Goal: Transaction & Acquisition: Obtain resource

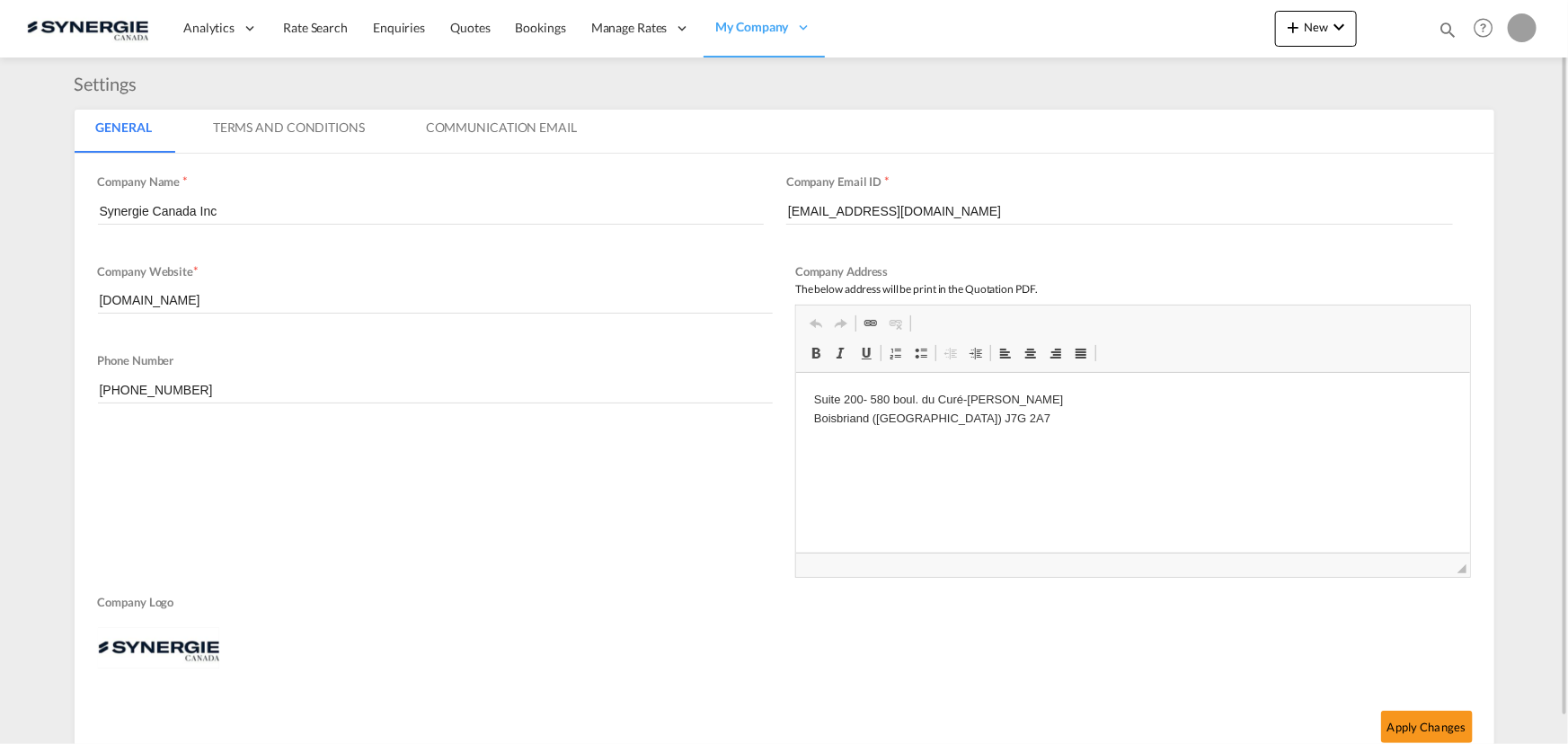
click at [1444, 30] on md-icon "icon-magnify" at bounding box center [1448, 30] width 20 height 20
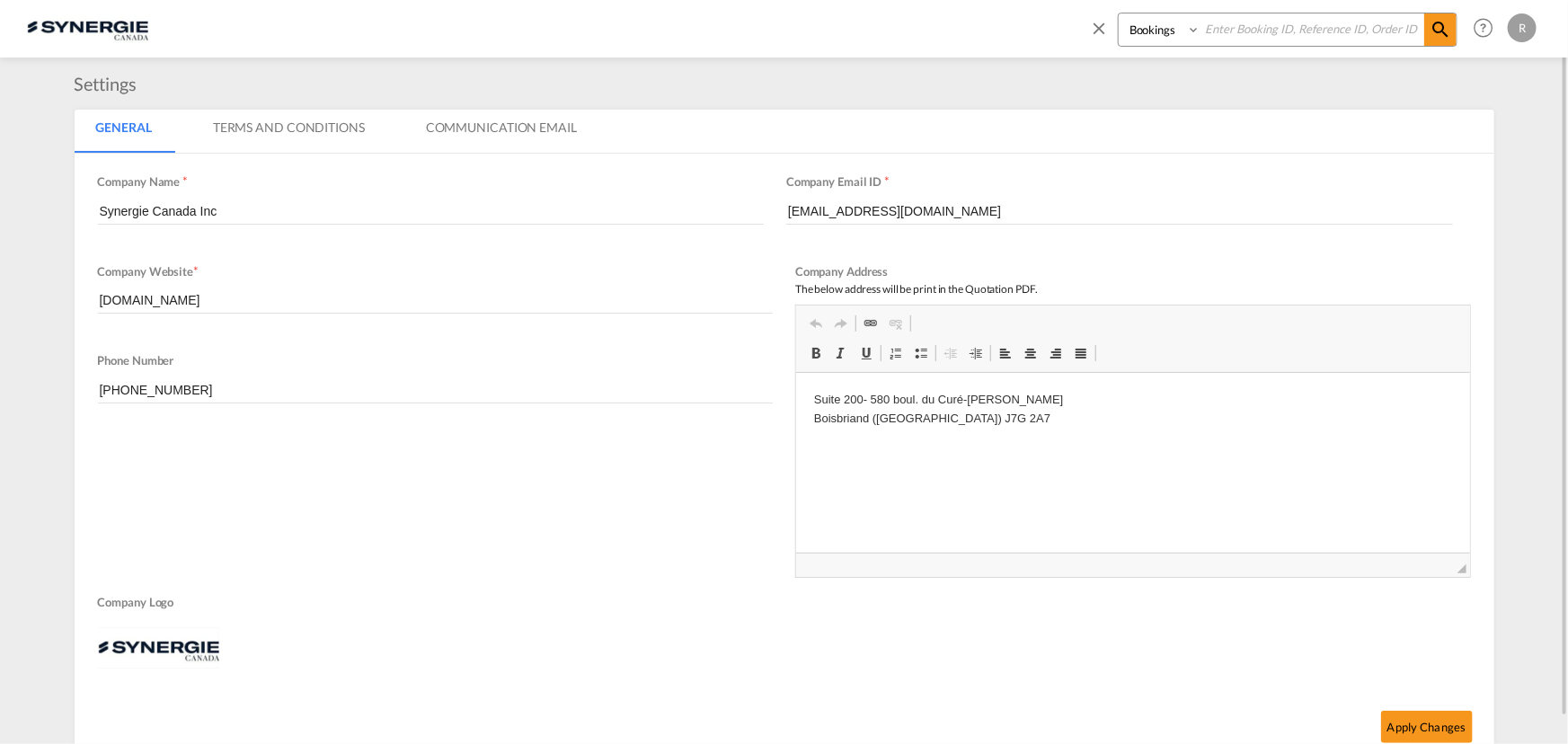
click at [1158, 35] on select "Bookings Quotes Enquiries" at bounding box center [1160, 30] width 85 height 32
select select "Quotes"
click at [1118, 13] on select "Bookings Quotes Enquiries" at bounding box center [1160, 30] width 85 height 32
click at [1255, 33] on input at bounding box center [1312, 29] width 223 height 32
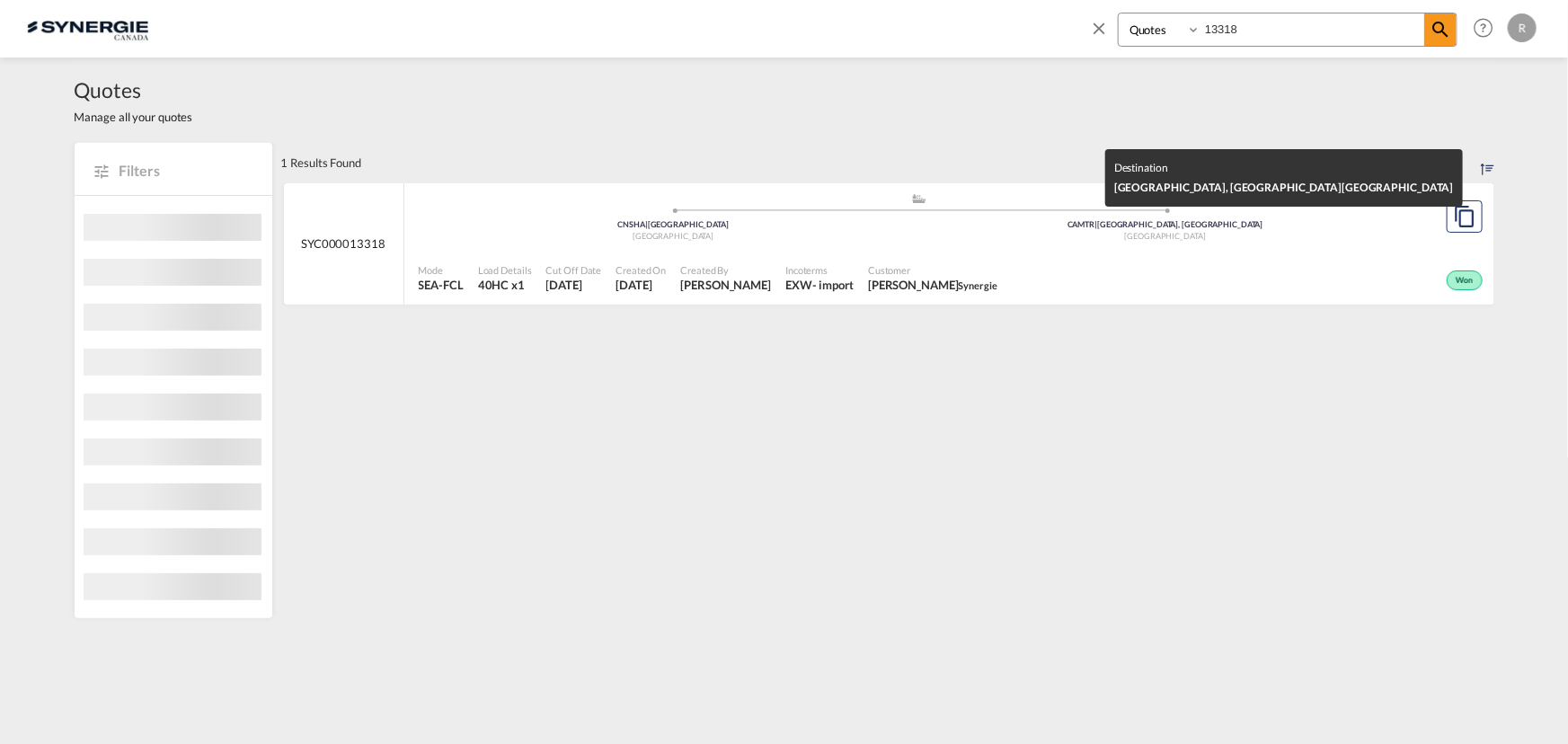
click at [1085, 227] on div "CAMTR | [GEOGRAPHIC_DATA], [GEOGRAPHIC_DATA]" at bounding box center [1166, 225] width 493 height 11
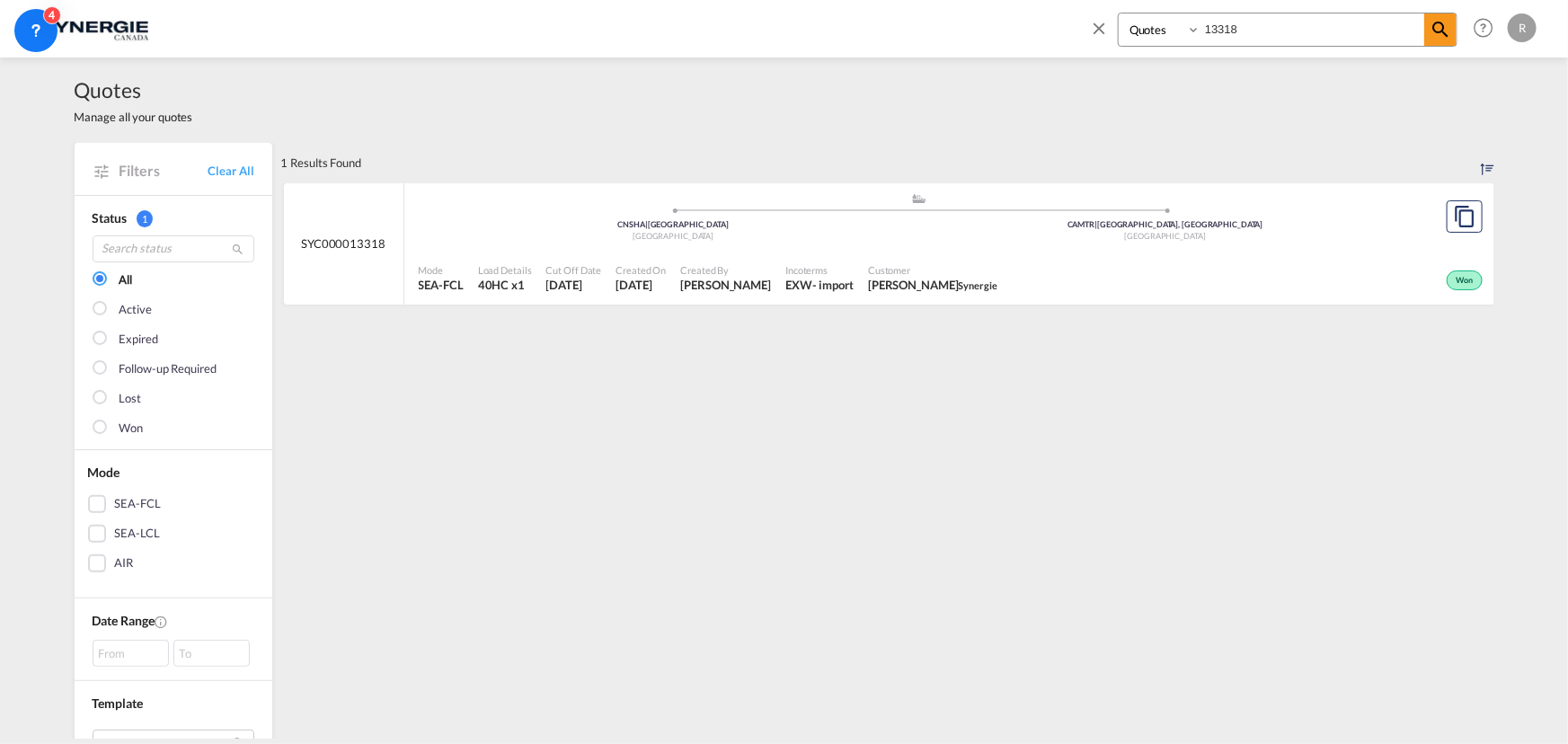
drag, startPoint x: 1254, startPoint y: 30, endPoint x: 1148, endPoint y: 28, distance: 106.0
click at [1148, 28] on div "Bookings Quotes Enquiries 13318" at bounding box center [1288, 30] width 340 height 34
click at [1441, 26] on md-icon "icon-magnify" at bounding box center [1440, 30] width 22 height 22
drag, startPoint x: 1277, startPoint y: 32, endPoint x: 1089, endPoint y: 8, distance: 189.5
click at [1089, 8] on div "Bookings Quotes Enquiries 13875 Help Resources Product Release R My Profile Log…" at bounding box center [1309, 28] width 463 height 55
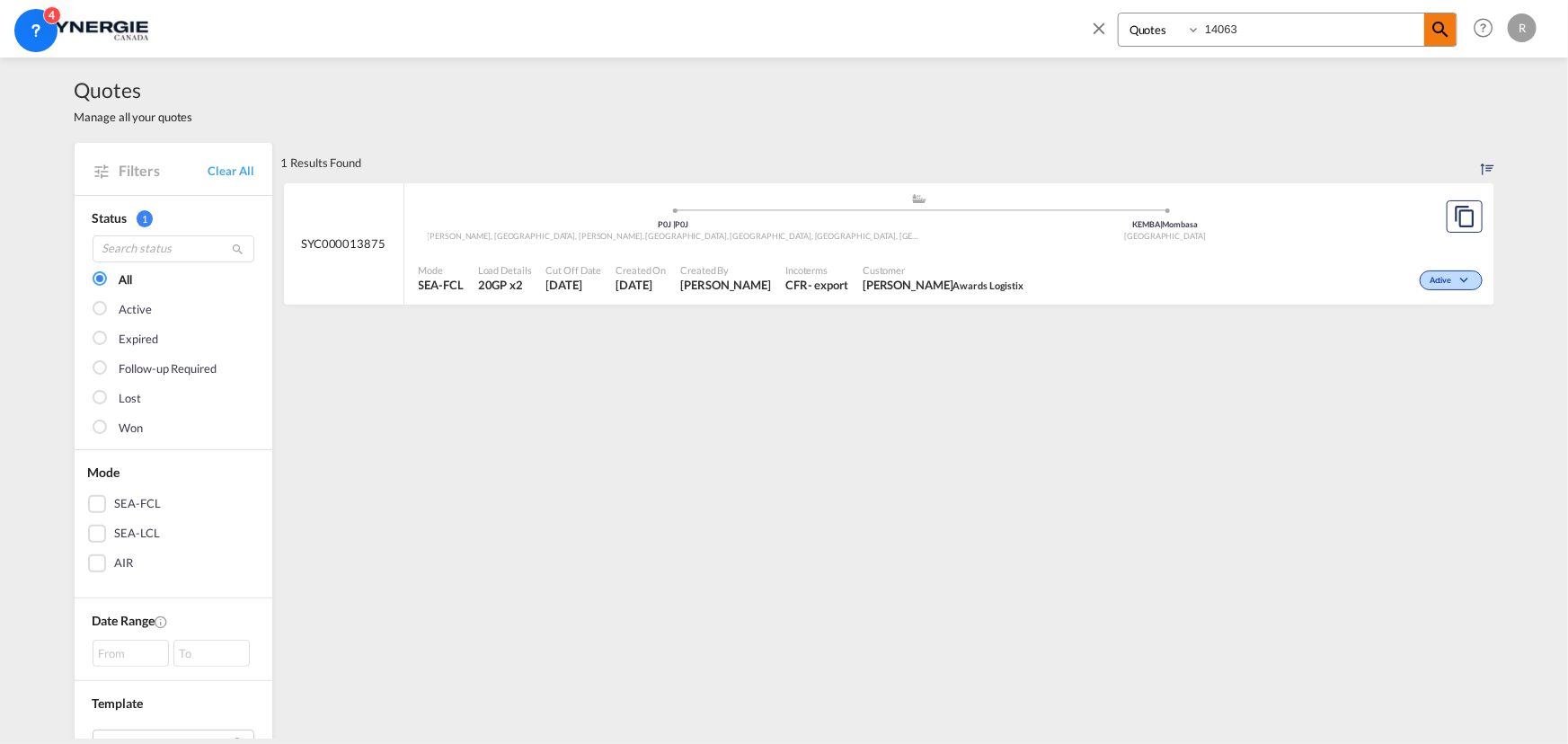
type input "14063"
click at [1437, 27] on md-icon "icon-magnify" at bounding box center [1440, 30] width 22 height 22
click at [1470, 223] on button "Copy Quote" at bounding box center [1465, 217] width 36 height 32
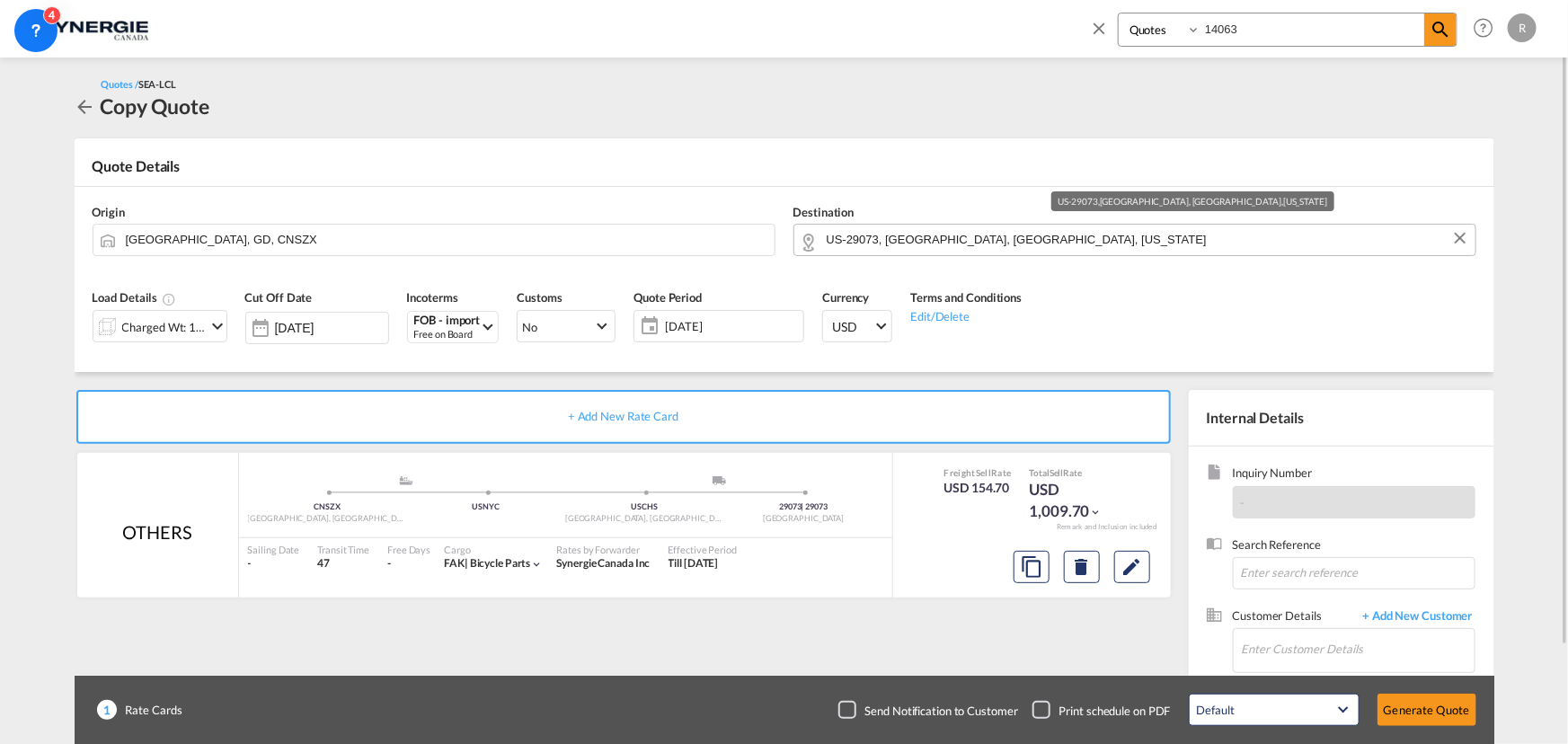
click at [1060, 241] on input "US-29073, [GEOGRAPHIC_DATA], [GEOGRAPHIC_DATA], [US_STATE]" at bounding box center [1147, 239] width 640 height 32
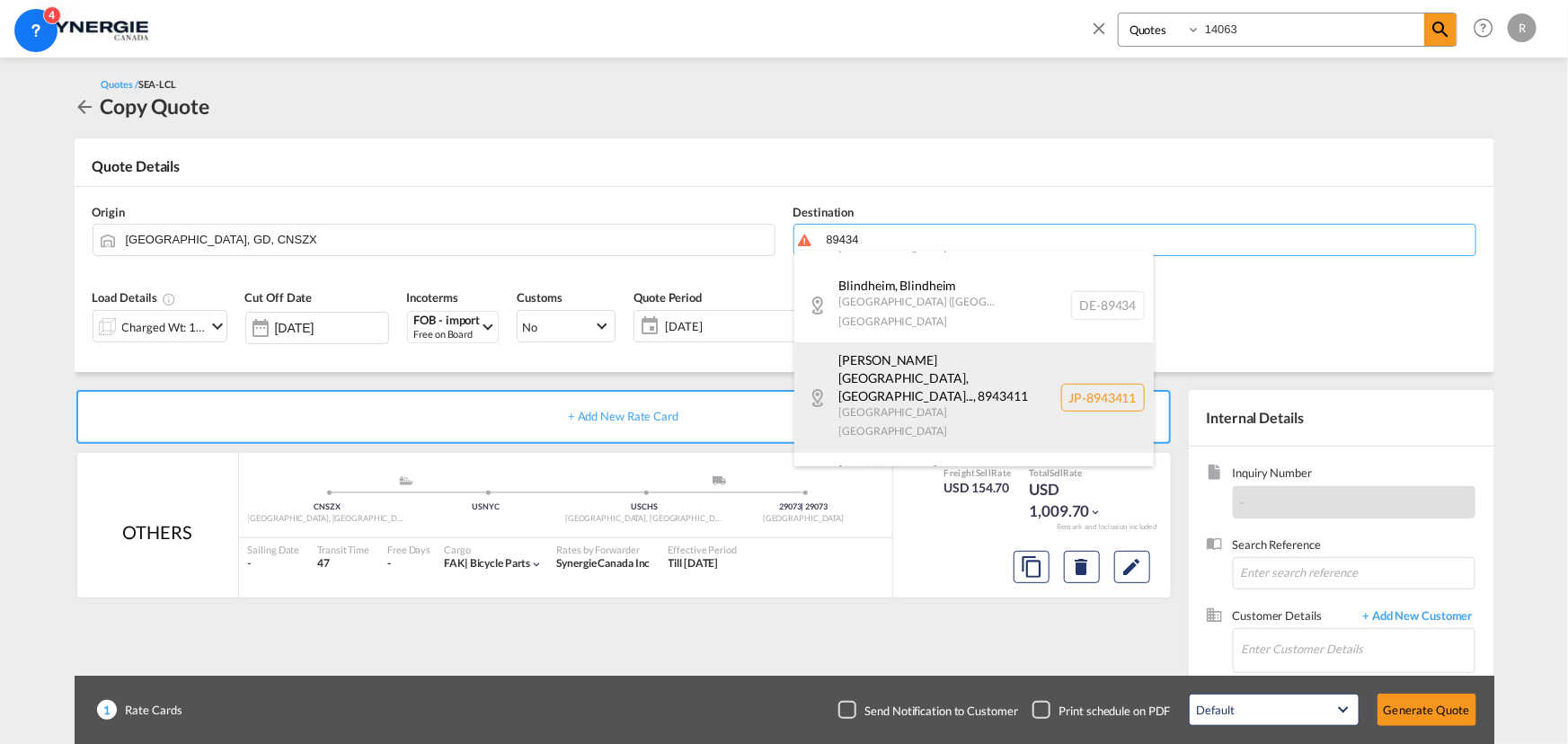
scroll to position [110, 0]
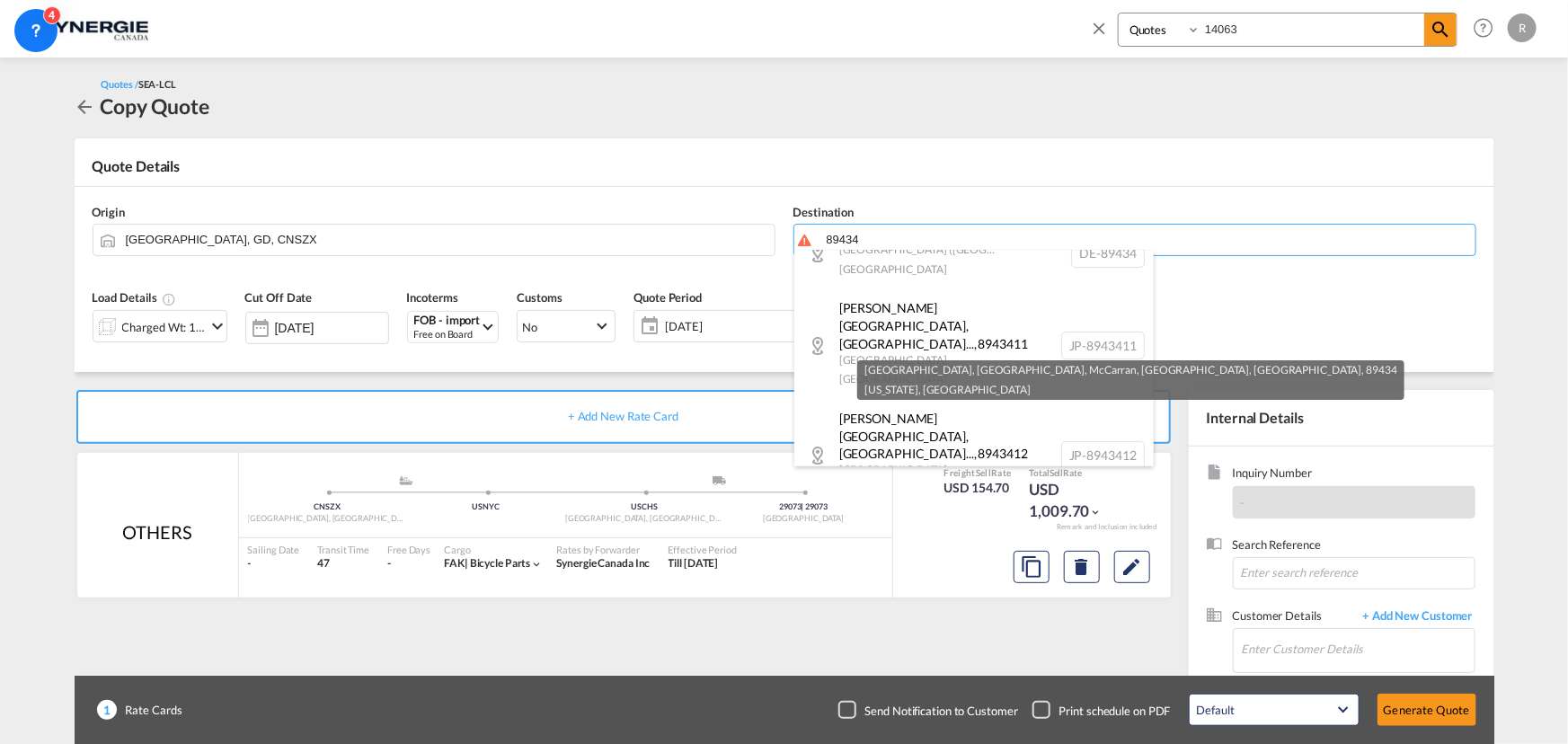
click at [955, 621] on div "[PERSON_NAME], [GEOGRAPHIC_DATA], McC... , 89434 [US_STATE] [GEOGRAPHIC_DATA] […" at bounding box center [974, 666] width 359 height 91
type input "US-89434, [GEOGRAPHIC_DATA], [GEOGRAPHIC_DATA], [GEOGRAPHIC_DATA], [GEOGRAPHIC_…"
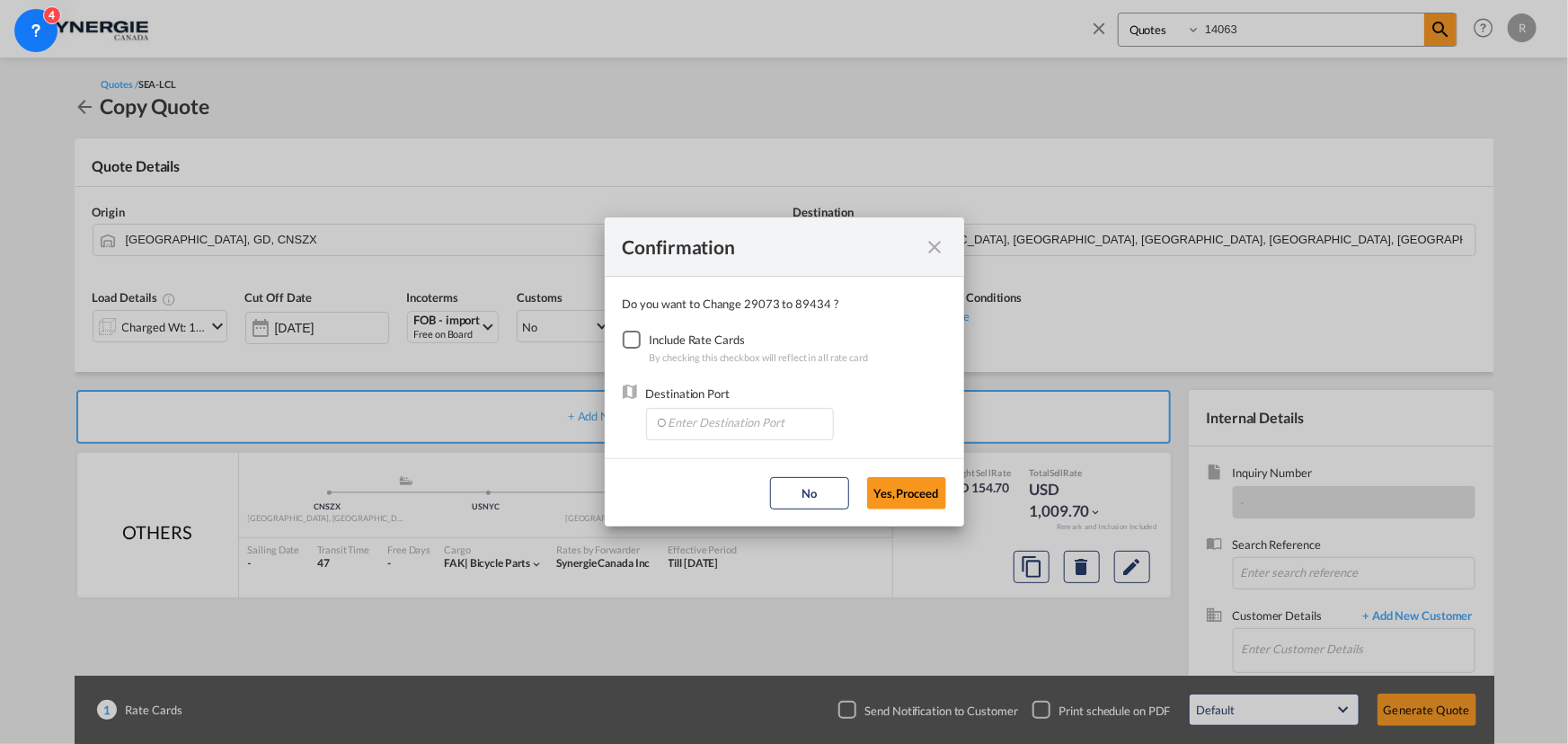
click at [631, 335] on div "Checkbox No Ink" at bounding box center [631, 339] width 18 height 18
click at [697, 432] on input "Enter Destination Port" at bounding box center [744, 422] width 178 height 27
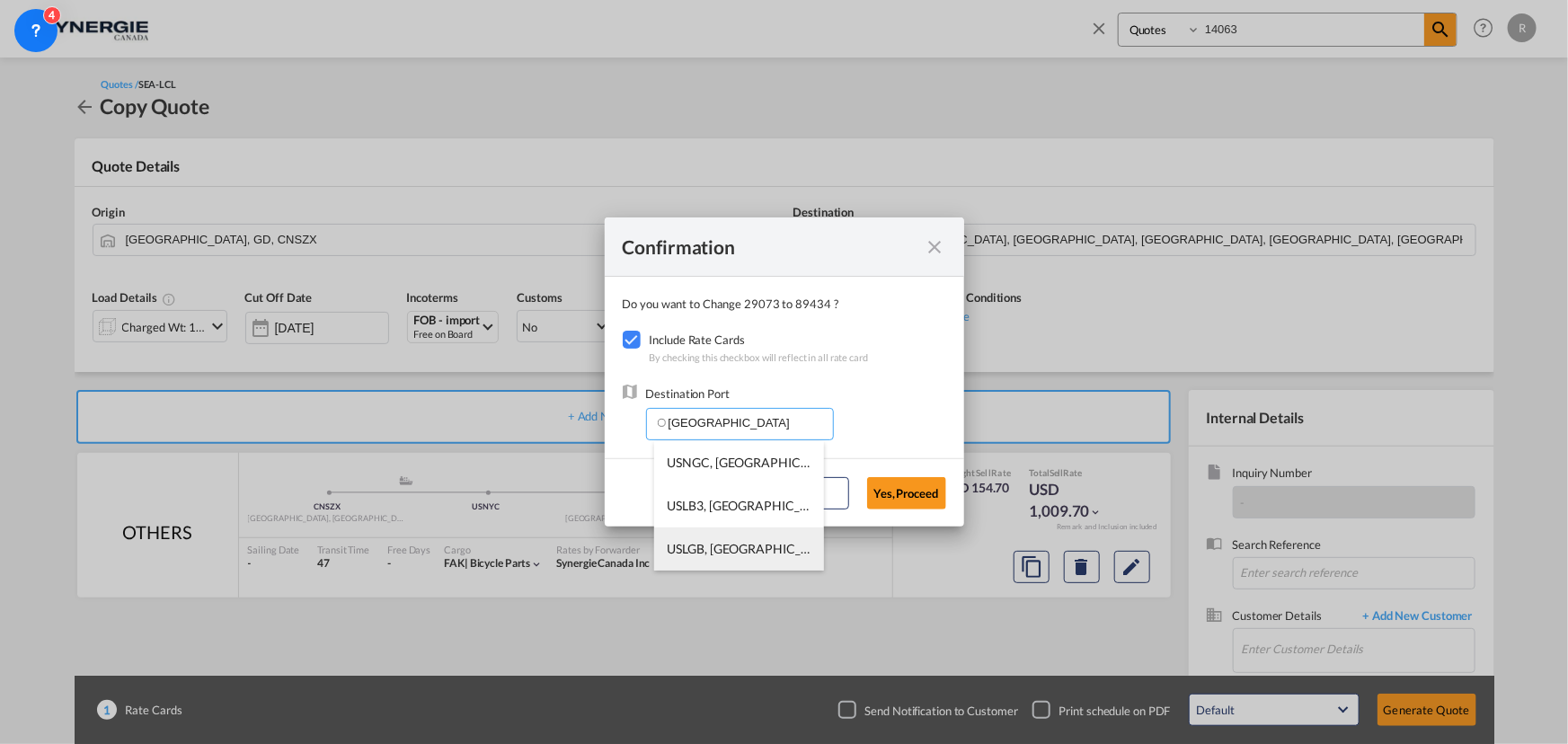
click at [708, 553] on span "USLGB, [GEOGRAPHIC_DATA], [GEOGRAPHIC_DATA], [GEOGRAPHIC_DATA], [GEOGRAPHIC_DAT…" at bounding box center [1016, 548] width 698 height 15
type input "USLGB, [GEOGRAPHIC_DATA], [GEOGRAPHIC_DATA], [GEOGRAPHIC_DATA], [GEOGRAPHIC_DAT…"
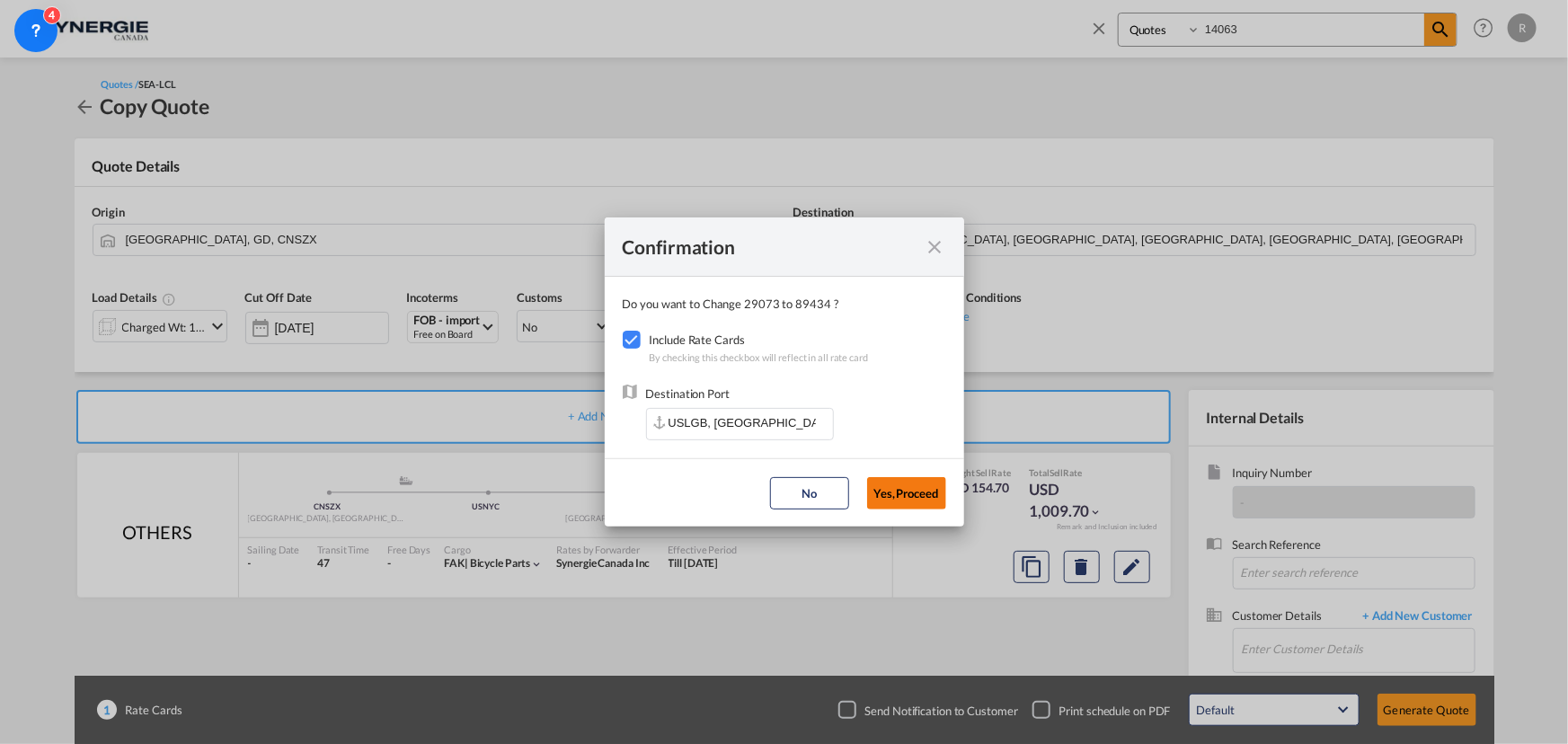
click at [913, 496] on button "Yes,Proceed" at bounding box center [906, 494] width 79 height 32
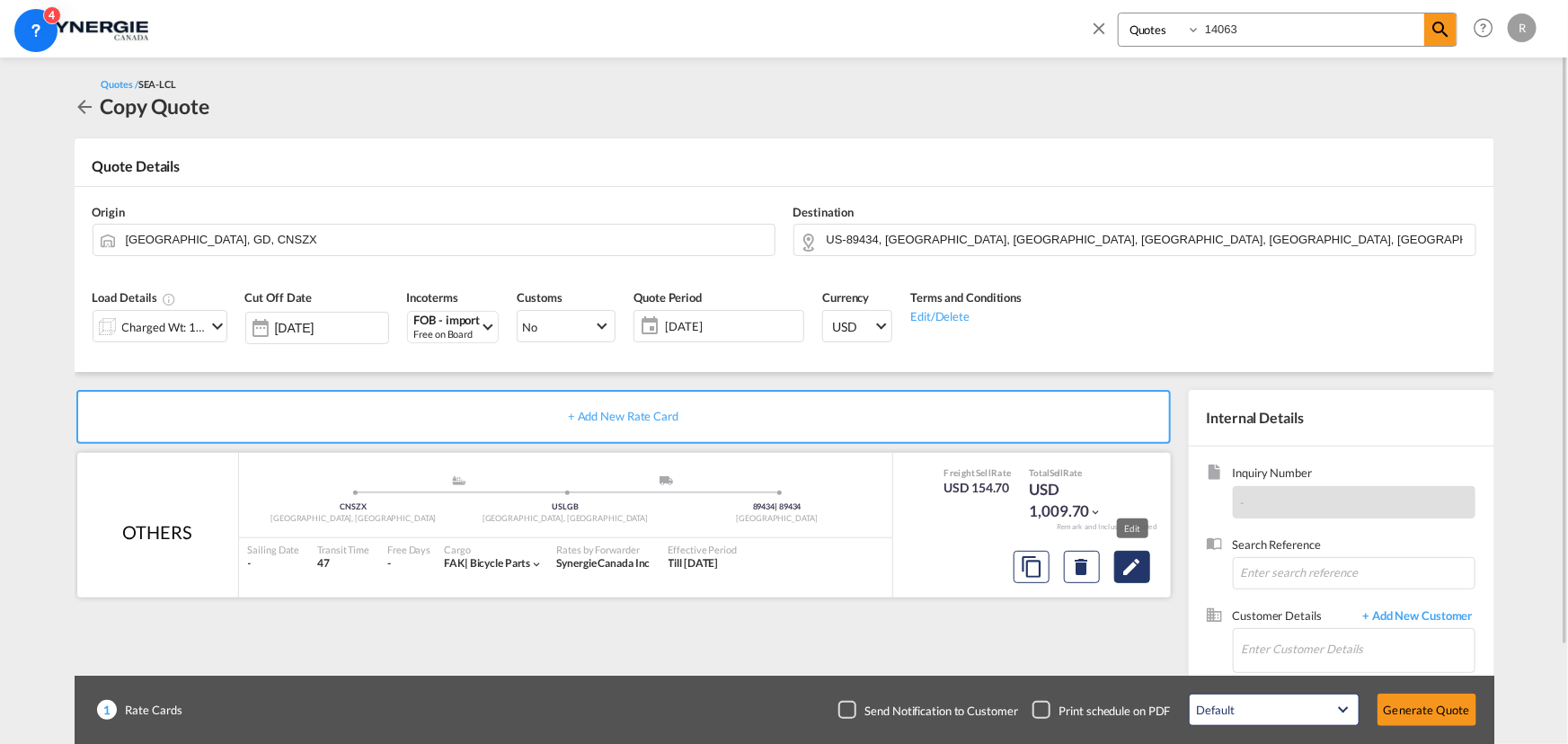
click at [1141, 566] on md-icon "Edit" at bounding box center [1132, 566] width 22 height 22
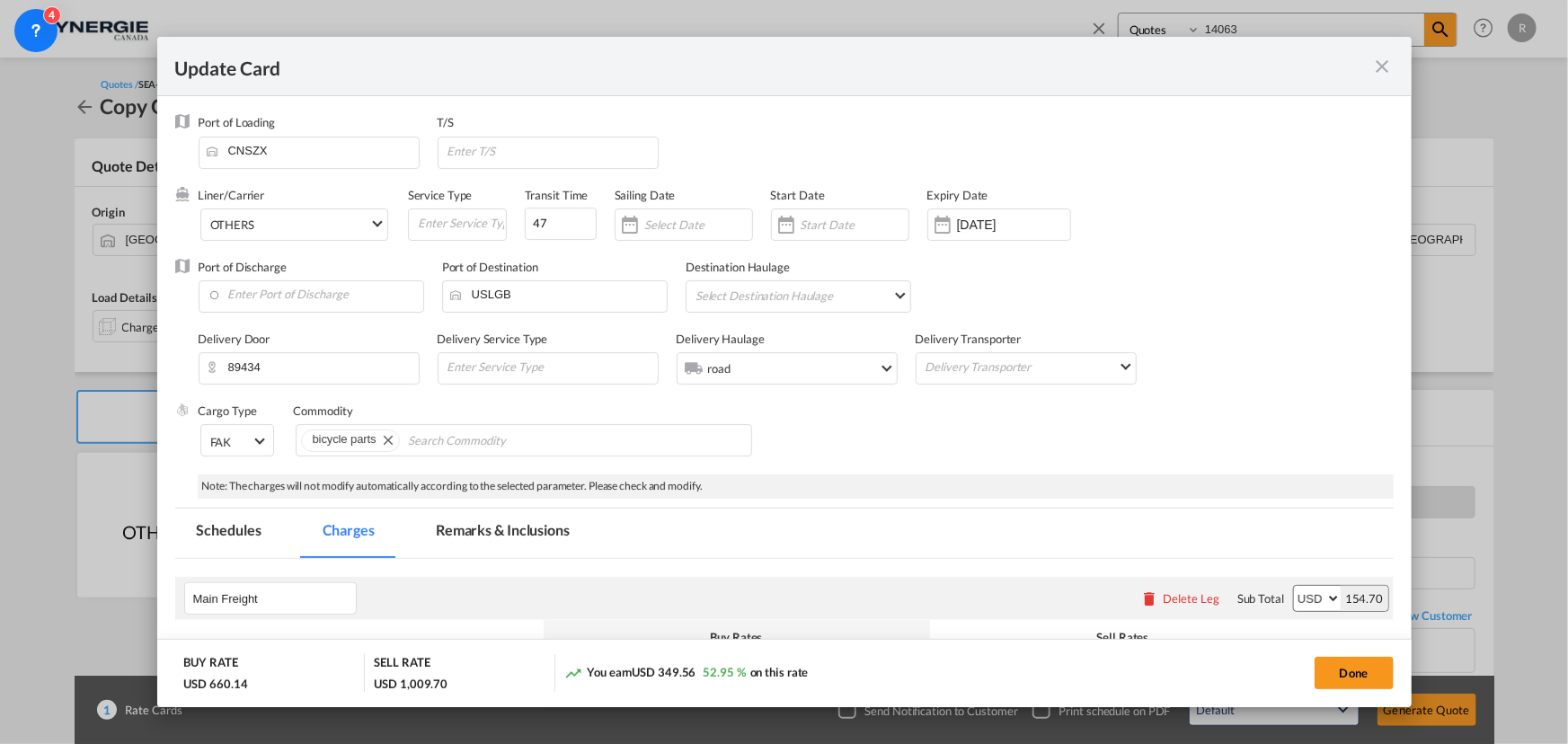
select select "per_w/m"
select select "per_bl"
select select "flat"
select select "per_bl"
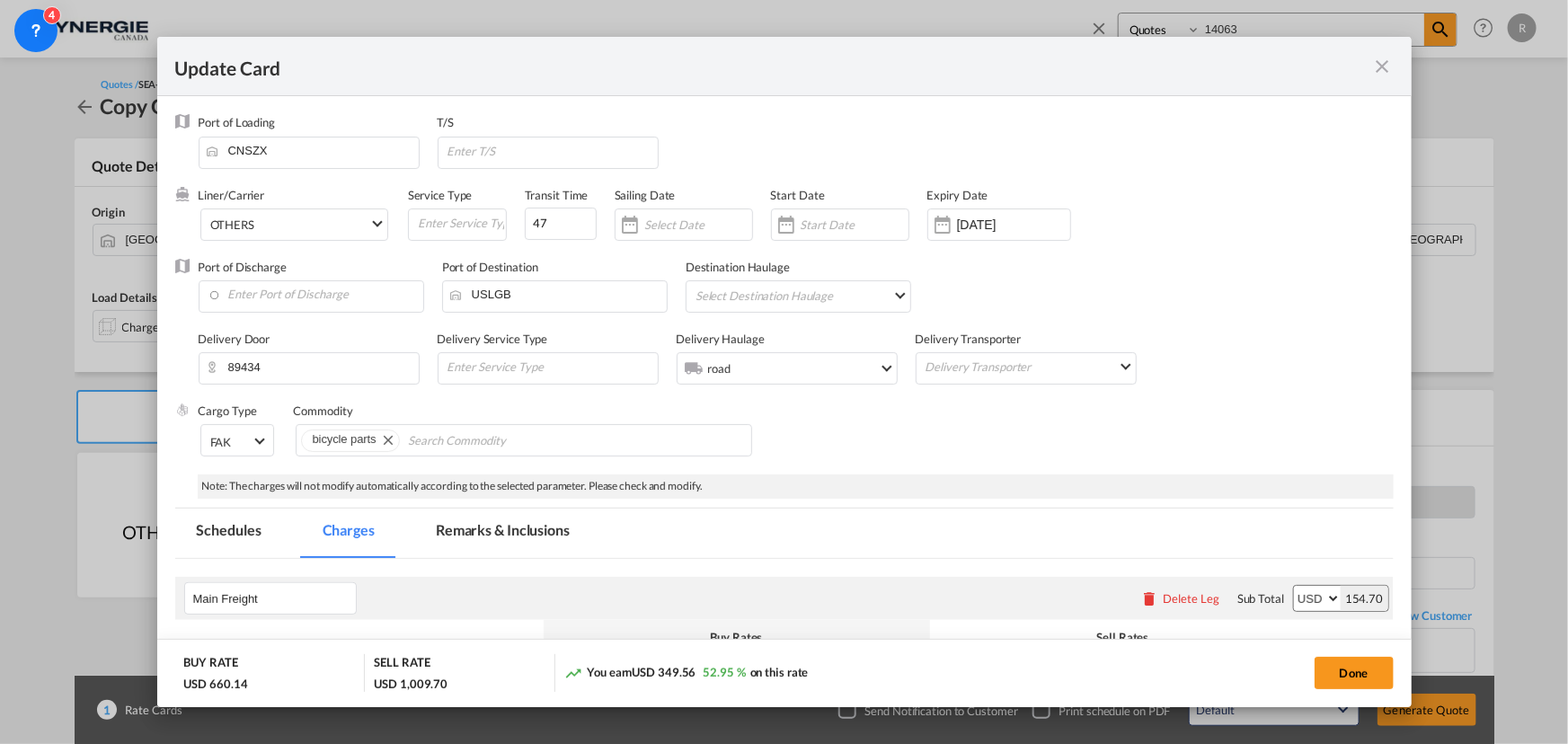
select select "per_shipment"
select select "per_bl"
drag, startPoint x: 571, startPoint y: 234, endPoint x: 427, endPoint y: 213, distance: 145.5
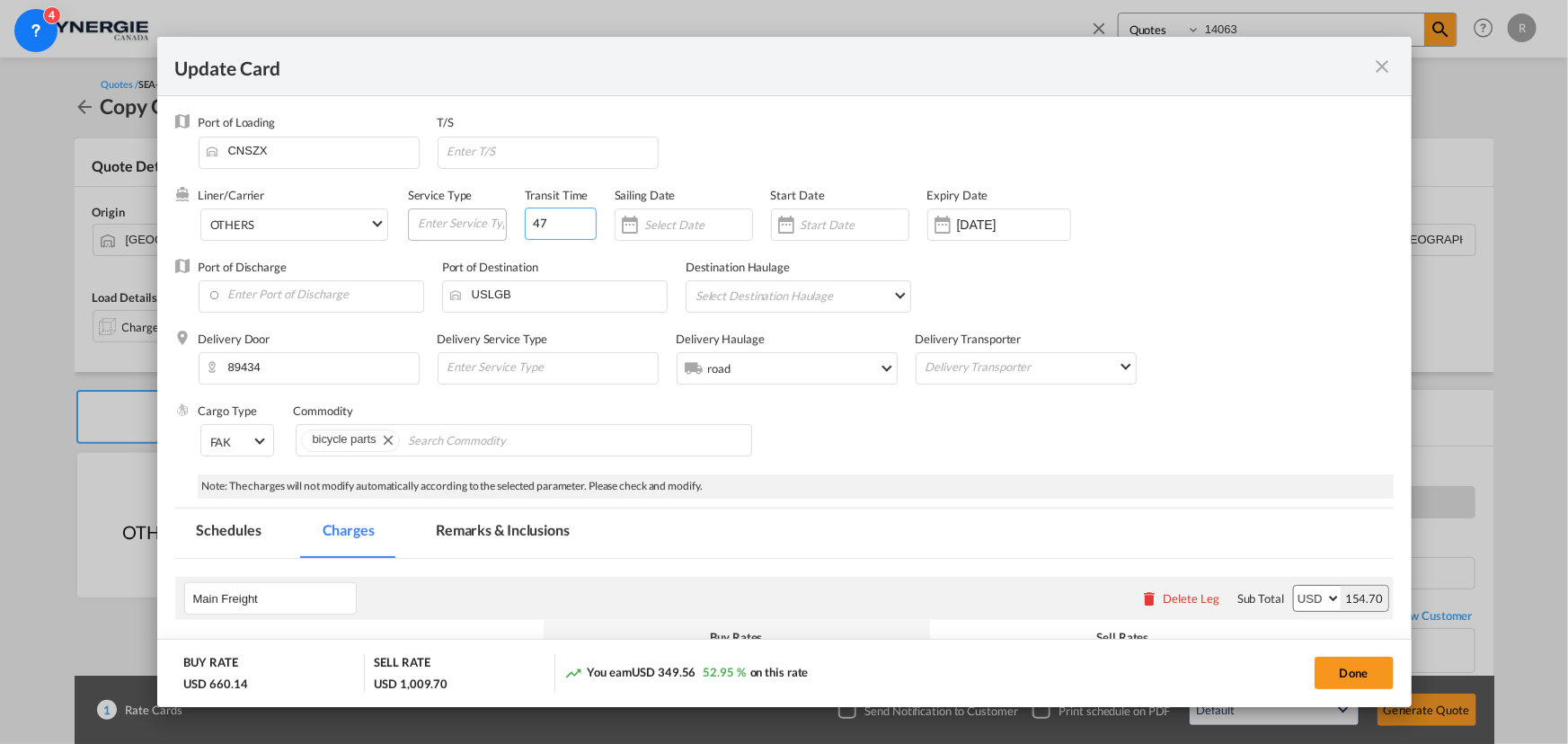
click at [427, 213] on div "Liner/Carrier OTHERS 2HM LOGISTICS D.O.O AAXL GLOBAL SHIPPING LINES LLC [PERSON…" at bounding box center [722, 223] width 1048 height 72
type input "3"
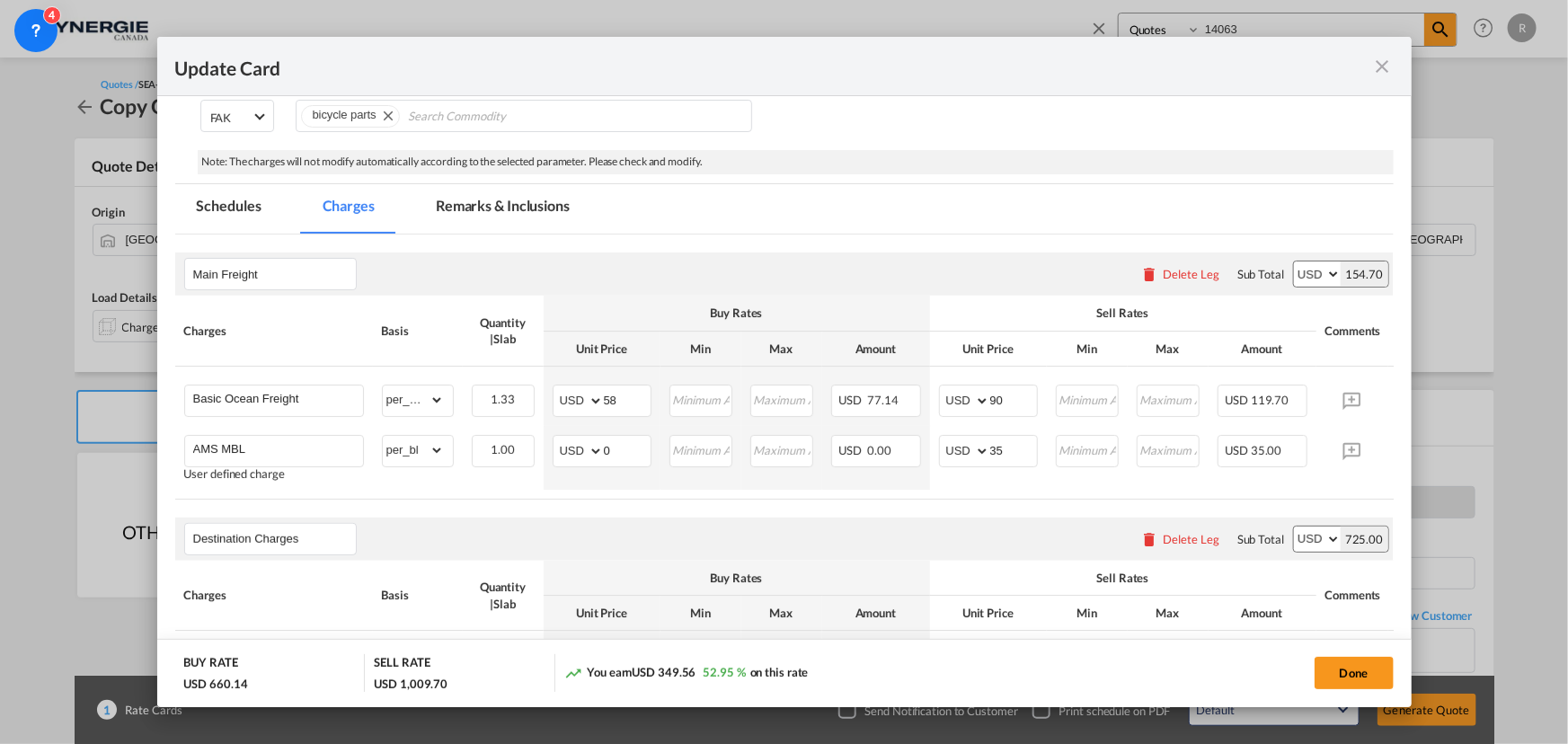
scroll to position [327, 0]
type input "25"
drag, startPoint x: 638, startPoint y: 403, endPoint x: 553, endPoint y: 389, distance: 86.1
click at [553, 389] on md-input-container "AED AFN ALL AMD ANG AOA ARS AUD AWG AZN BAM BBD BDT BGN BHD BIF BMD BND [PERSON…" at bounding box center [603, 399] width 99 height 32
type input "5"
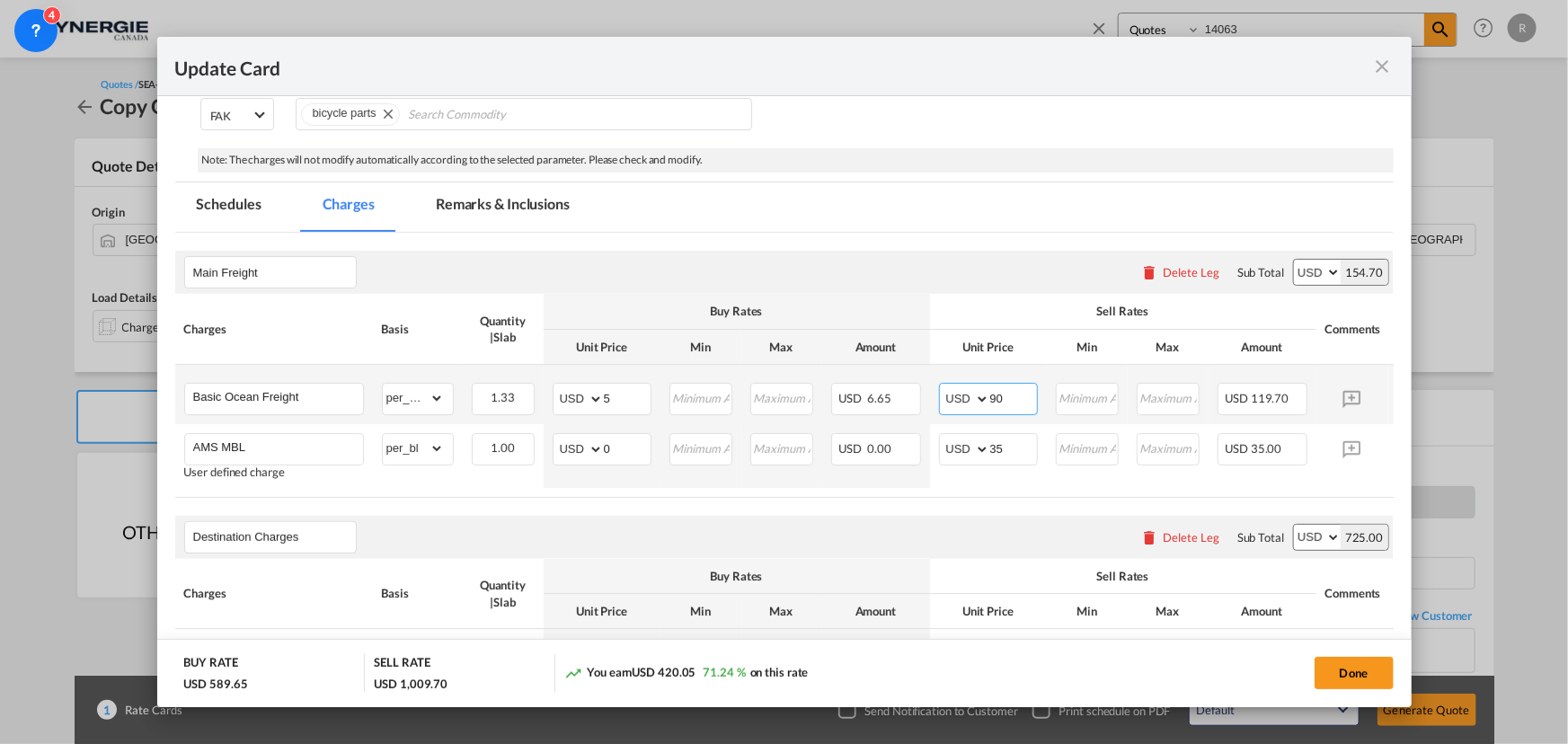
drag, startPoint x: 1015, startPoint y: 394, endPoint x: 951, endPoint y: 393, distance: 64.0
click at [951, 393] on md-input-container "AED AFN ALL AMD ANG AOA ARS AUD AWG AZN BAM BBD BDT BGN BHD BIF BMD BND [PERSON…" at bounding box center [988, 399] width 99 height 32
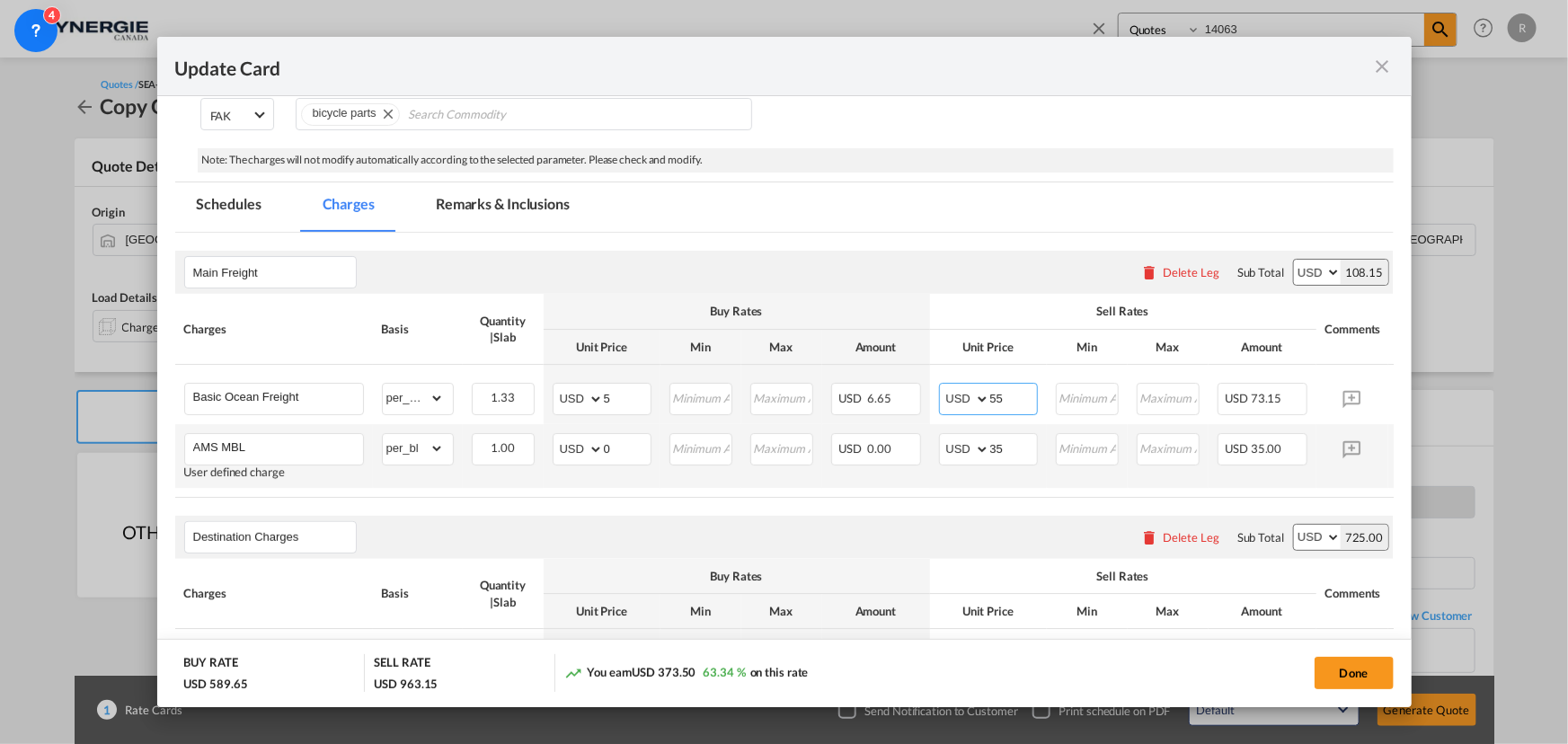
type input "5"
type input "6"
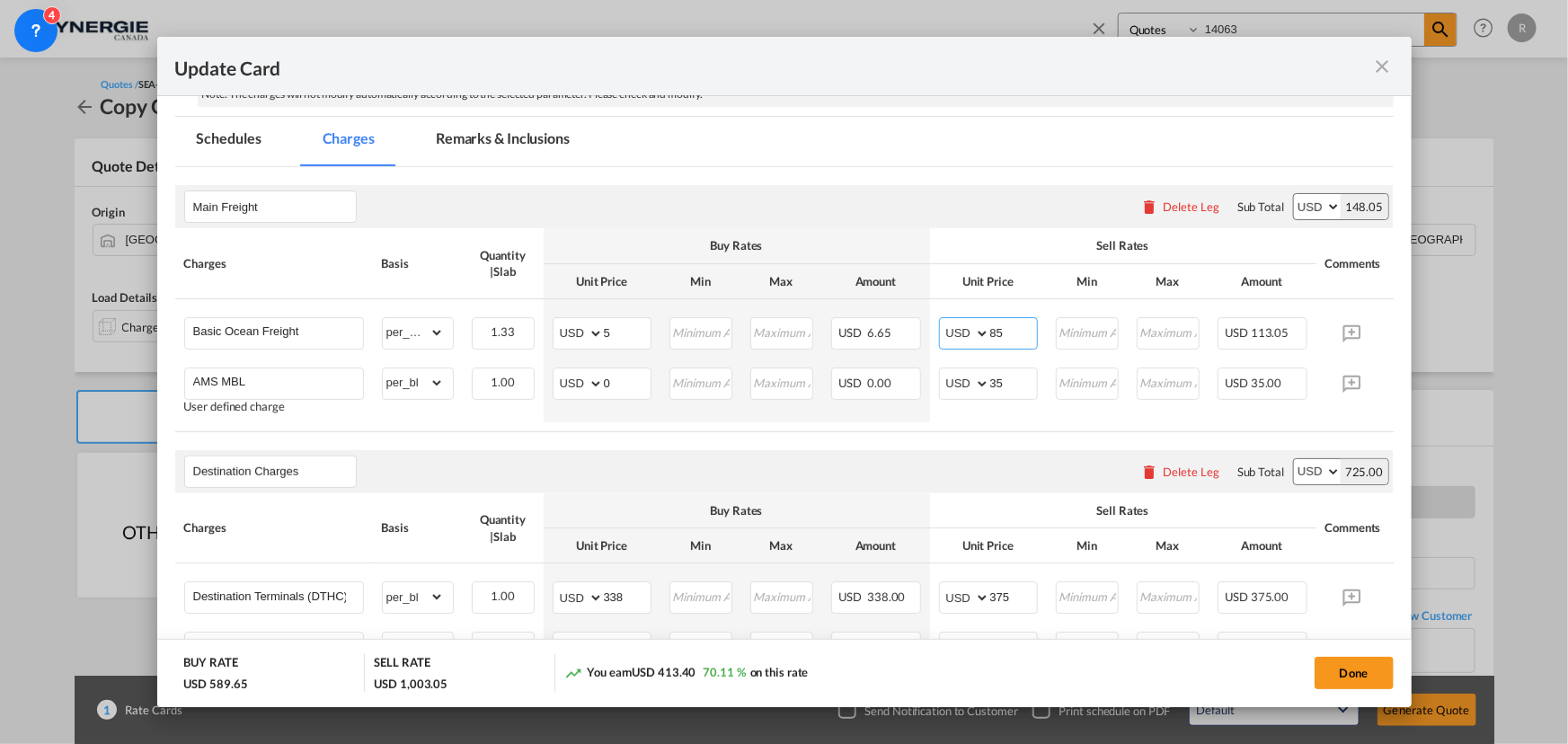
scroll to position [490, 0]
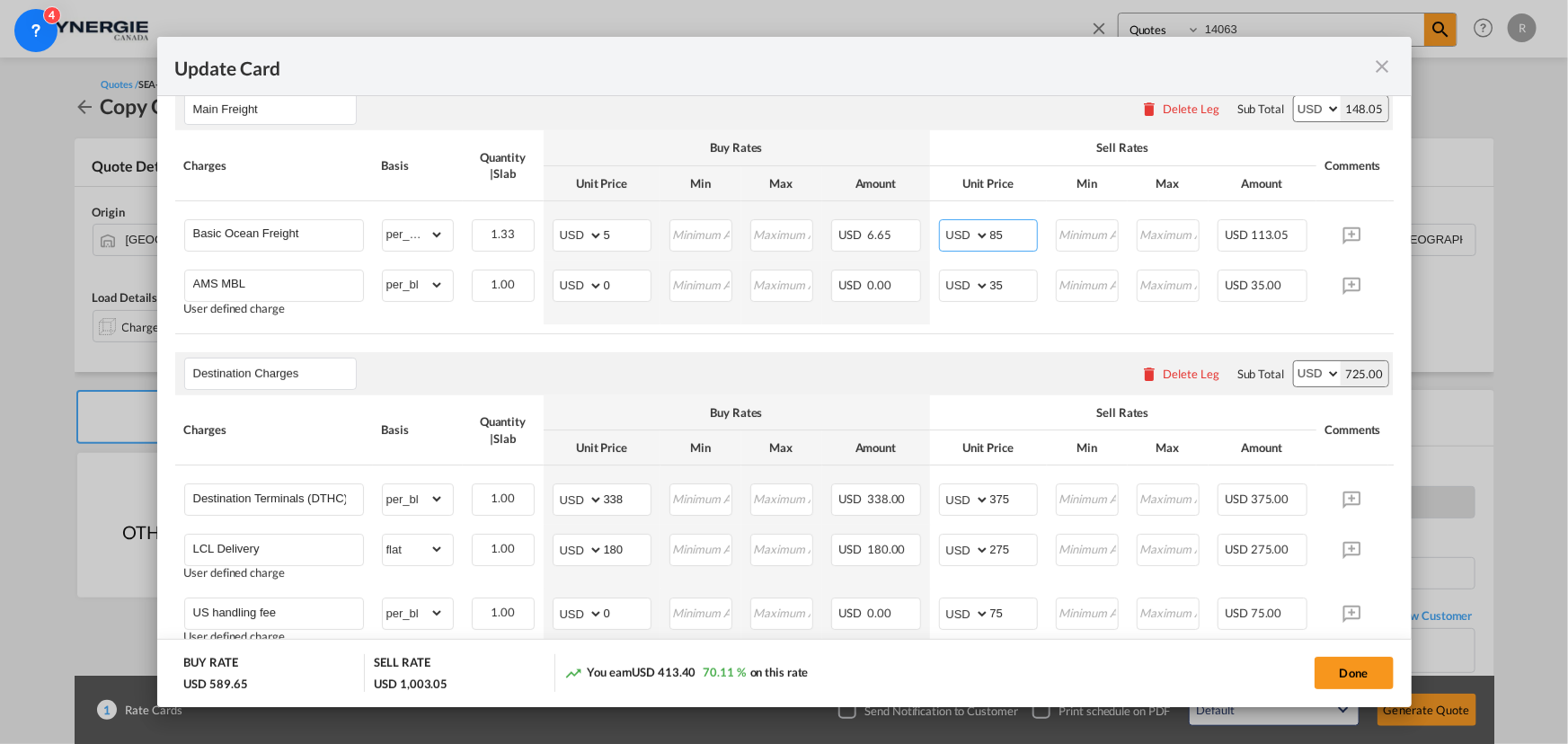
type input "85"
drag, startPoint x: 631, startPoint y: 504, endPoint x: 581, endPoint y: 495, distance: 50.8
click at [581, 495] on md-input-container "AED AFN ALL AMD ANG AOA ARS AUD AWG AZN BAM BBD BDT BGN BHD BIF BMD BND [PERSON…" at bounding box center [603, 500] width 99 height 32
type input "301"
click at [1015, 506] on input "375" at bounding box center [1013, 498] width 47 height 27
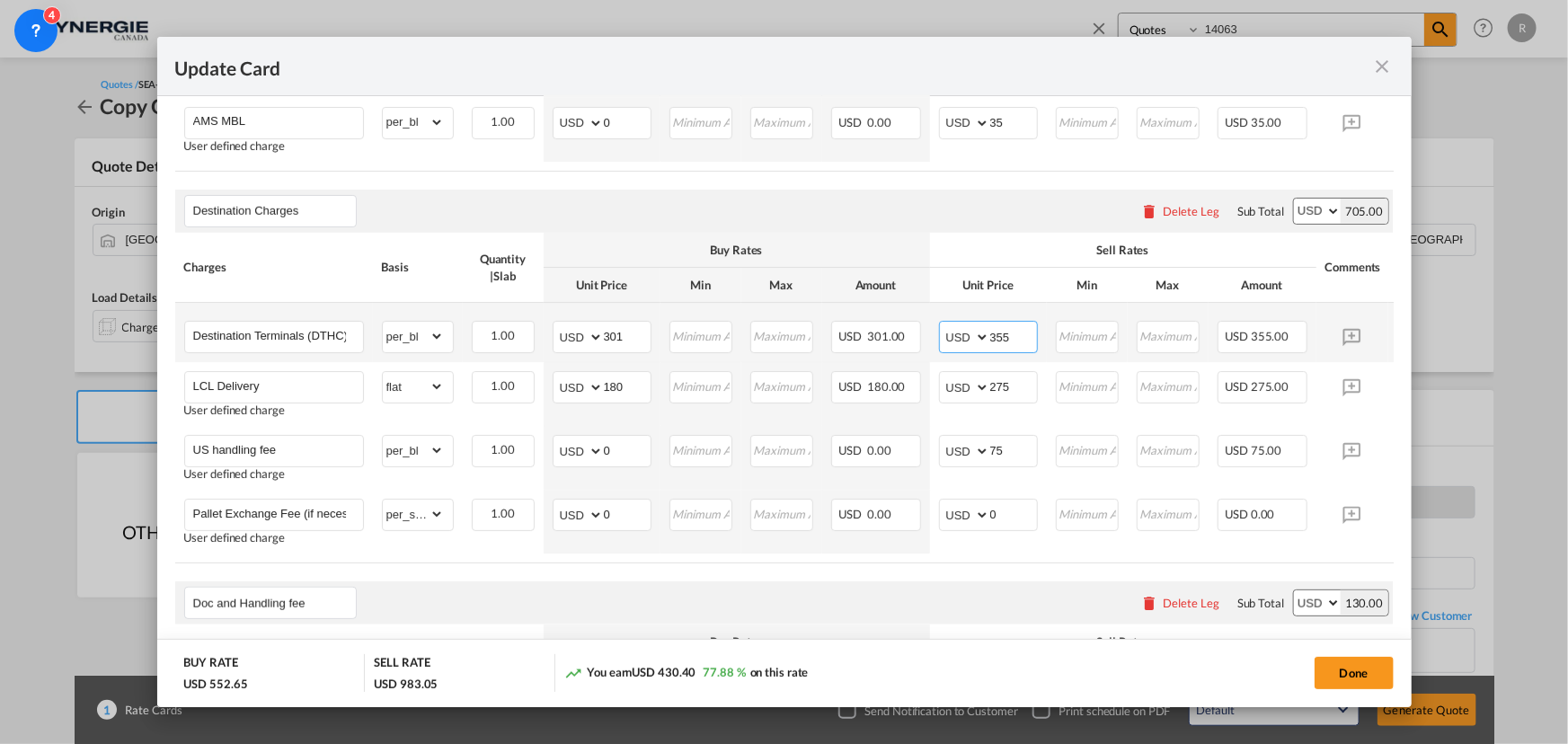
scroll to position [653, 0]
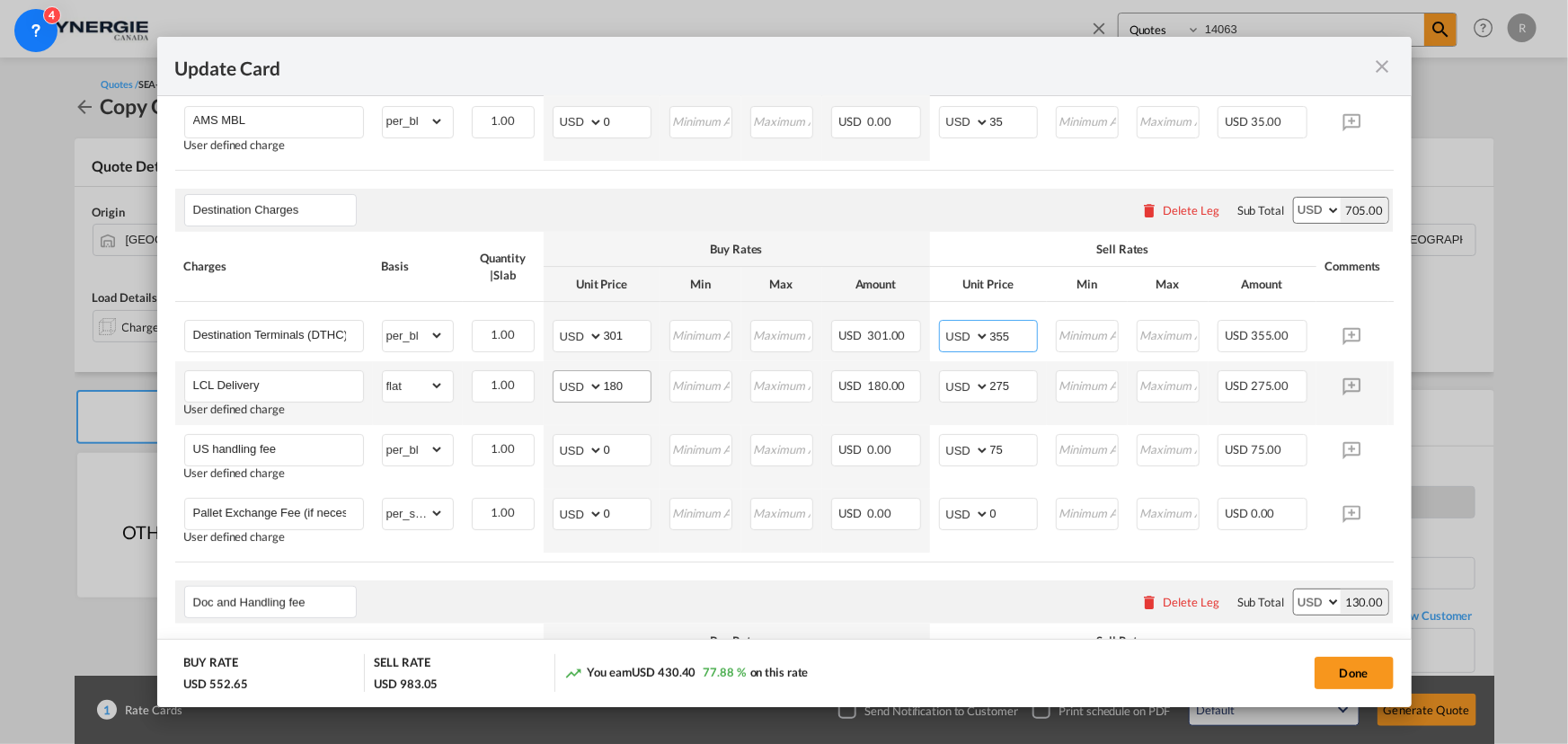
type input "355"
drag, startPoint x: 634, startPoint y: 389, endPoint x: 555, endPoint y: 378, distance: 79.8
click at [555, 378] on md-input-container "AED AFN ALL AMD ANG AOA ARS AUD AWG AZN BAM BBD BDT BGN BHD BIF BMD BND [PERSON…" at bounding box center [603, 387] width 99 height 32
type input "300"
drag, startPoint x: 1015, startPoint y: 387, endPoint x: 980, endPoint y: 386, distance: 35.0
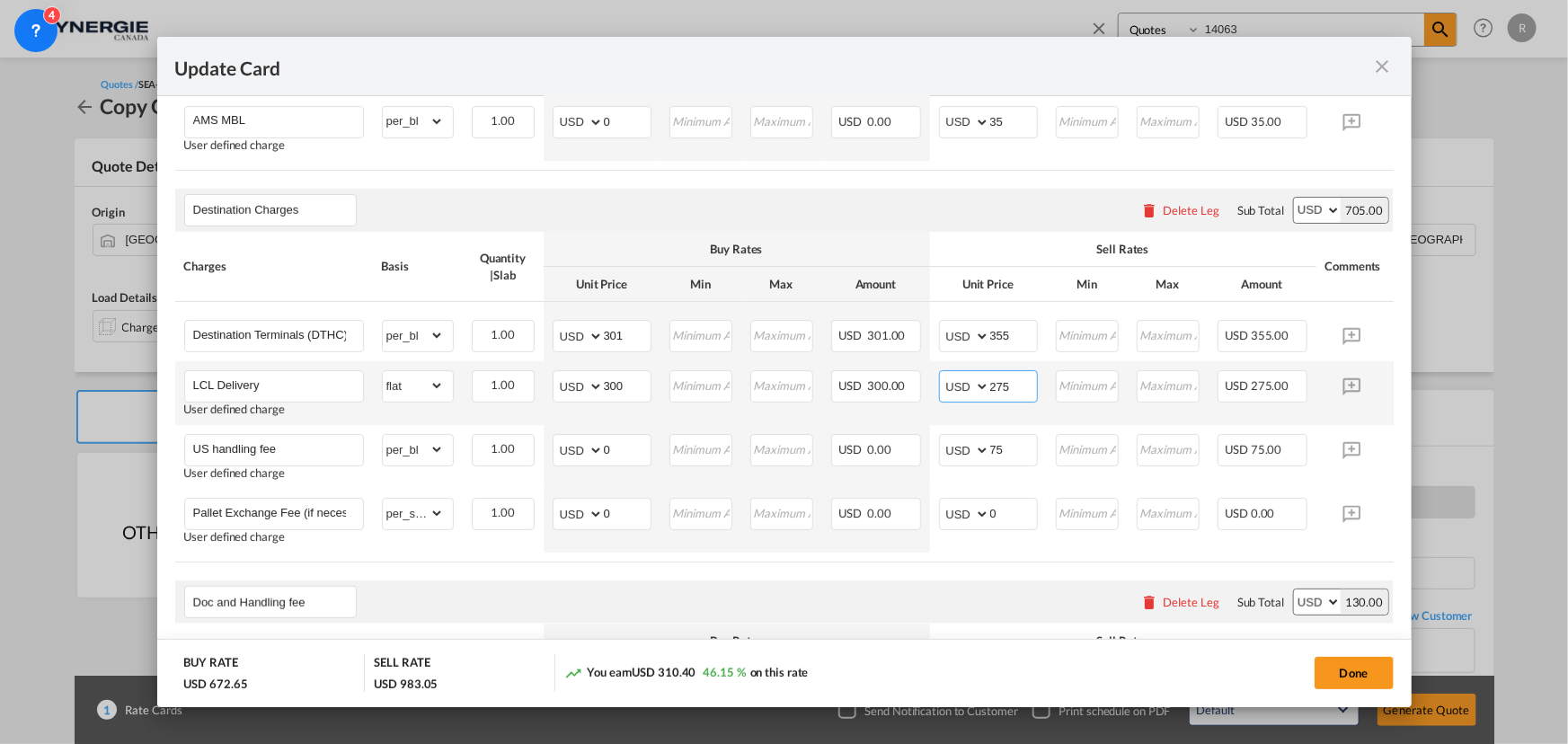
click at [980, 386] on md-input-container "AED AFN ALL AMD ANG AOA ARS AUD AWG AZN BAM BBD BDT BGN BHD BIF BMD BND [PERSON…" at bounding box center [988, 387] width 99 height 32
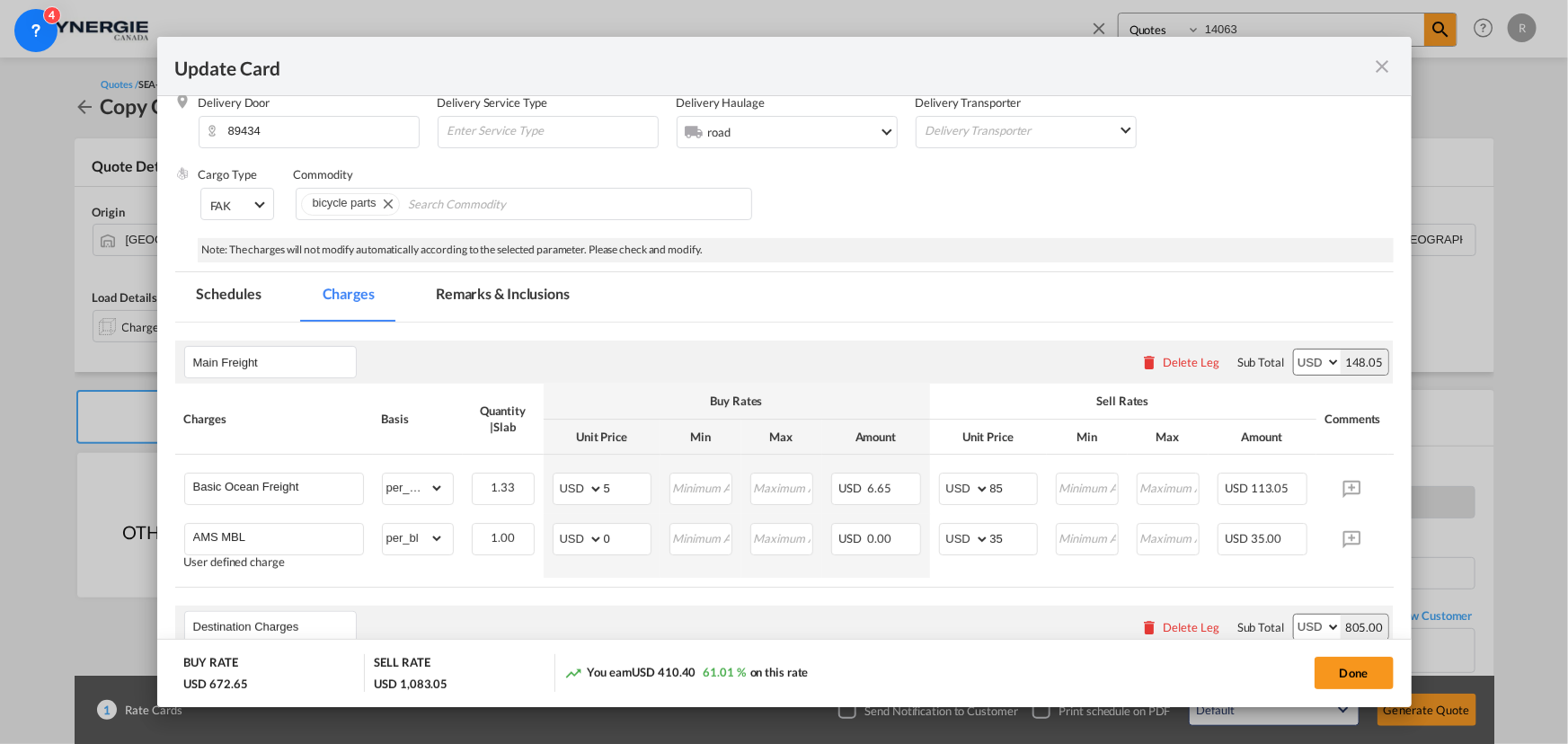
scroll to position [227, 0]
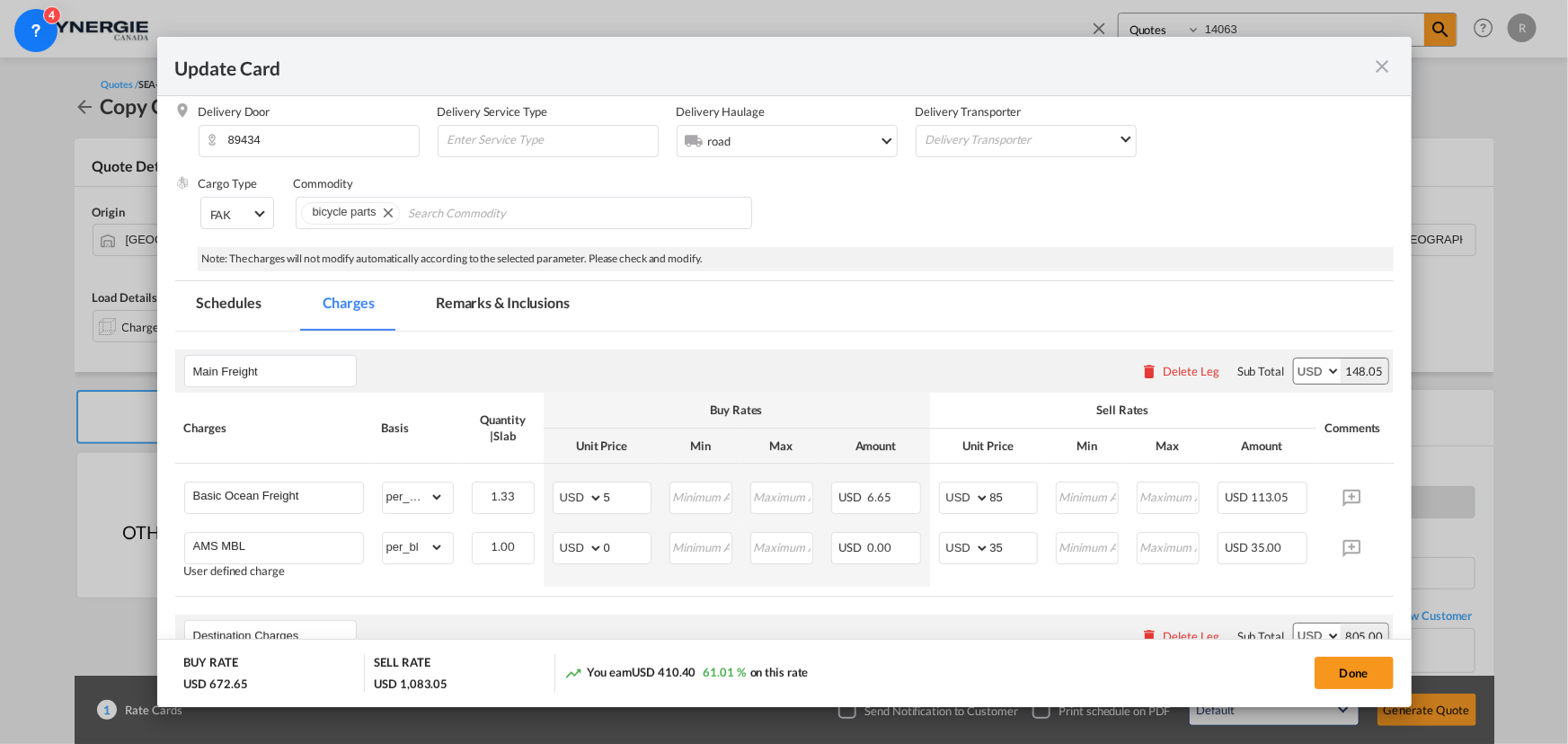
type input "375"
click at [474, 296] on md-tab-item "Remarks & Inclusions" at bounding box center [502, 307] width 177 height 50
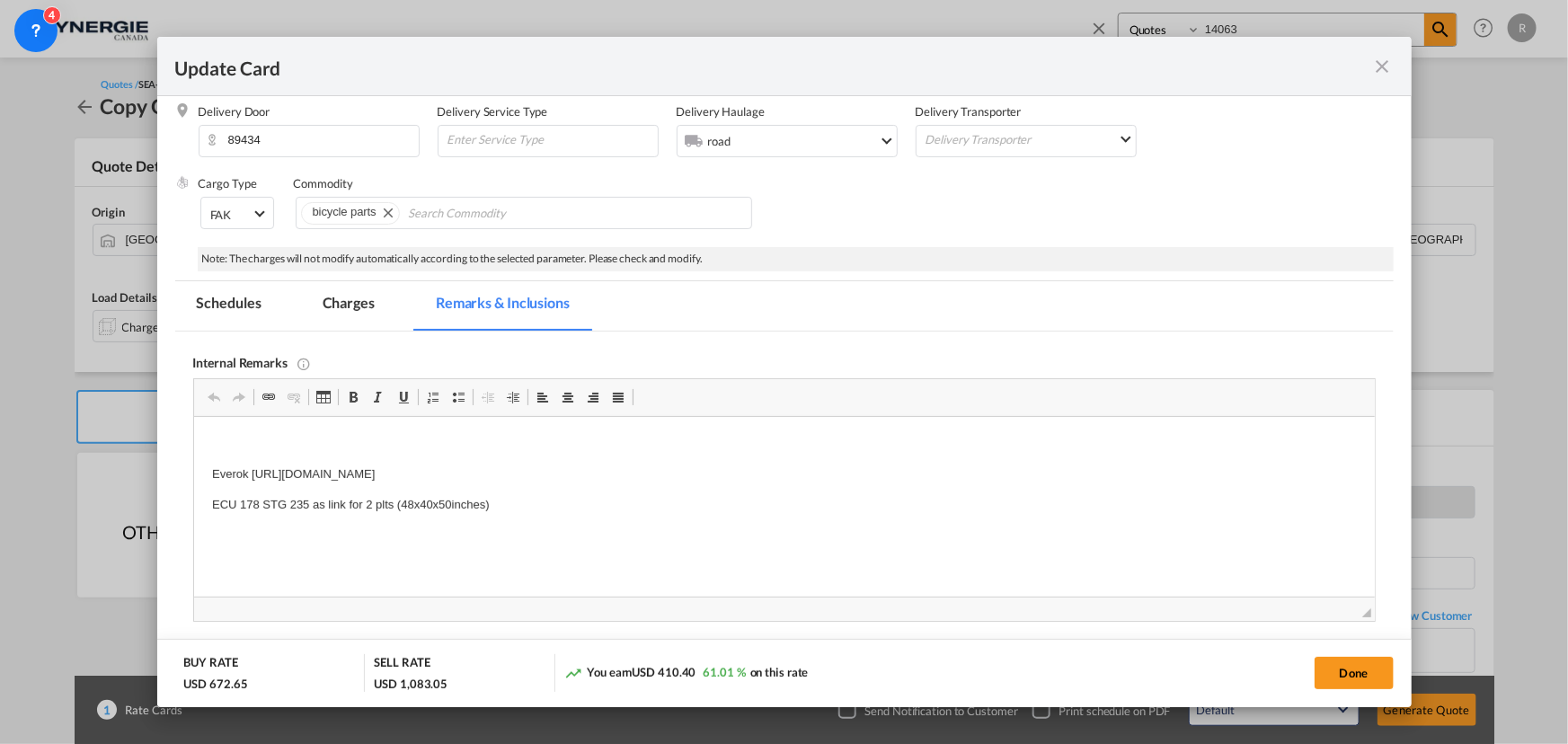
scroll to position [0, 0]
drag, startPoint x: 201, startPoint y: 468, endPoint x: 778, endPoint y: 470, distance: 577.0
click at [778, 470] on html "Everok [URL][DOMAIN_NAME] ECU 178 STG 235 as link for 2 plts (48x40x50inches)" at bounding box center [783, 505] width 1180 height 176
drag, startPoint x: 201, startPoint y: 499, endPoint x: 562, endPoint y: 510, distance: 361.2
click at [562, 510] on html "ÙEverok [URL][DOMAIN_NAME] ECU 178 STG 235 as link for 2 plts (48x40x50inches)" at bounding box center [783, 505] width 1180 height 176
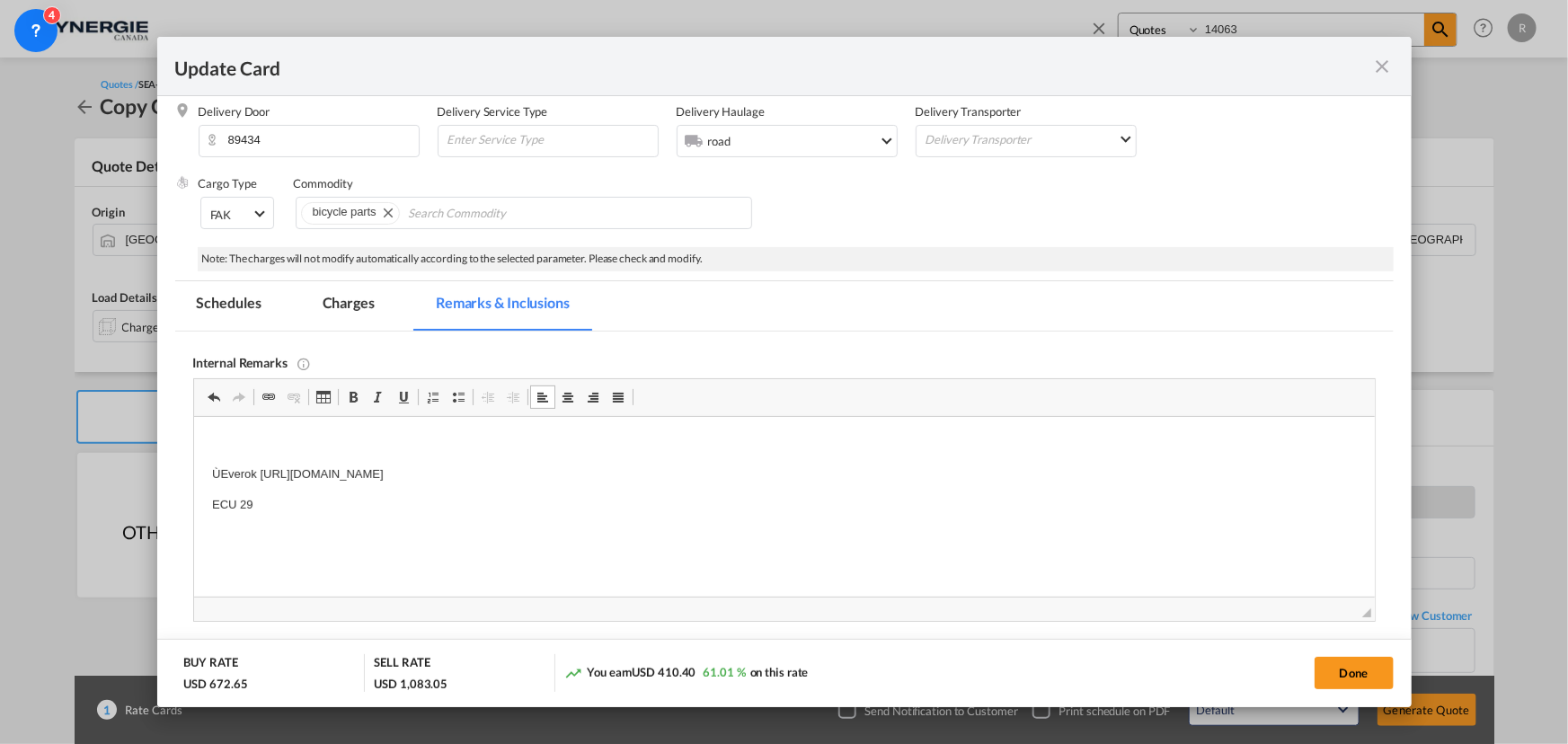
click at [299, 510] on p "ECU 29" at bounding box center [783, 505] width 1145 height 19
click at [459, 501] on p "ECU 293 STG 310 ( based on 2plt/" at bounding box center [783, 505] width 1145 height 19
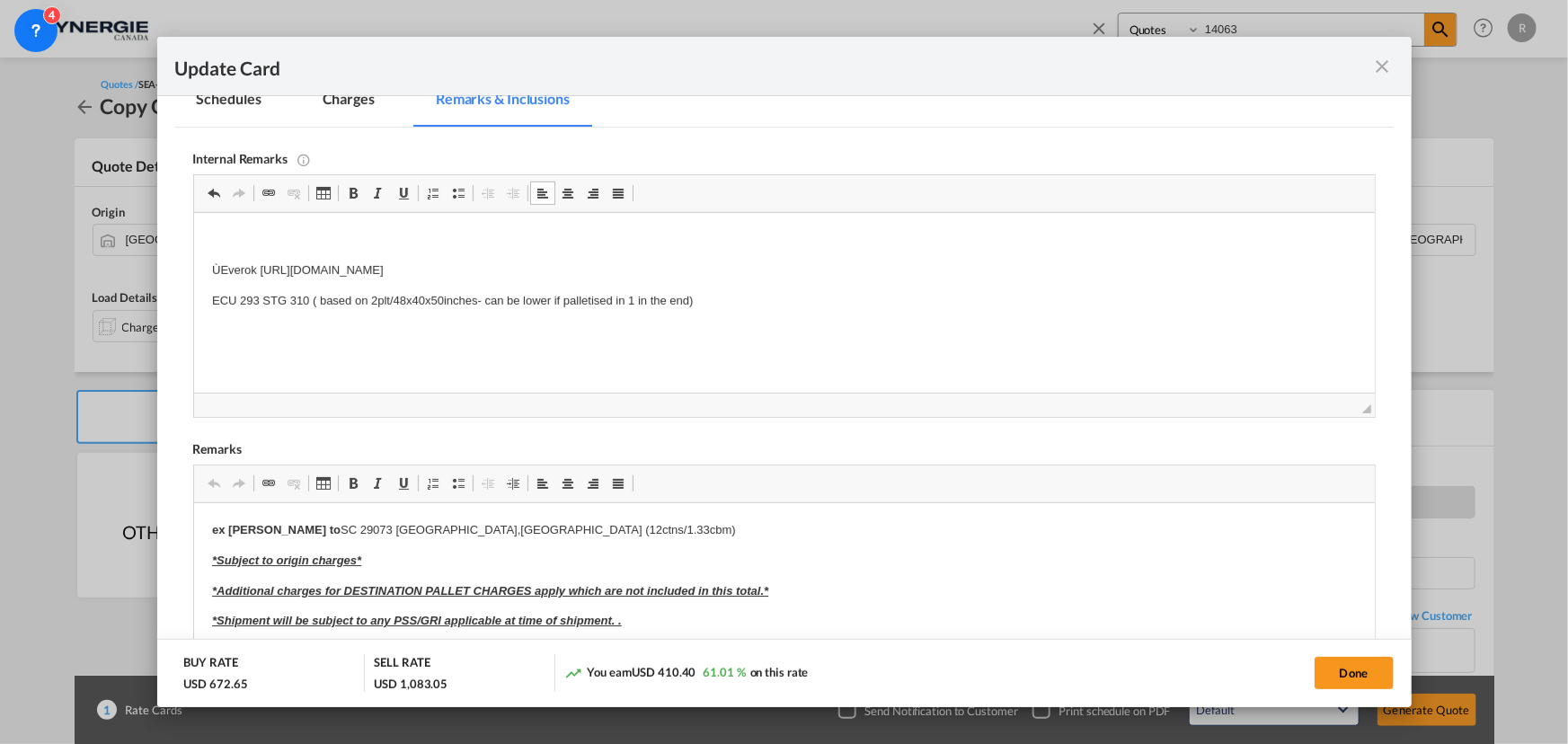
scroll to position [473, 0]
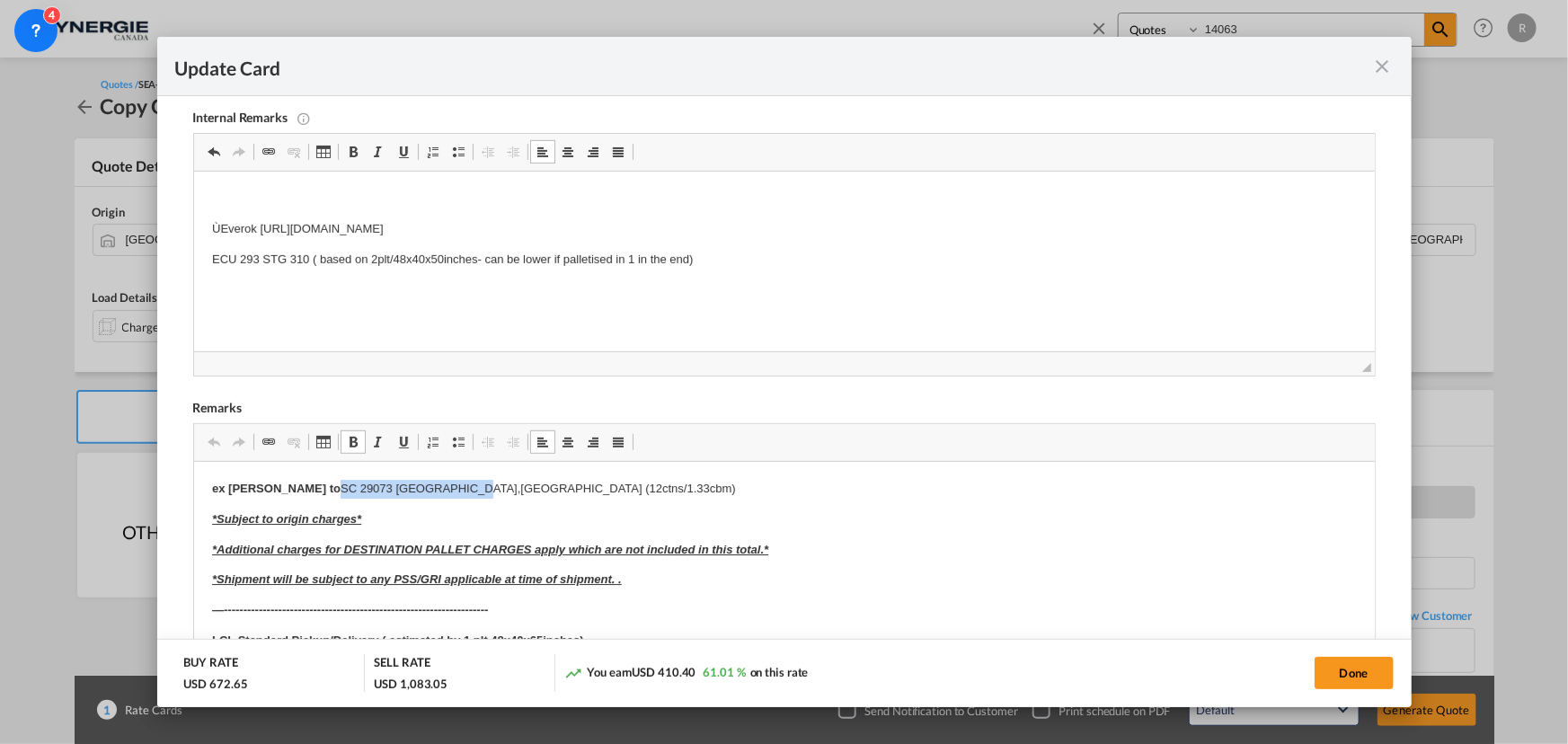
drag, startPoint x: 286, startPoint y: 486, endPoint x: 433, endPoint y: 479, distance: 147.2
click at [433, 479] on p "ex [PERSON_NAME] to SC 29073 [GEOGRAPHIC_DATA],[GEOGRAPHIC_DATA] (12ctns/1.33cb…" at bounding box center [783, 489] width 1145 height 19
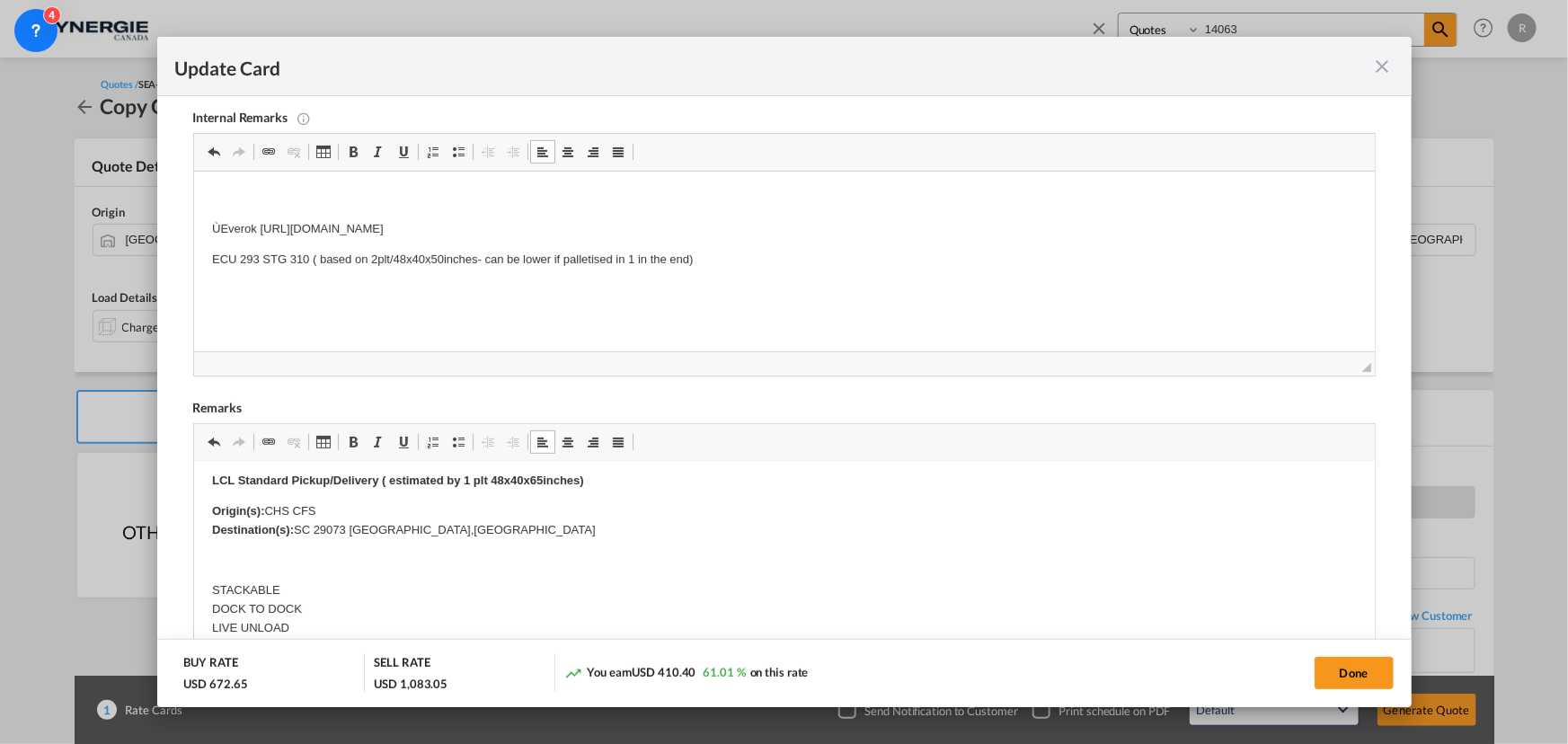
scroll to position [162, 0]
drag, startPoint x: 293, startPoint y: 527, endPoint x: 488, endPoint y: 532, distance: 195.1
click at [488, 532] on p "Origin(s): CHS CFS Destination(s): SC 29073 [GEOGRAPHIC_DATA],[GEOGRAPHIC_DATA]" at bounding box center [783, 519] width 1145 height 38
click at [466, 478] on strong "LCL Standard Pickup/Delivery ( estimated by 1 plt 48x40x65inches)" at bounding box center [397, 478] width 372 height 13
click at [535, 475] on strong "LCL Standard Pickup/Delivery ( estimated by 2 plt 48x40x65inches)" at bounding box center [397, 478] width 372 height 13
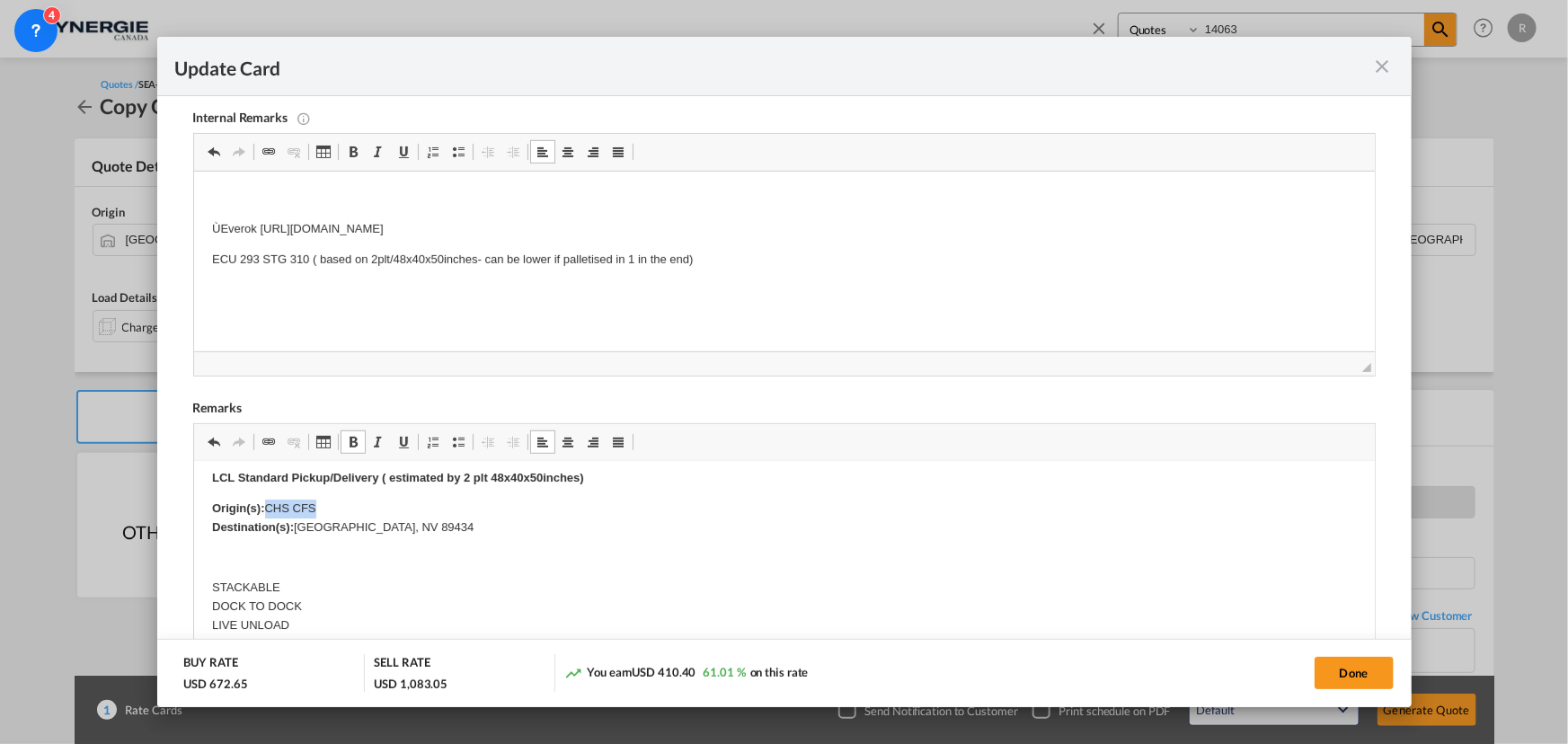
drag, startPoint x: 265, startPoint y: 506, endPoint x: 341, endPoint y: 497, distance: 76.5
click at [333, 509] on p "Origin(s): CHS CFS Destination(s): [GEOGRAPHIC_DATA], [GEOGRAPHIC_DATA] 89434" at bounding box center [783, 519] width 1145 height 38
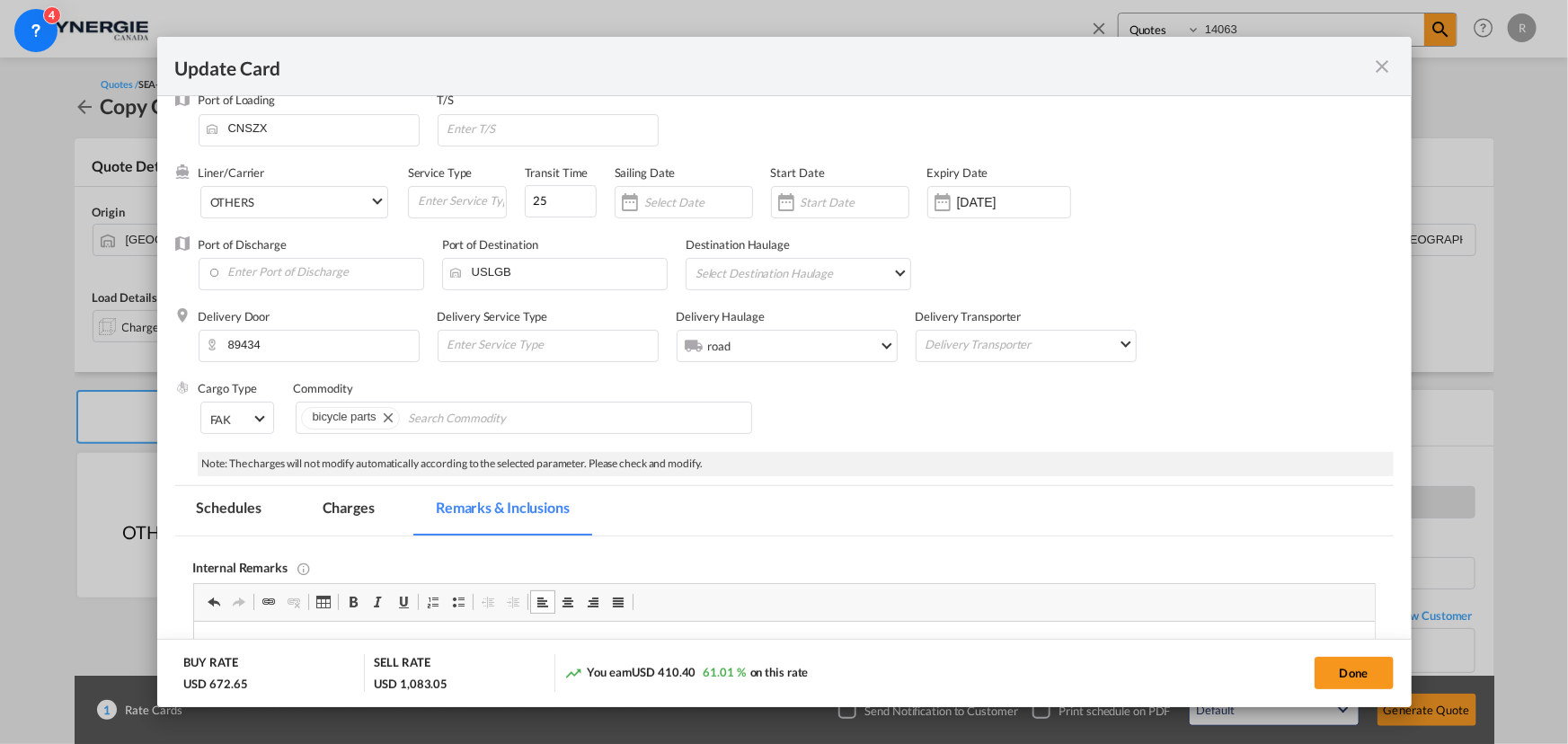
scroll to position [0, 0]
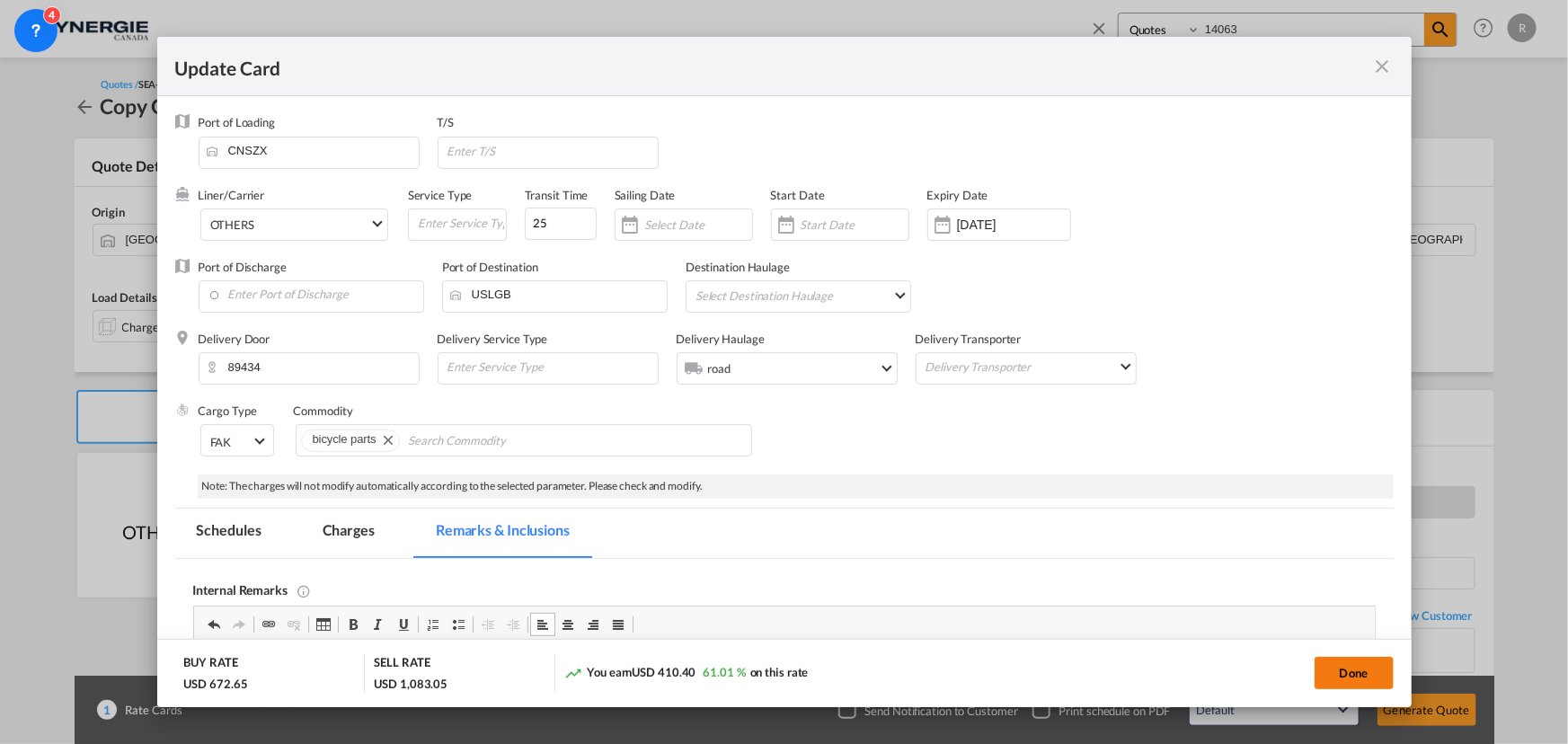
click at [1344, 681] on button "Done" at bounding box center [1354, 673] width 79 height 32
type input "[DATE]"
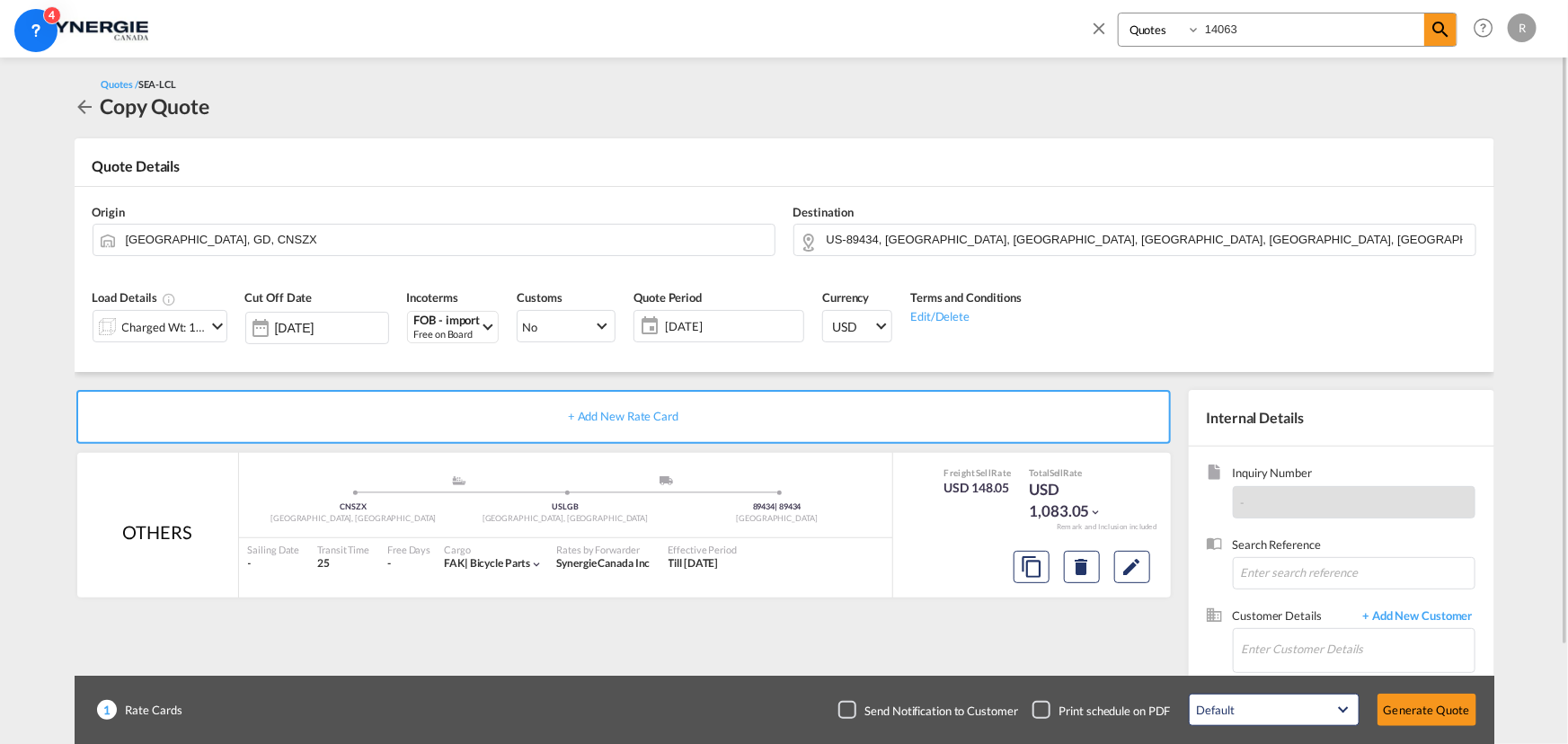
scroll to position [81, 0]
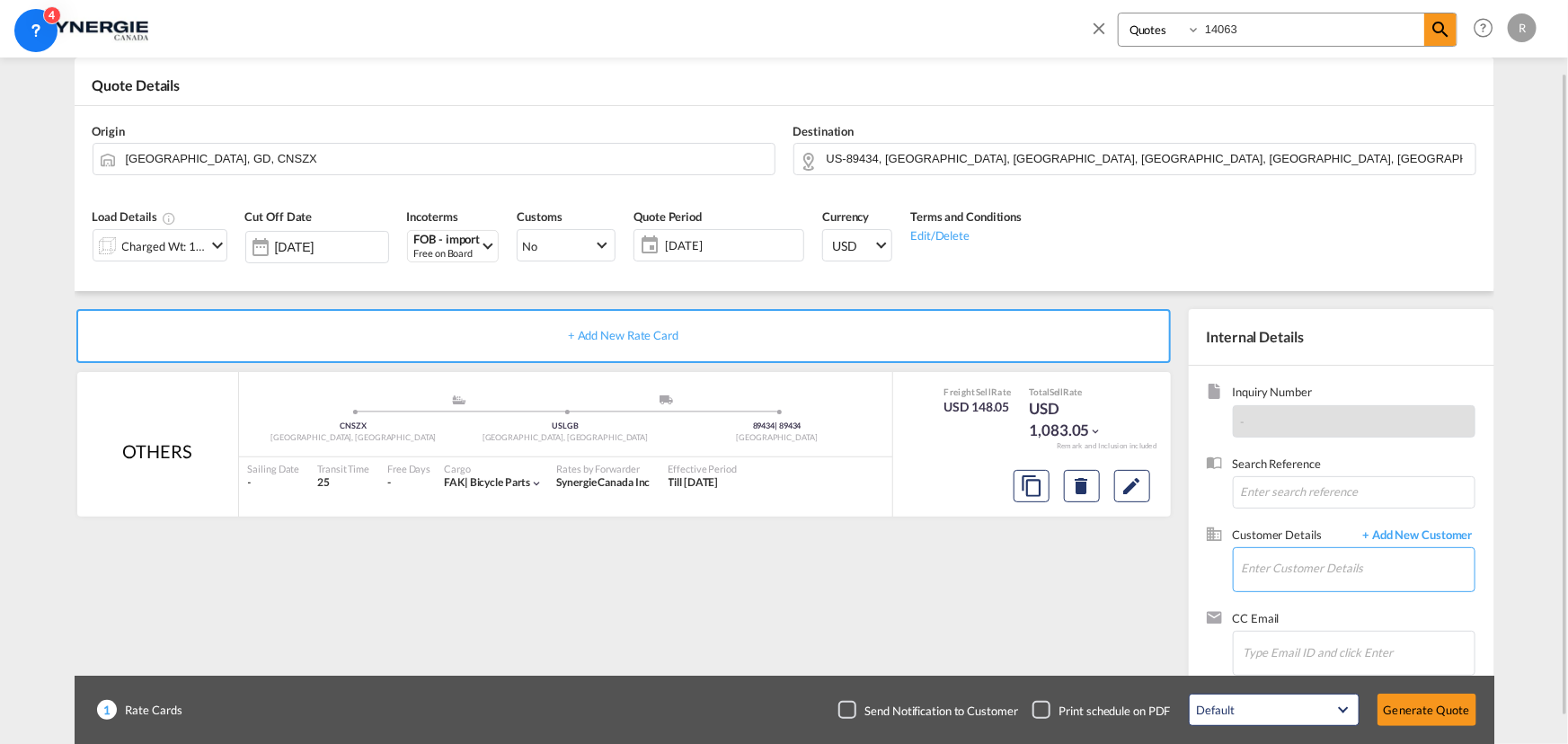
click at [1282, 571] on input "Enter Customer Details" at bounding box center [1358, 568] width 233 height 40
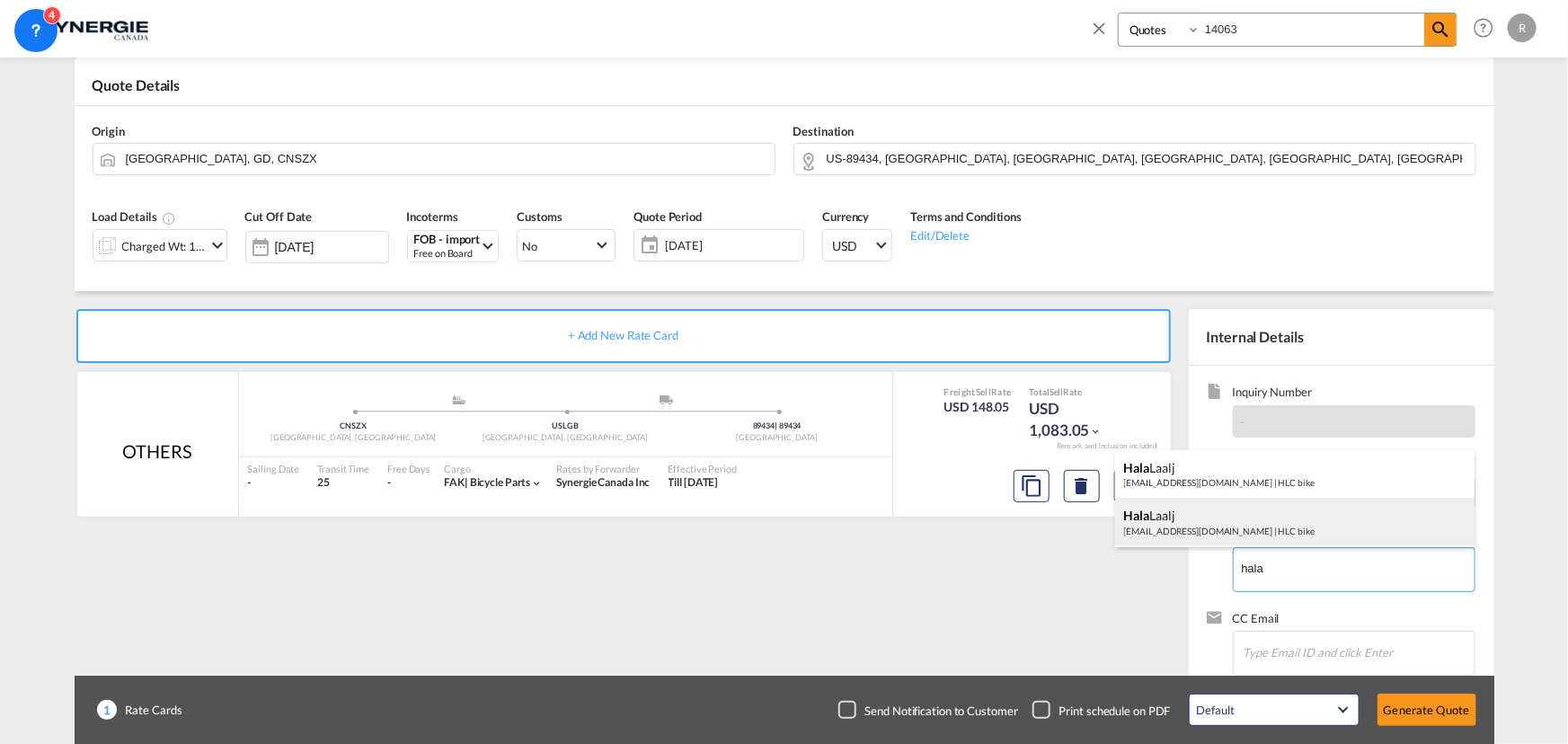
click at [1191, 532] on div "Hala Laalj [EMAIL_ADDRESS][DOMAIN_NAME] | HLC bike" at bounding box center [1295, 521] width 359 height 49
type input "HLC bike, [GEOGRAPHIC_DATA], [EMAIL_ADDRESS][DOMAIN_NAME]"
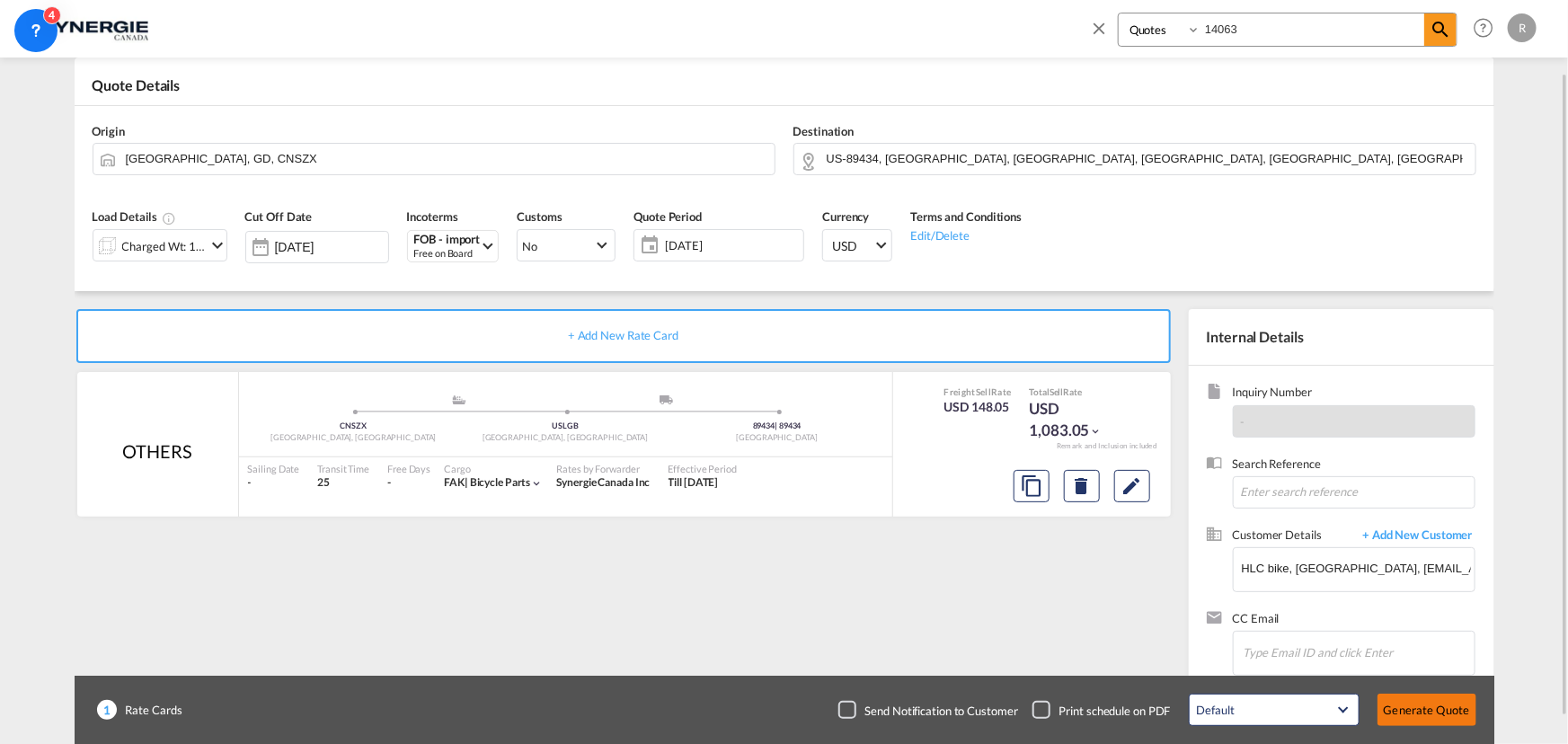
click at [1429, 717] on button "Generate Quote" at bounding box center [1427, 710] width 99 height 32
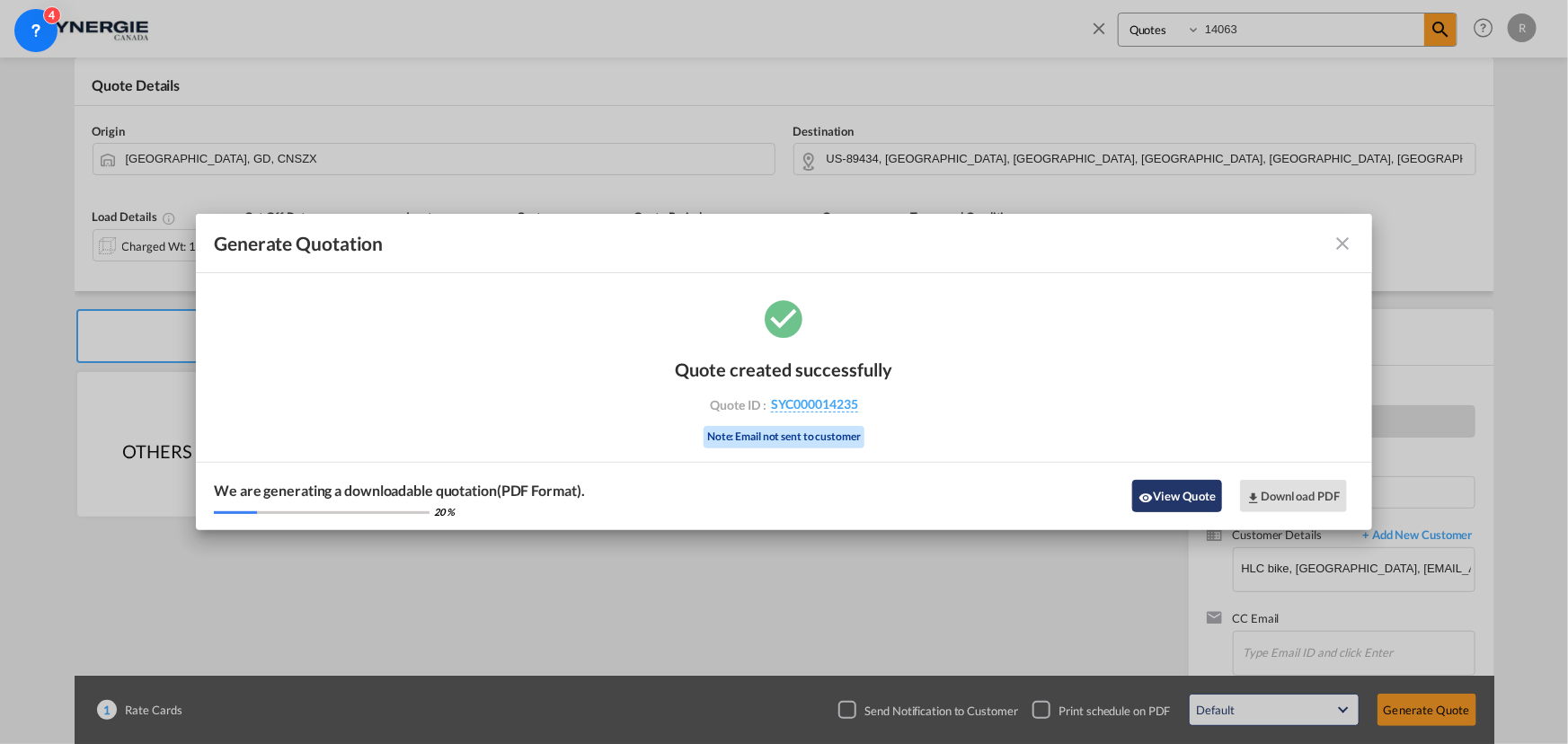
click at [1181, 497] on button "View Quote" at bounding box center [1177, 496] width 90 height 32
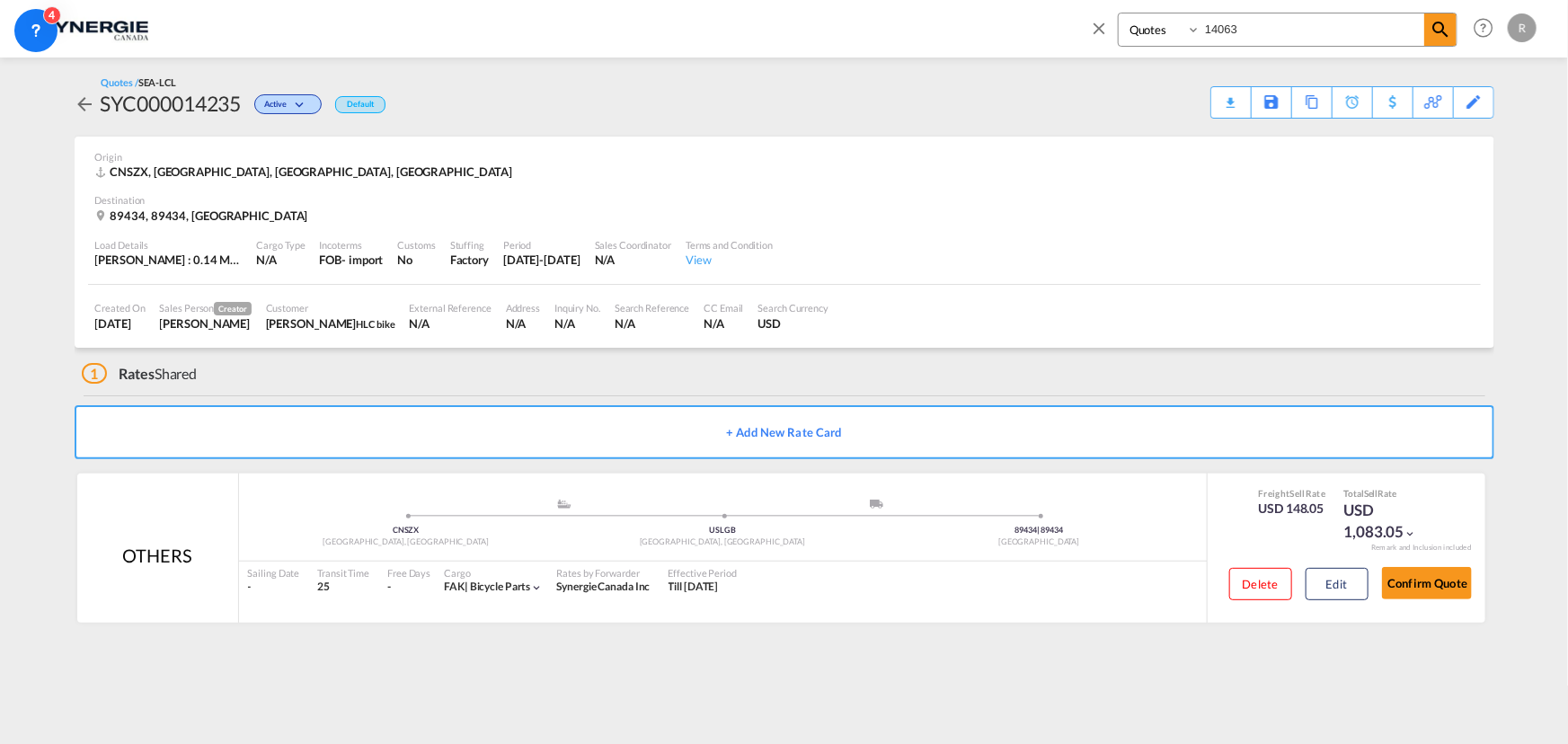
click at [0, 0] on div "Download Quote" at bounding box center [0, 0] width 0 height 0
click at [1100, 29] on md-icon "icon-close" at bounding box center [1098, 28] width 20 height 20
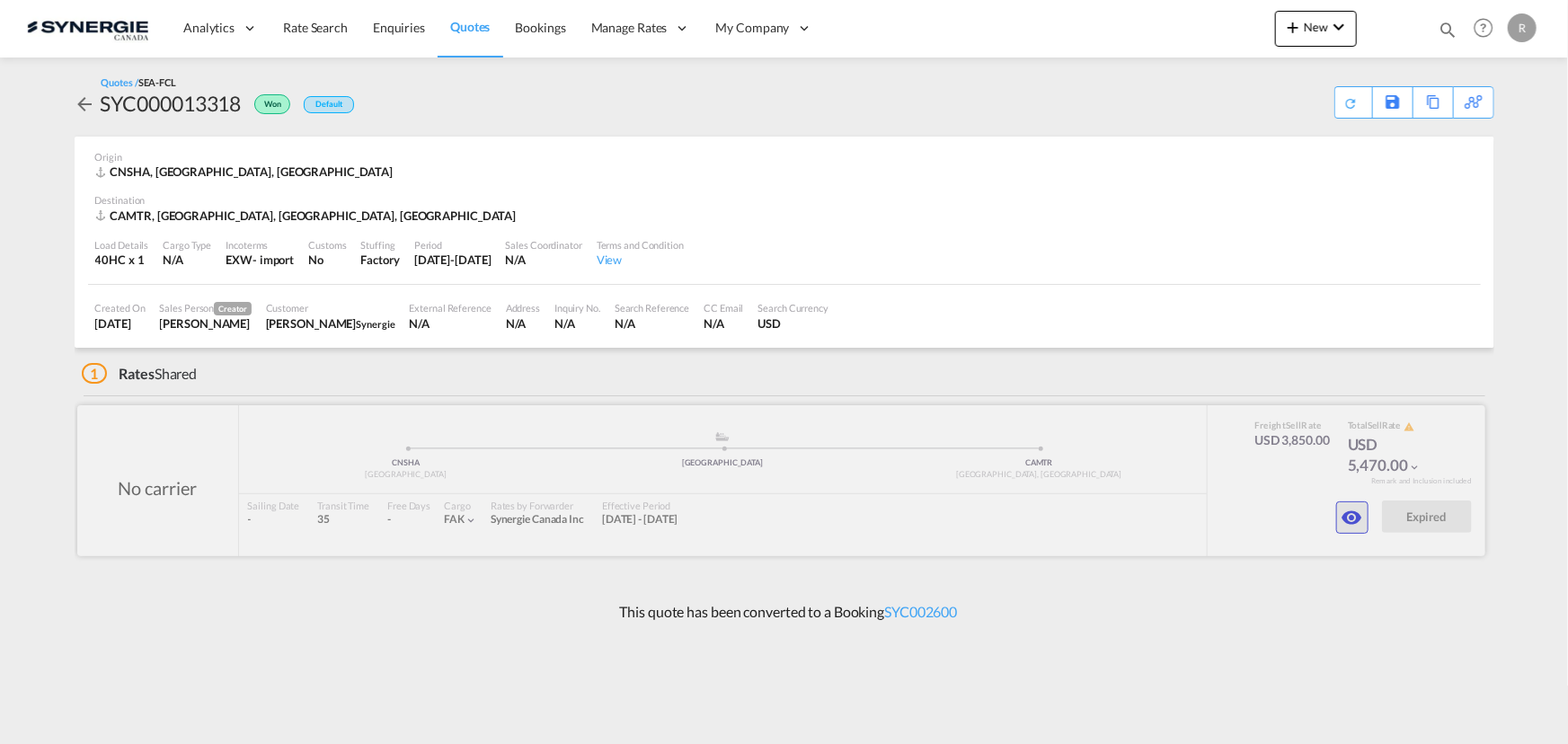
click at [1340, 516] on button "button" at bounding box center [1352, 518] width 32 height 32
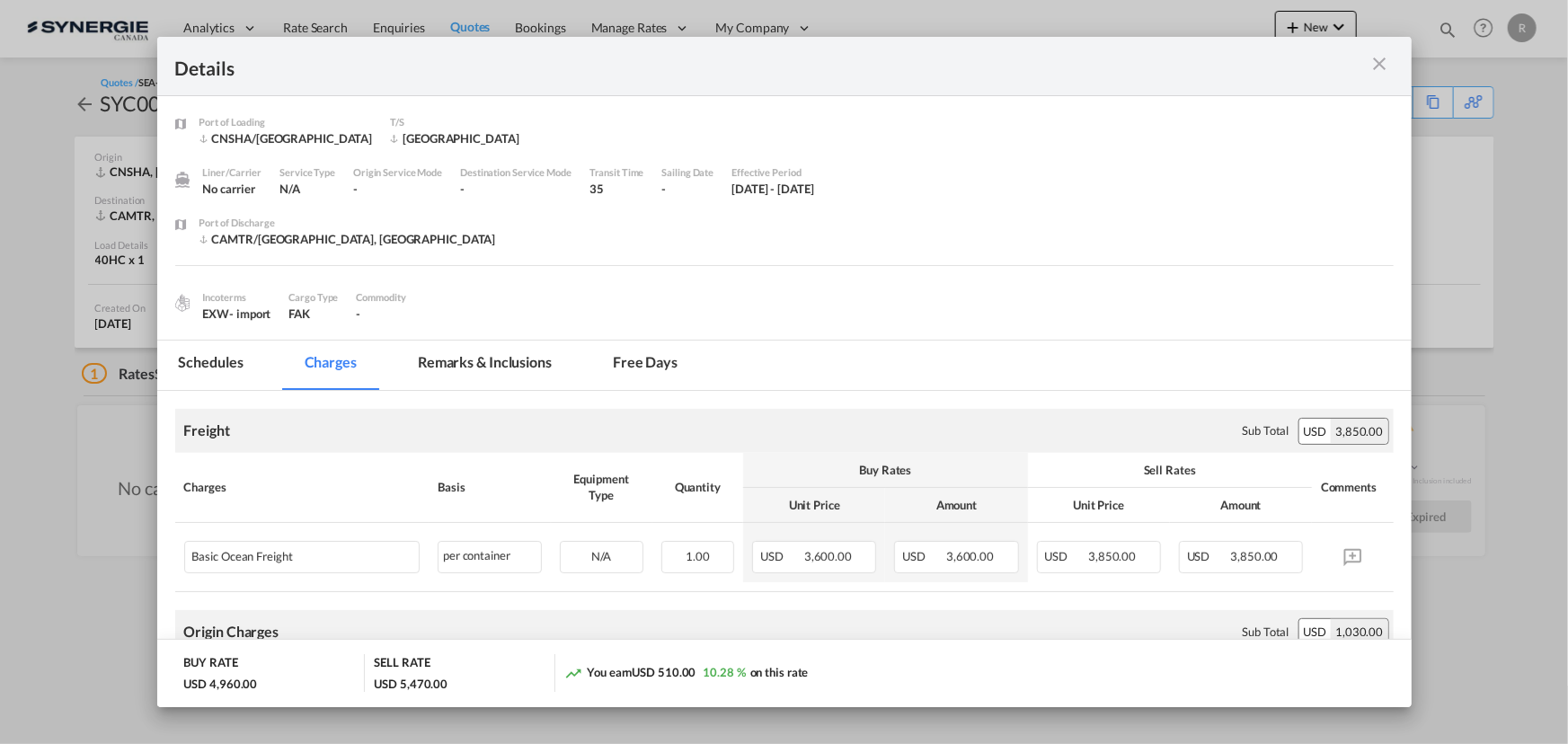
click at [485, 368] on md-tab-item "Remarks & Inclusions" at bounding box center [484, 366] width 177 height 50
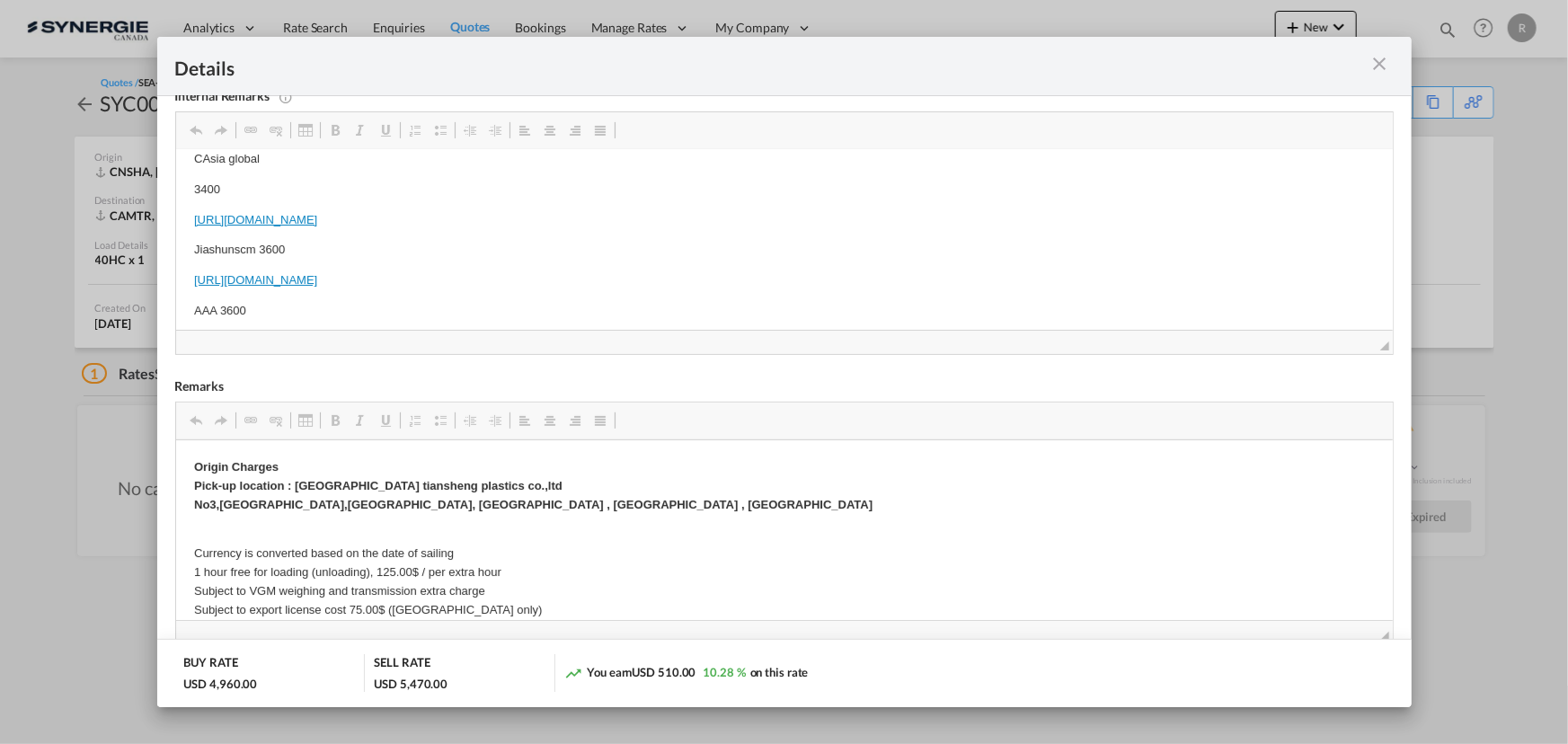
scroll to position [18, 0]
drag, startPoint x: 189, startPoint y: 230, endPoint x: 403, endPoint y: 225, distance: 214.1
click at [831, 218] on p "https://app.frontapp.com/open/msg_1gerl11r?key=5_AGZNIcLcY3IIpaT0IAQGRqd3FYK2CE" at bounding box center [783, 221] width 1180 height 19
drag, startPoint x: 350, startPoint y: 357, endPoint x: 680, endPoint y: 217, distance: 358.5
click at [680, 217] on html "CAsia global 3400 https://app.frontapp.com/open/msg_1gerl11r?key=5_AGZNIcLcY3II…" at bounding box center [783, 295] width 1217 height 328
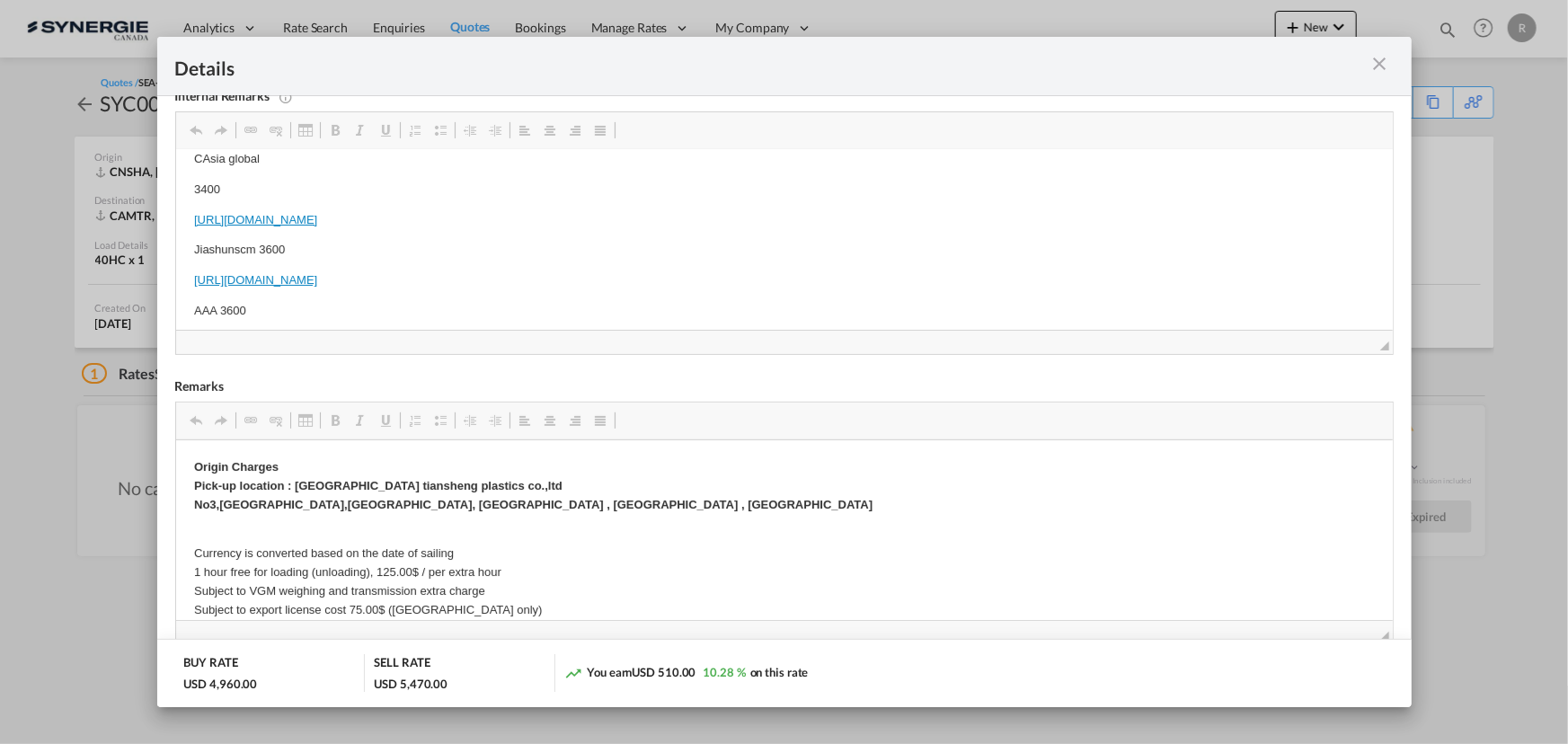
copy link "https://app.frontapp.com/open/msg_1gerl11r?key=5_AGZNIcLcY3IIpaT0IAQGRqd3FYK2CE"
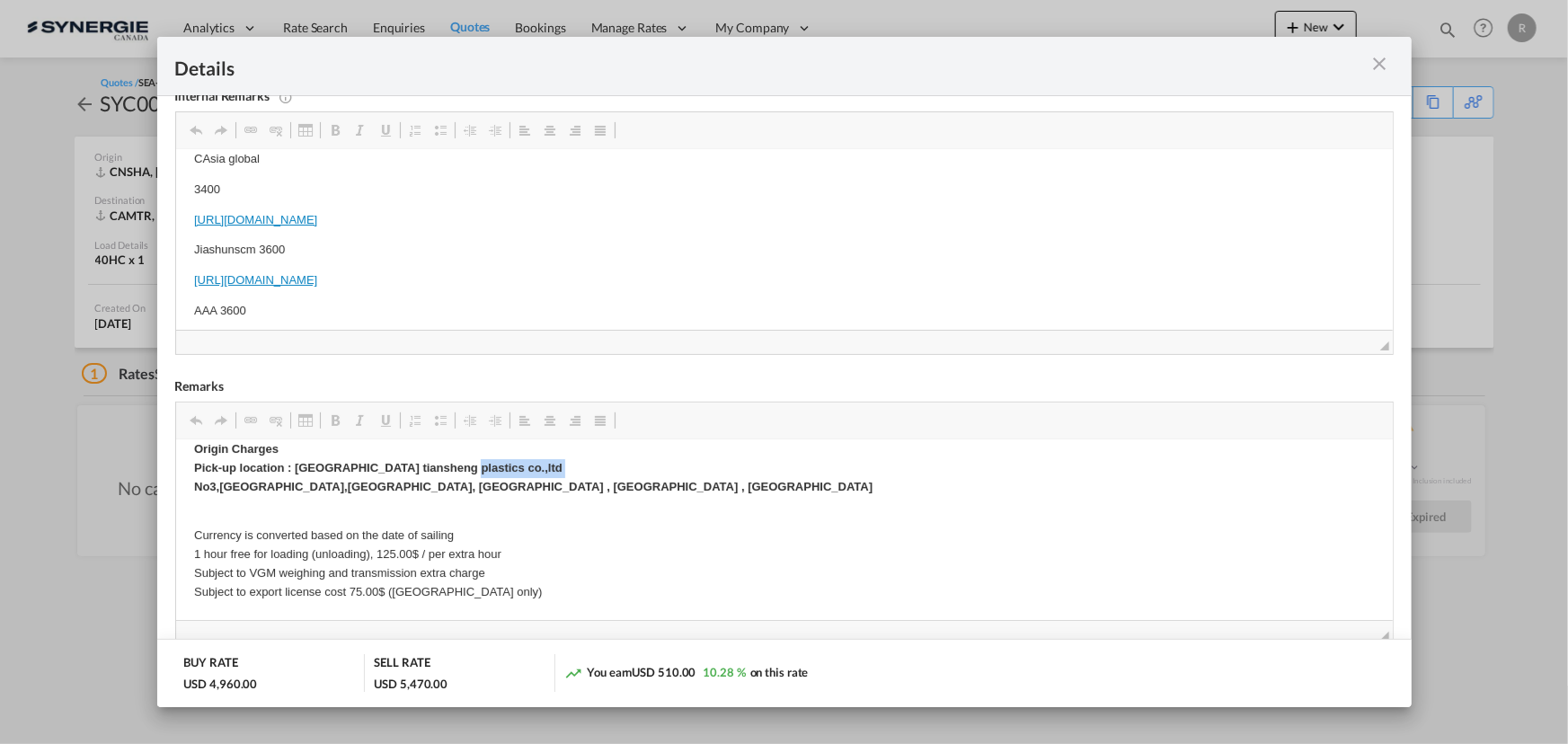
drag, startPoint x: 189, startPoint y: 480, endPoint x: 463, endPoint y: 463, distance: 274.5
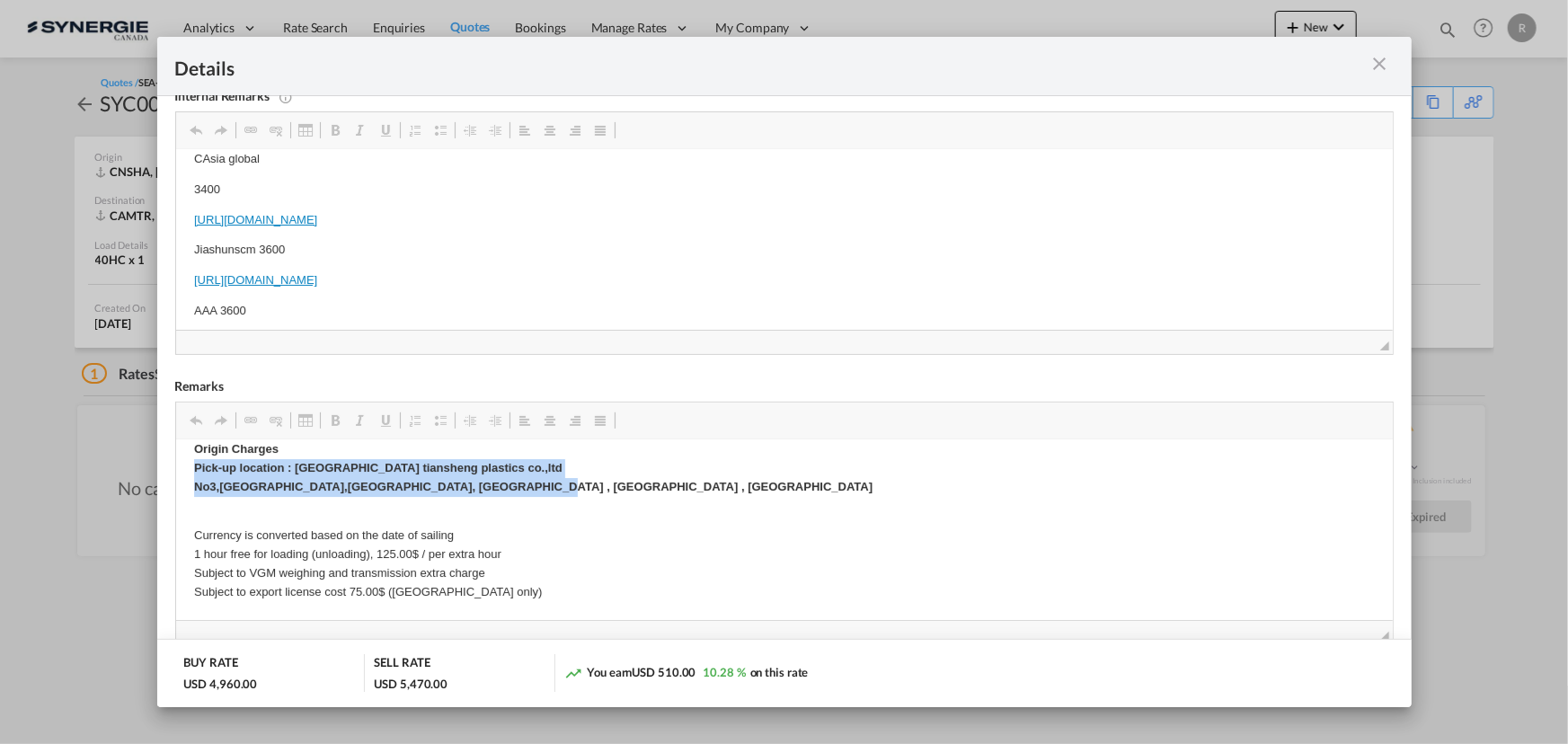
drag, startPoint x: 190, startPoint y: 470, endPoint x: 500, endPoint y: 487, distance: 310.5
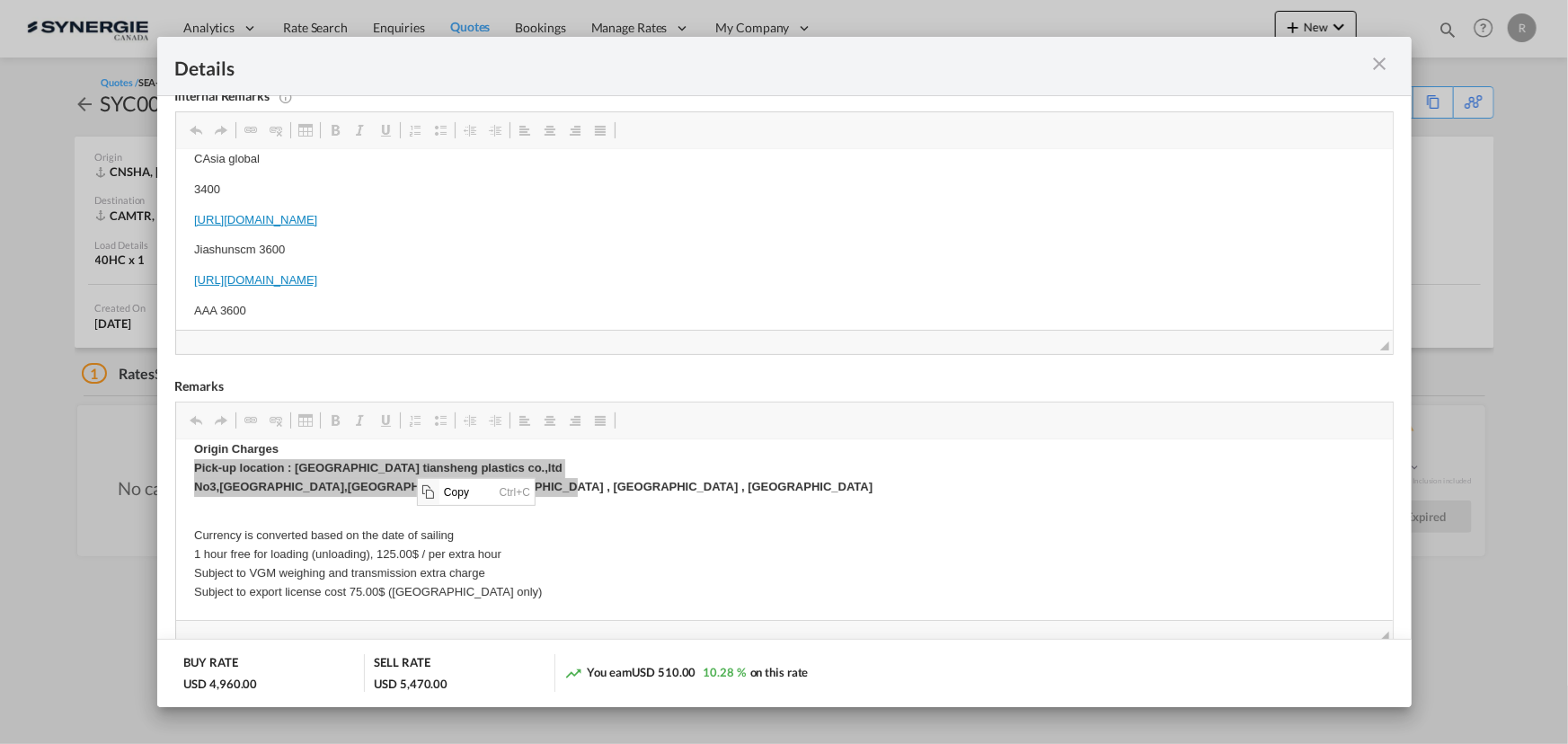
scroll to position [0, 0]
drag, startPoint x: 456, startPoint y: 495, endPoint x: 696, endPoint y: 531, distance: 242.7
click at [456, 495] on span "Copy" at bounding box center [467, 491] width 55 height 26
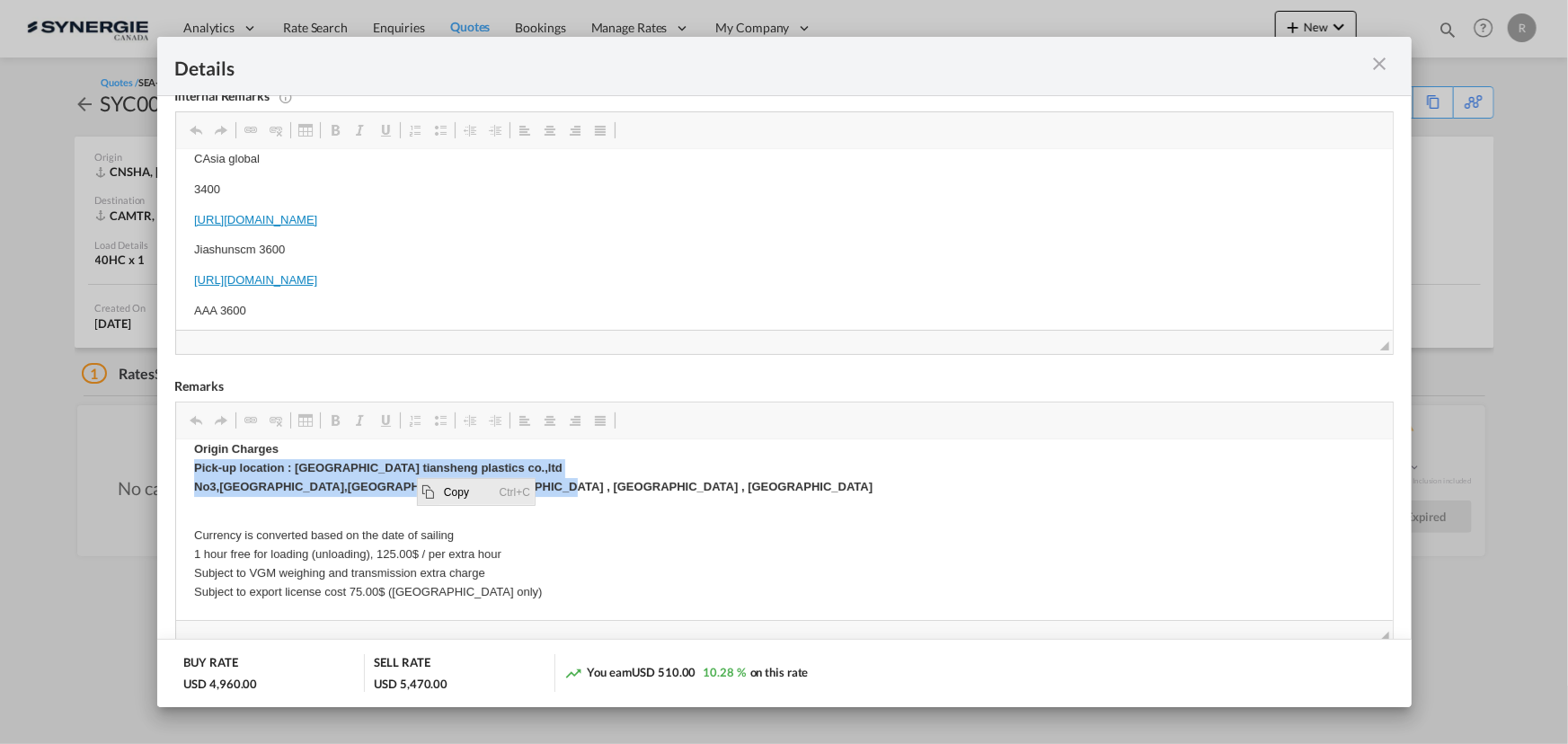
copy p "Pick-up location : Changzhou tiansheng plastics co.,ltd No3,Lingjiatang,zhonglo…"
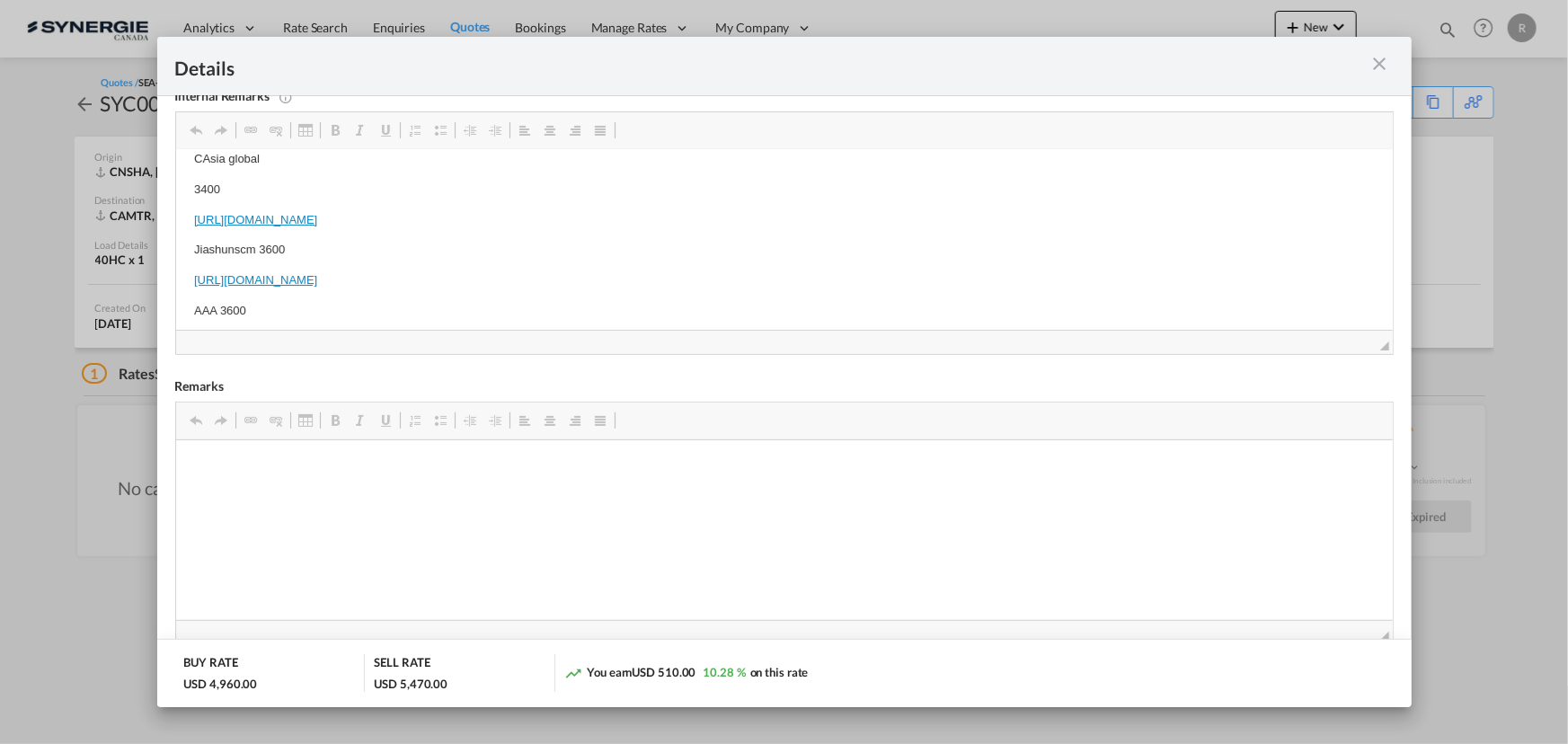
scroll to position [18, 0]
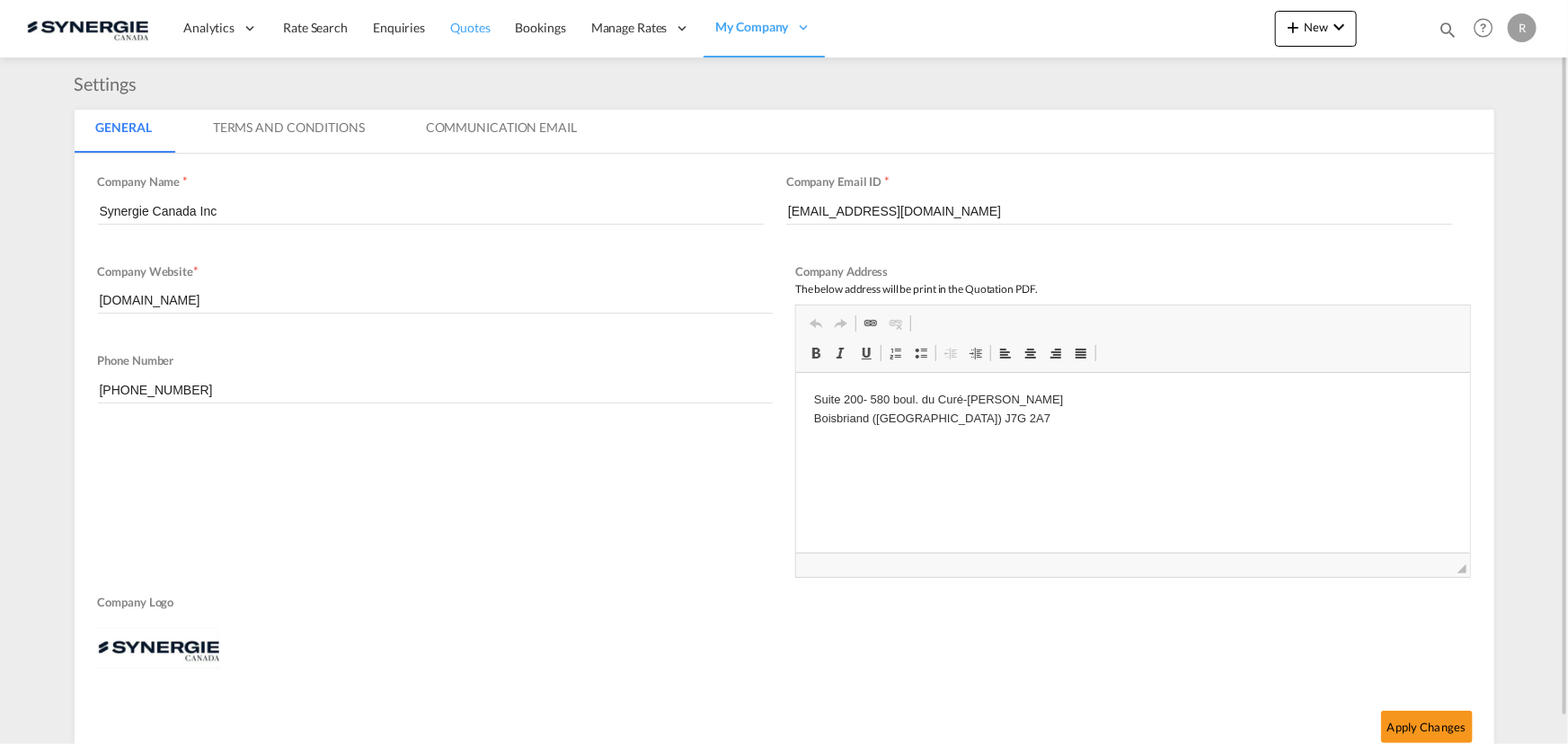
click at [484, 28] on span "Quotes" at bounding box center [469, 28] width 39 height 15
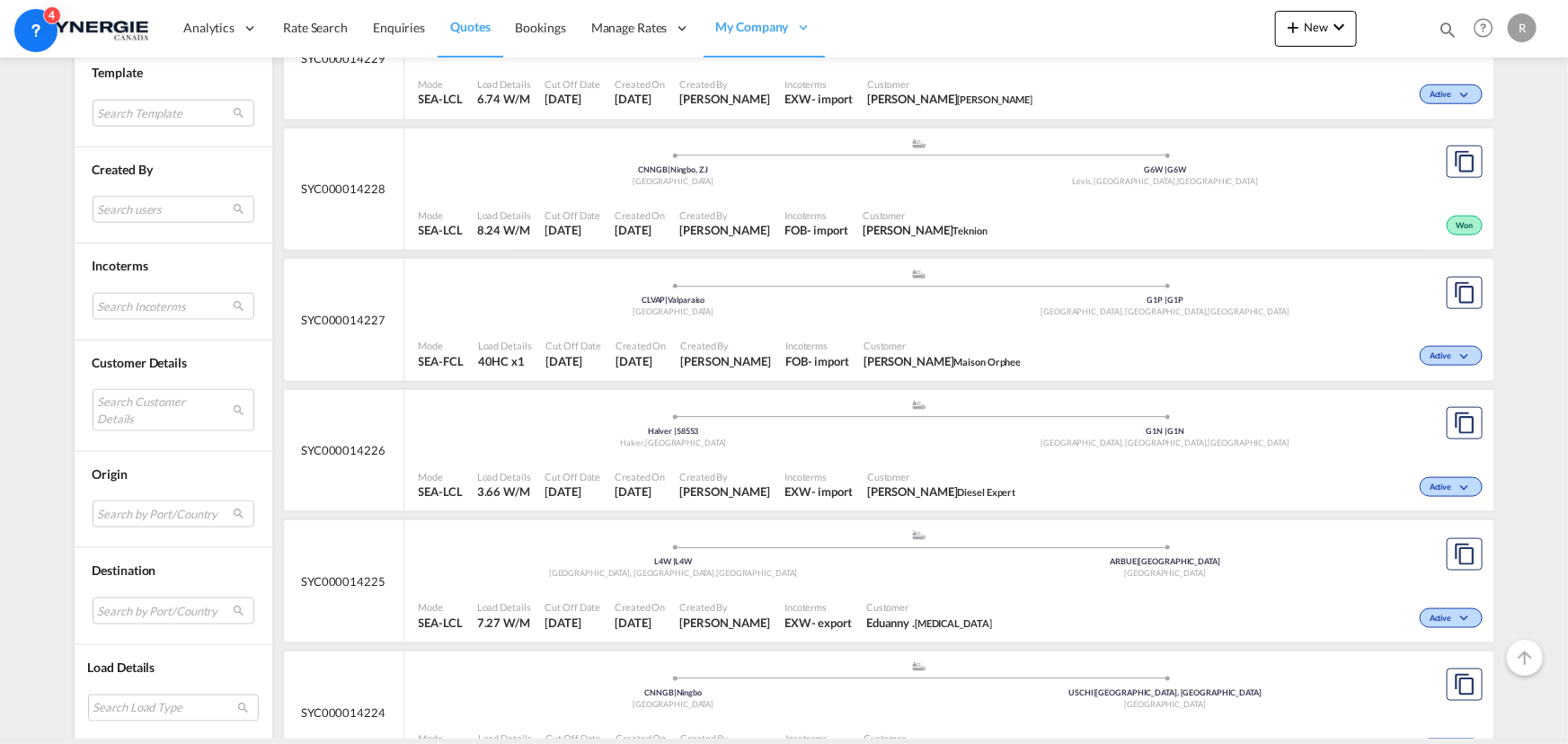
scroll to position [1061, 0]
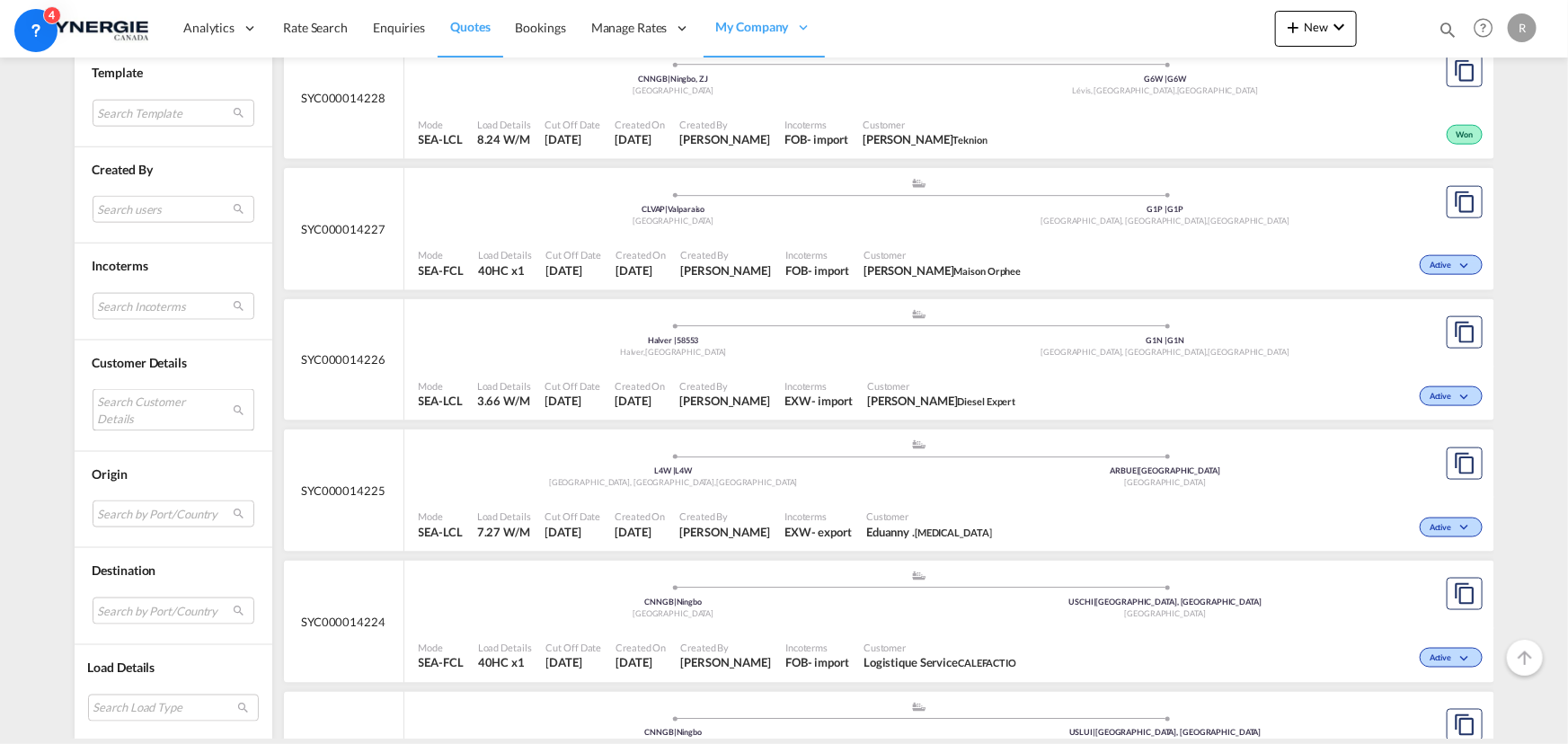
click at [129, 400] on md-select "Search Customer Details user name user michel Perron michel.perron@dieselexpert…" at bounding box center [173, 409] width 161 height 41
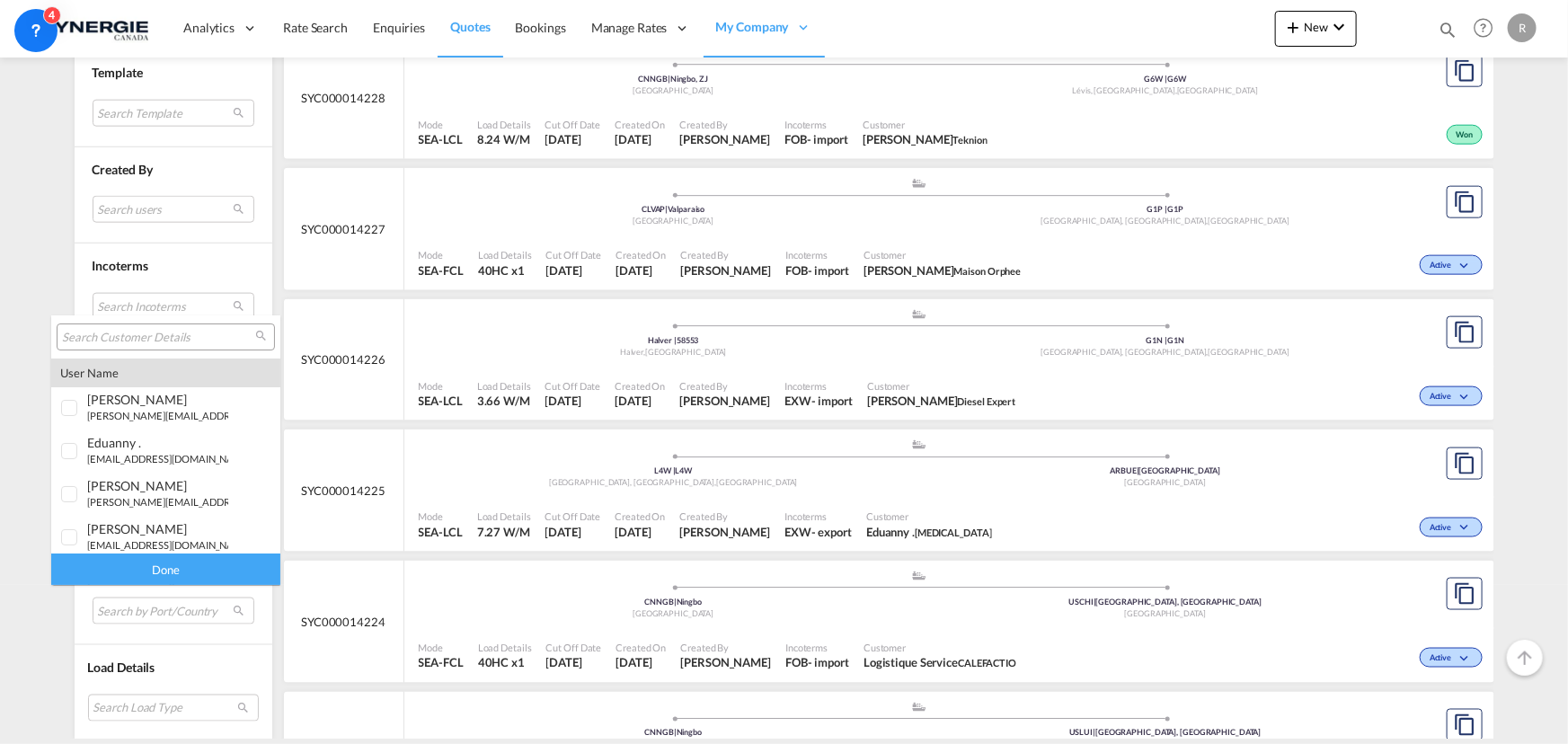
click at [126, 329] on input "search" at bounding box center [159, 337] width 193 height 16
type input "IVY"
click at [158, 539] on small "ivy .jiang@appgroup.ca" at bounding box center [216, 539] width 259 height 11
click at [159, 570] on div "Done" at bounding box center [166, 569] width 229 height 32
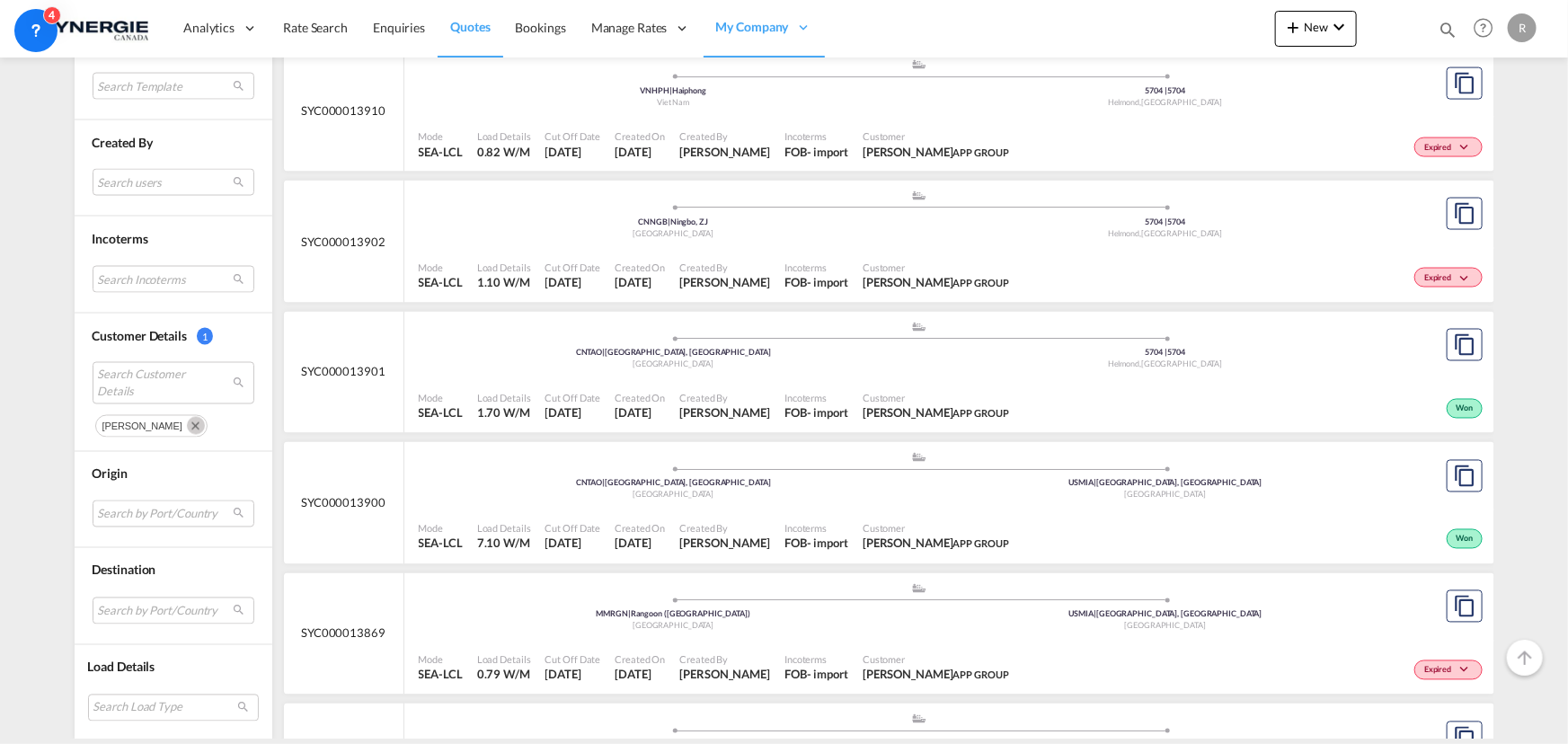
scroll to position [1470, 0]
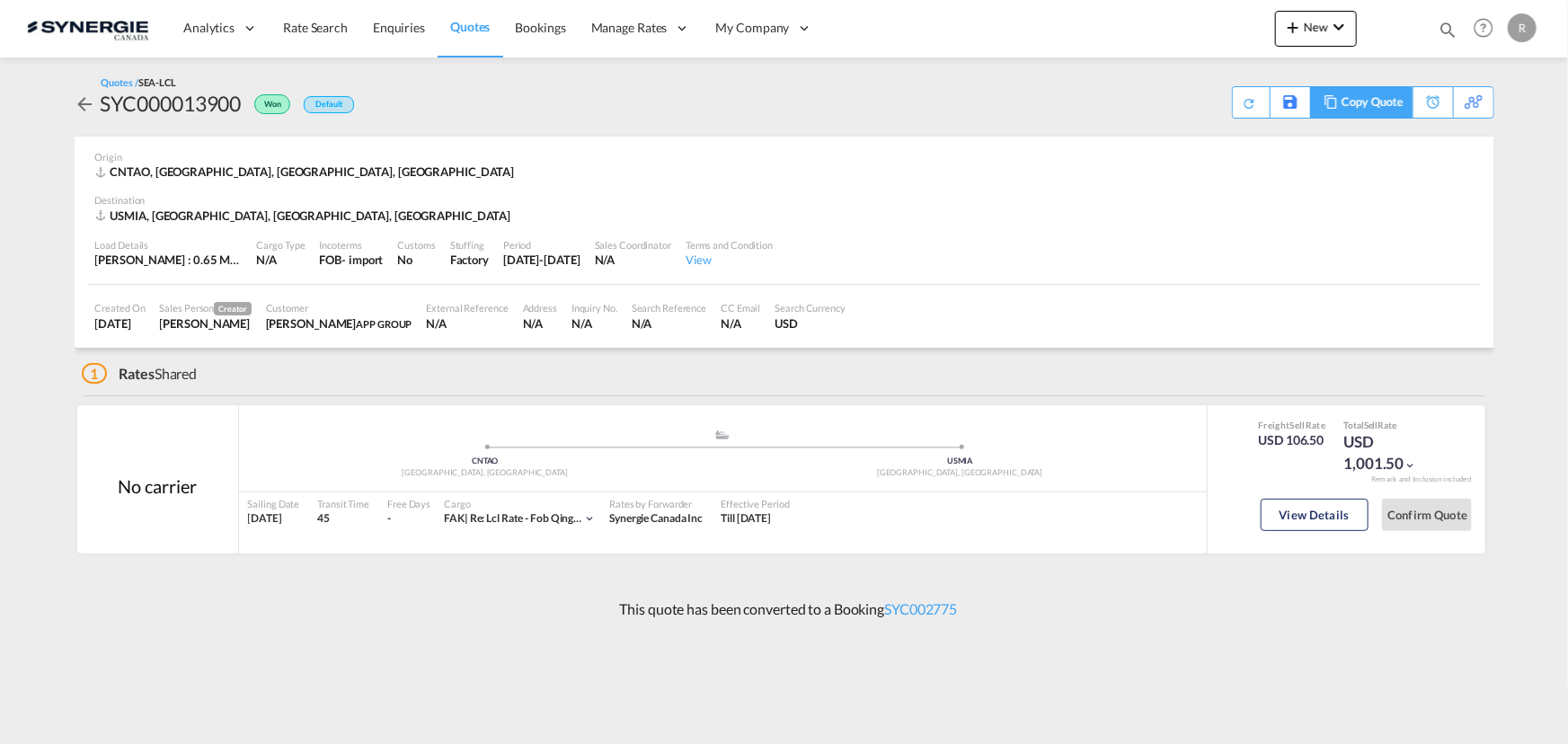
click at [1382, 106] on div "Copy Quote" at bounding box center [1372, 102] width 61 height 31
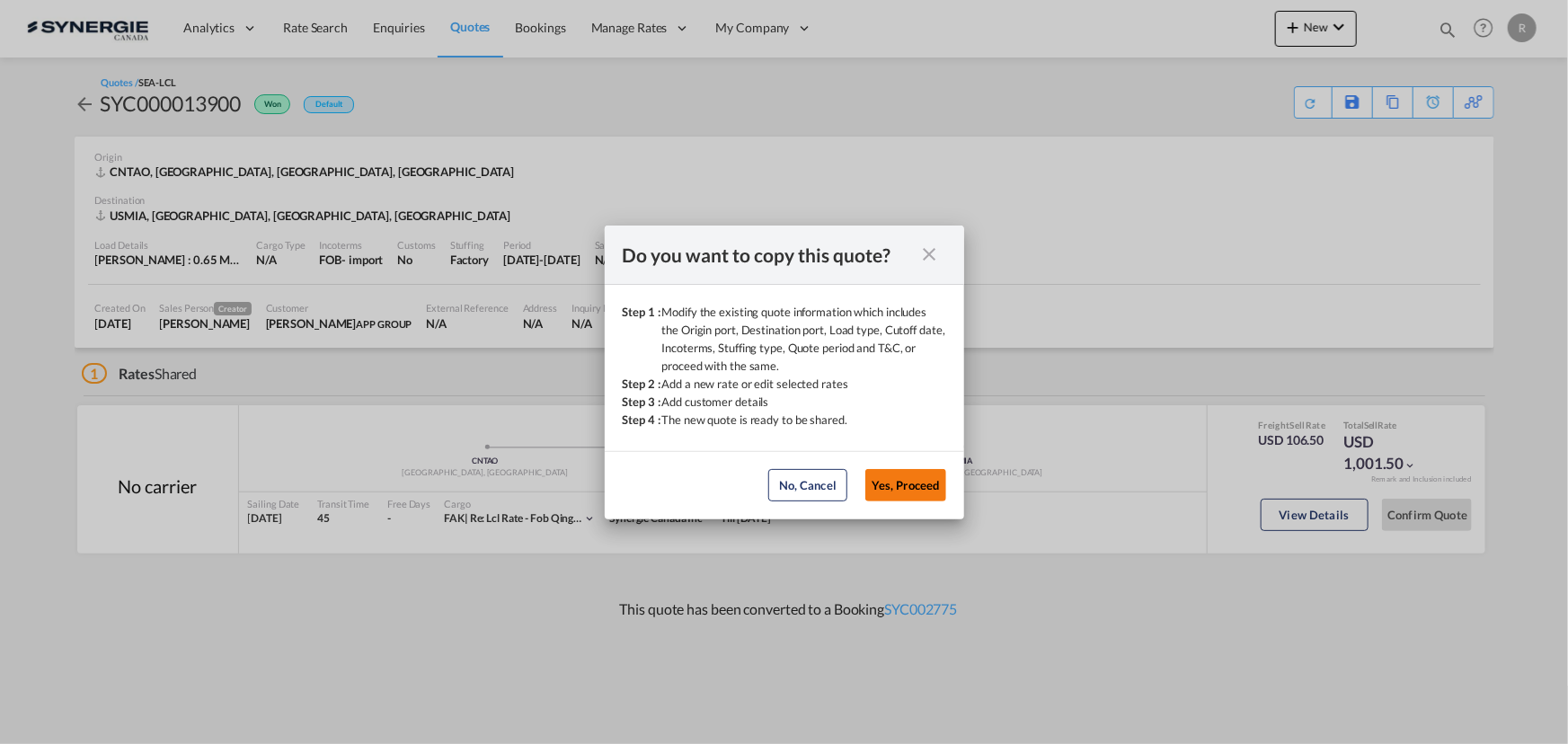
click at [889, 495] on button "Yes, Proceed" at bounding box center [905, 485] width 81 height 32
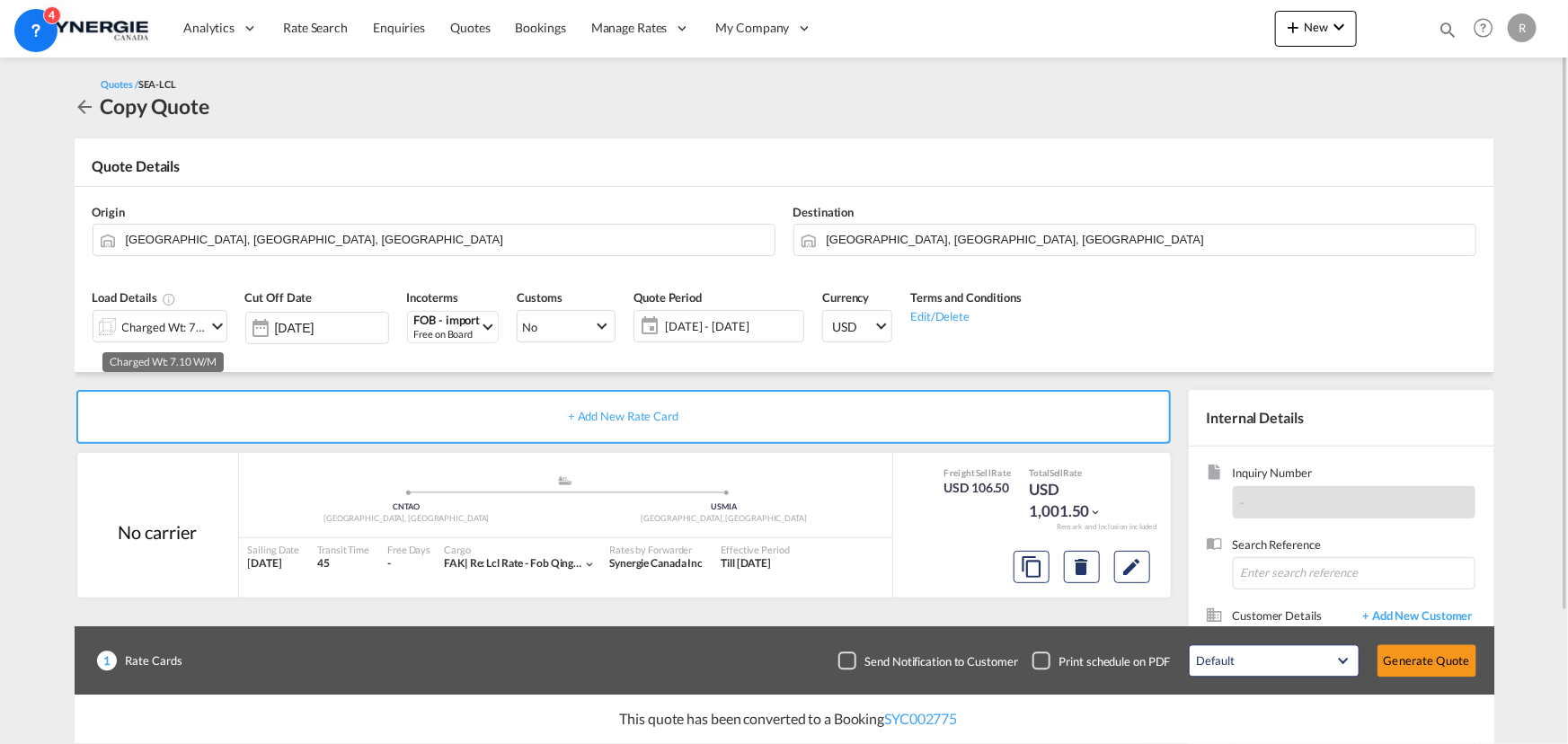
click at [195, 324] on div "Charged Wt: 7.10 W/M" at bounding box center [164, 327] width 84 height 25
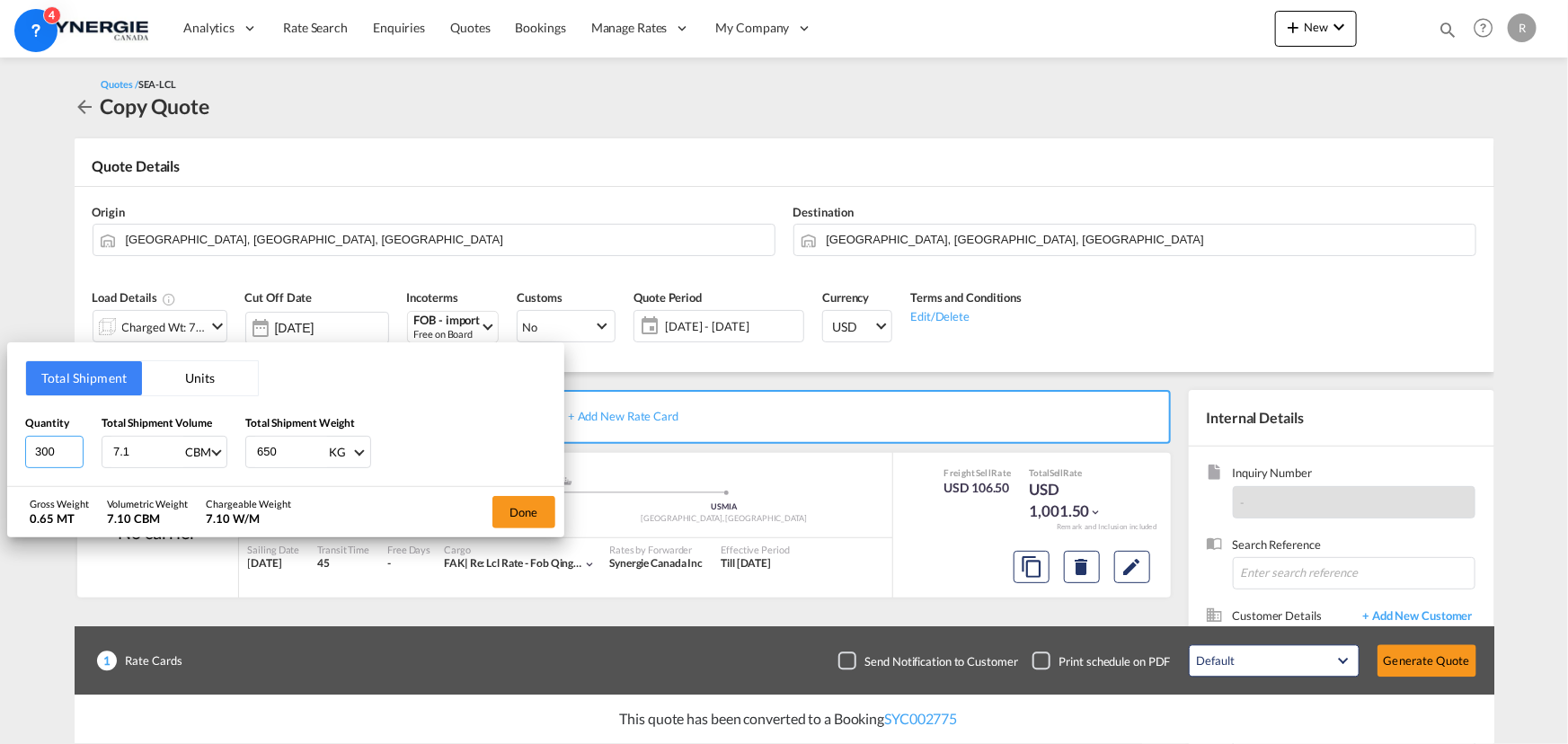
drag, startPoint x: 58, startPoint y: 450, endPoint x: 8, endPoint y: 437, distance: 51.7
click at [8, 437] on div "Total Shipment Units Quantity 300 Total Shipment Volume 7.1 CBM CBM CFT Total S…" at bounding box center [286, 415] width 557 height 144
type input "42"
type input "8.13"
type input "807"
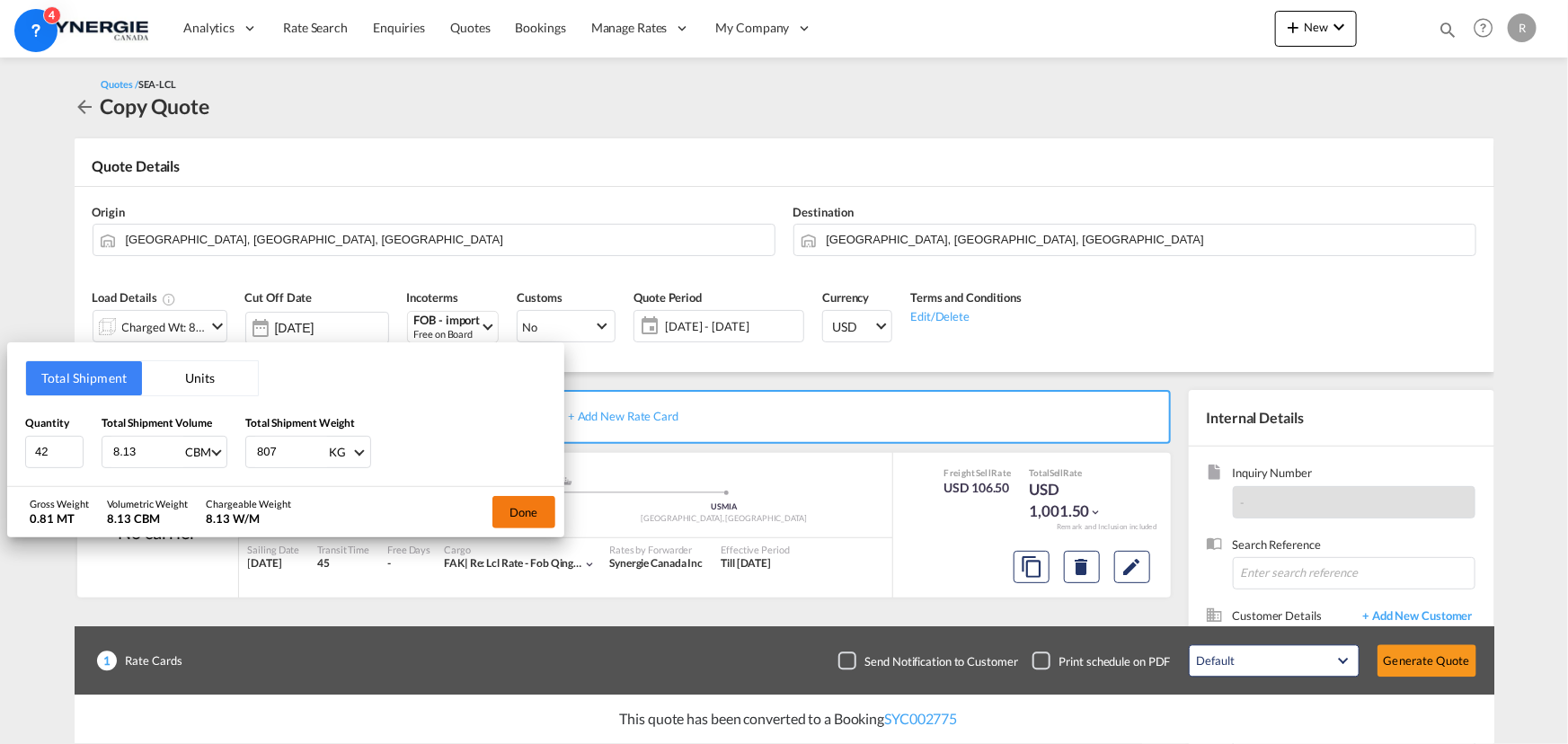
click at [519, 510] on button "Done" at bounding box center [524, 512] width 63 height 32
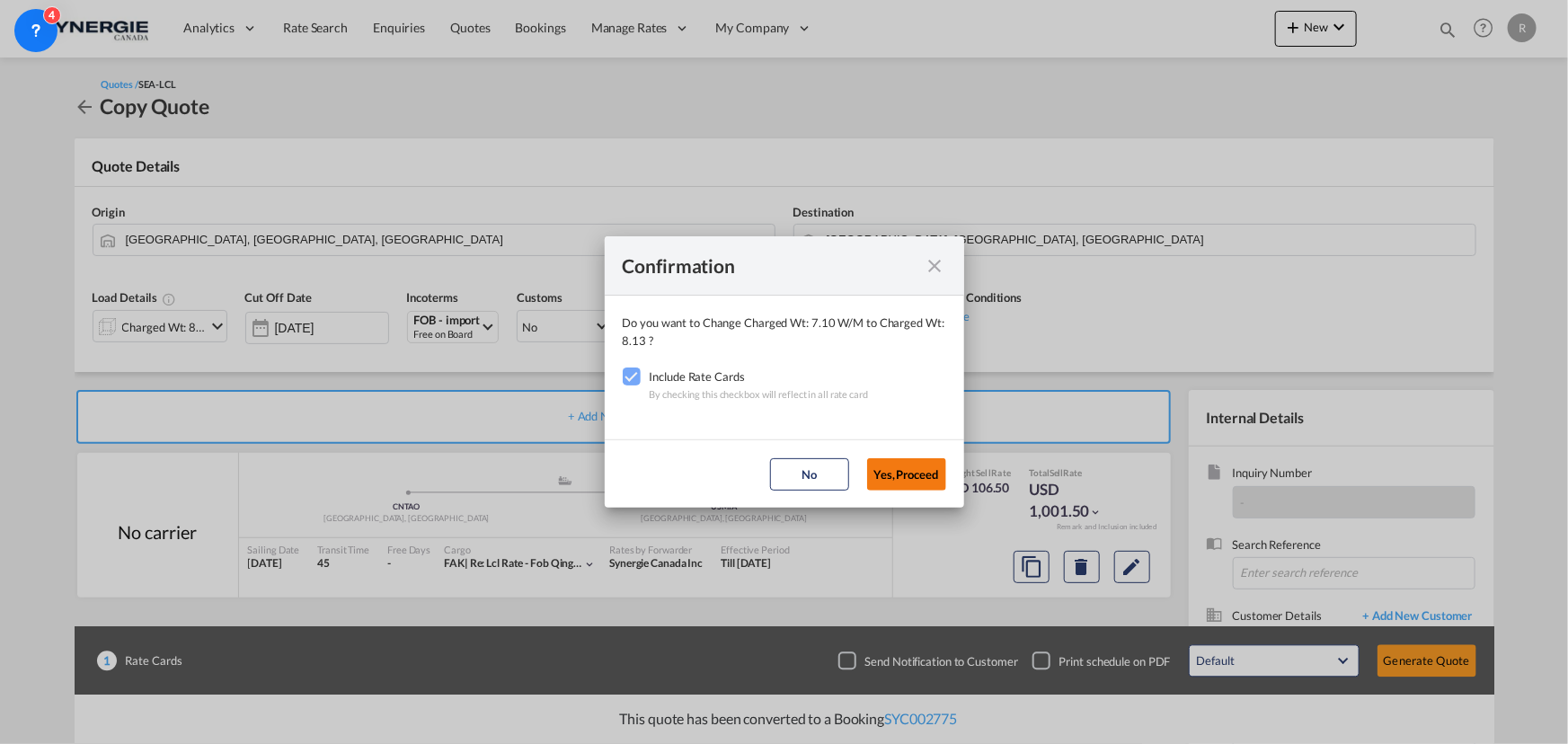
click at [937, 479] on button "Yes,Proceed" at bounding box center [906, 475] width 79 height 32
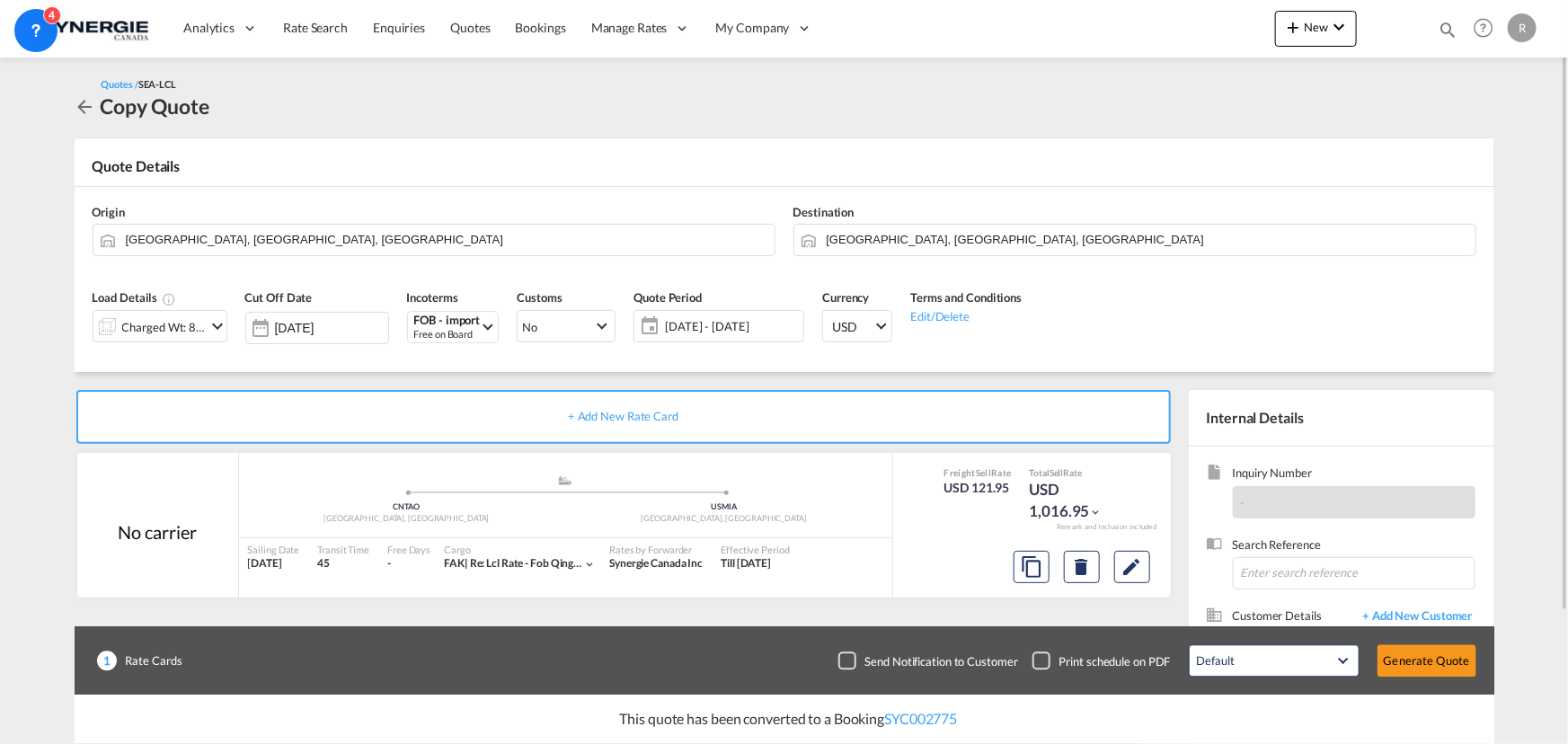
click at [735, 324] on span "14 Aug - 06 Sep 2025" at bounding box center [731, 326] width 134 height 16
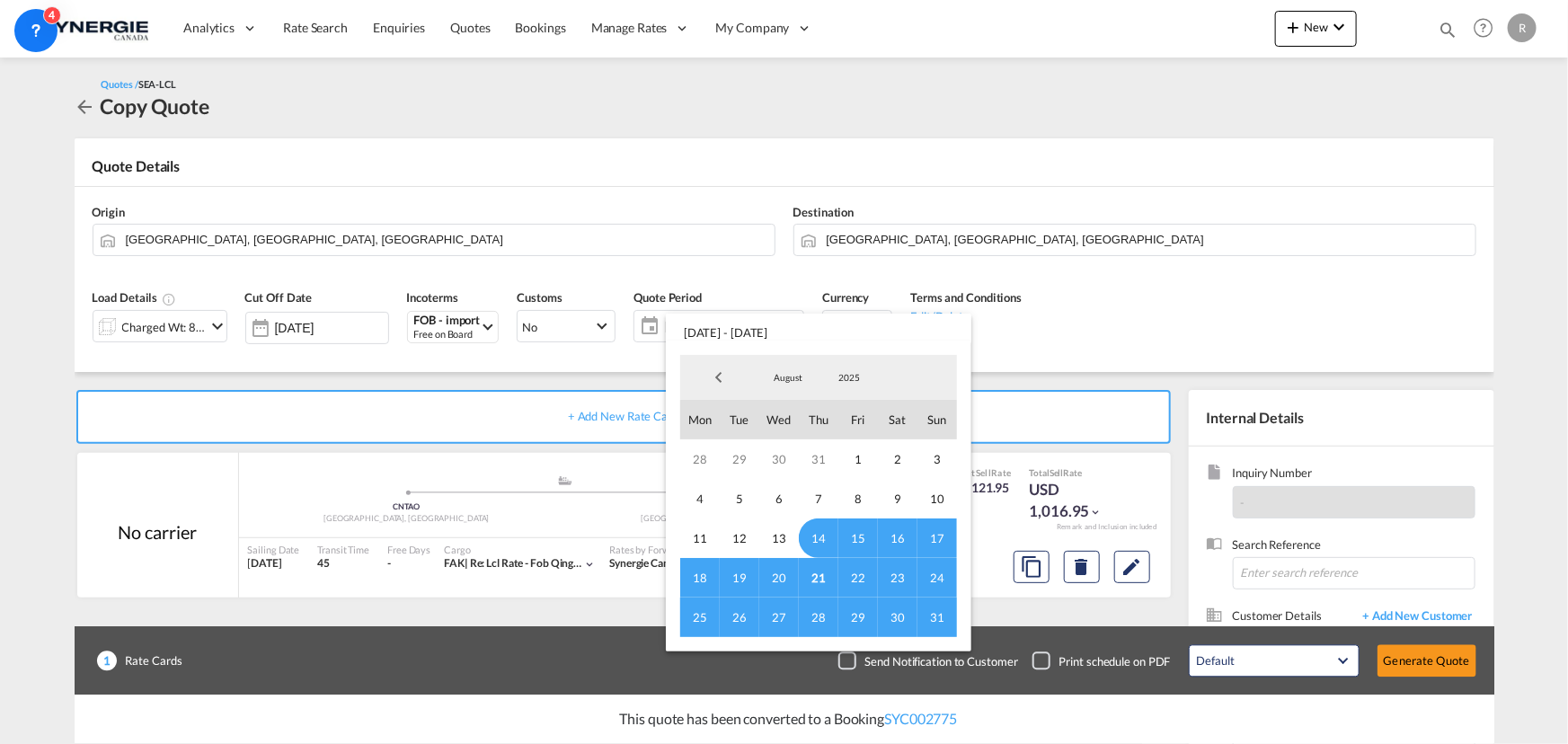
click at [941, 617] on span "31" at bounding box center [937, 617] width 39 height 39
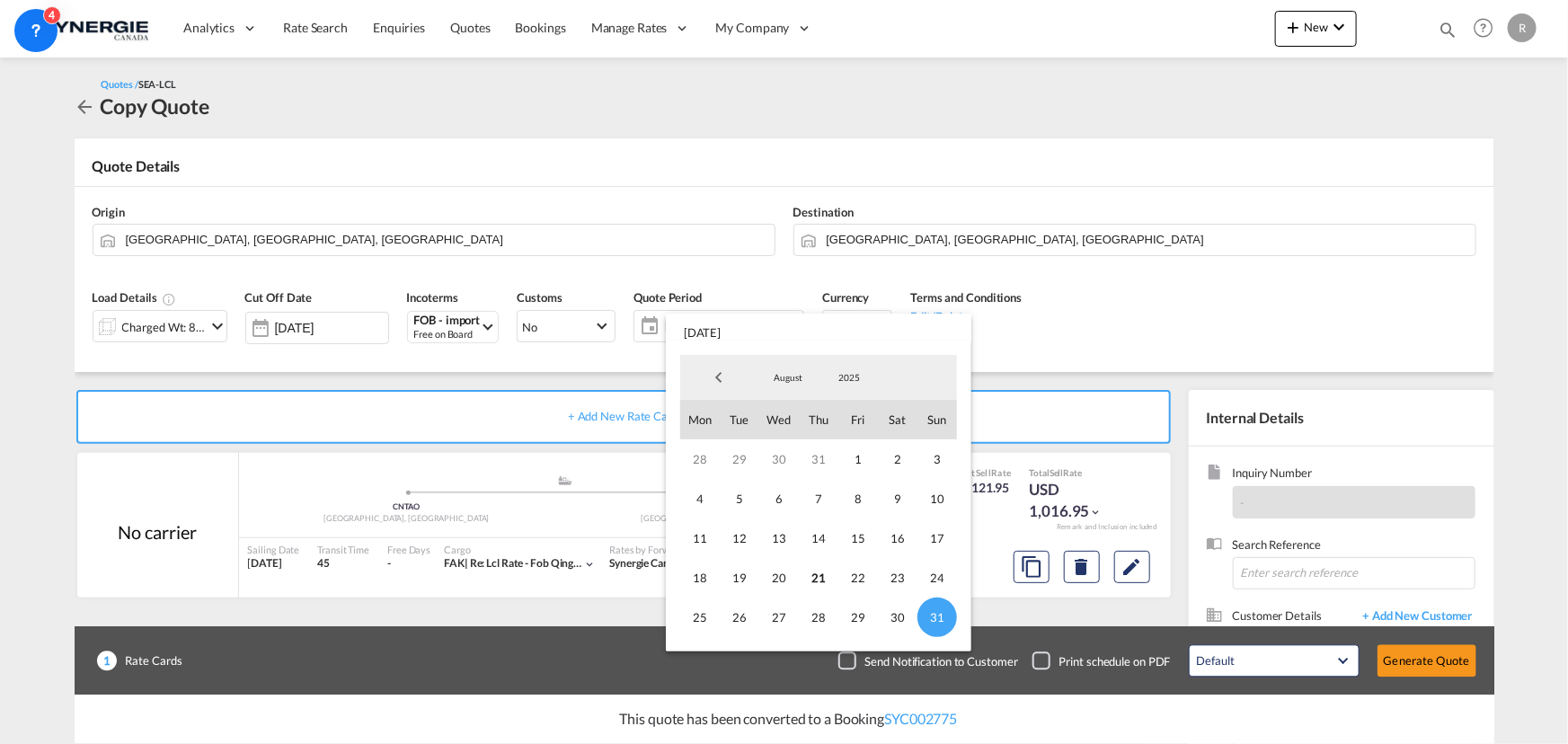
click at [1222, 312] on md-backdrop at bounding box center [784, 372] width 1568 height 744
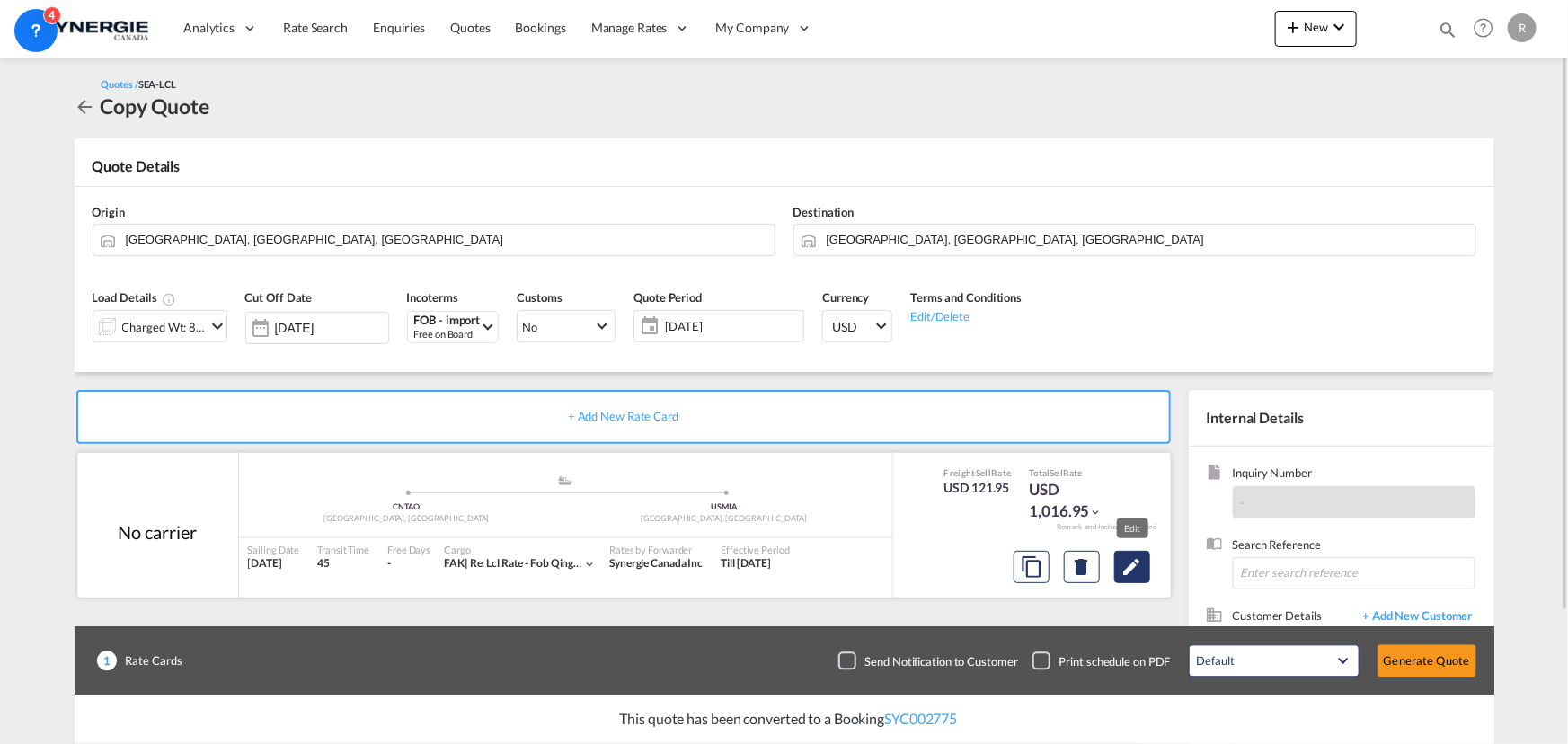
click at [1133, 569] on md-icon "Edit" at bounding box center [1132, 566] width 22 height 22
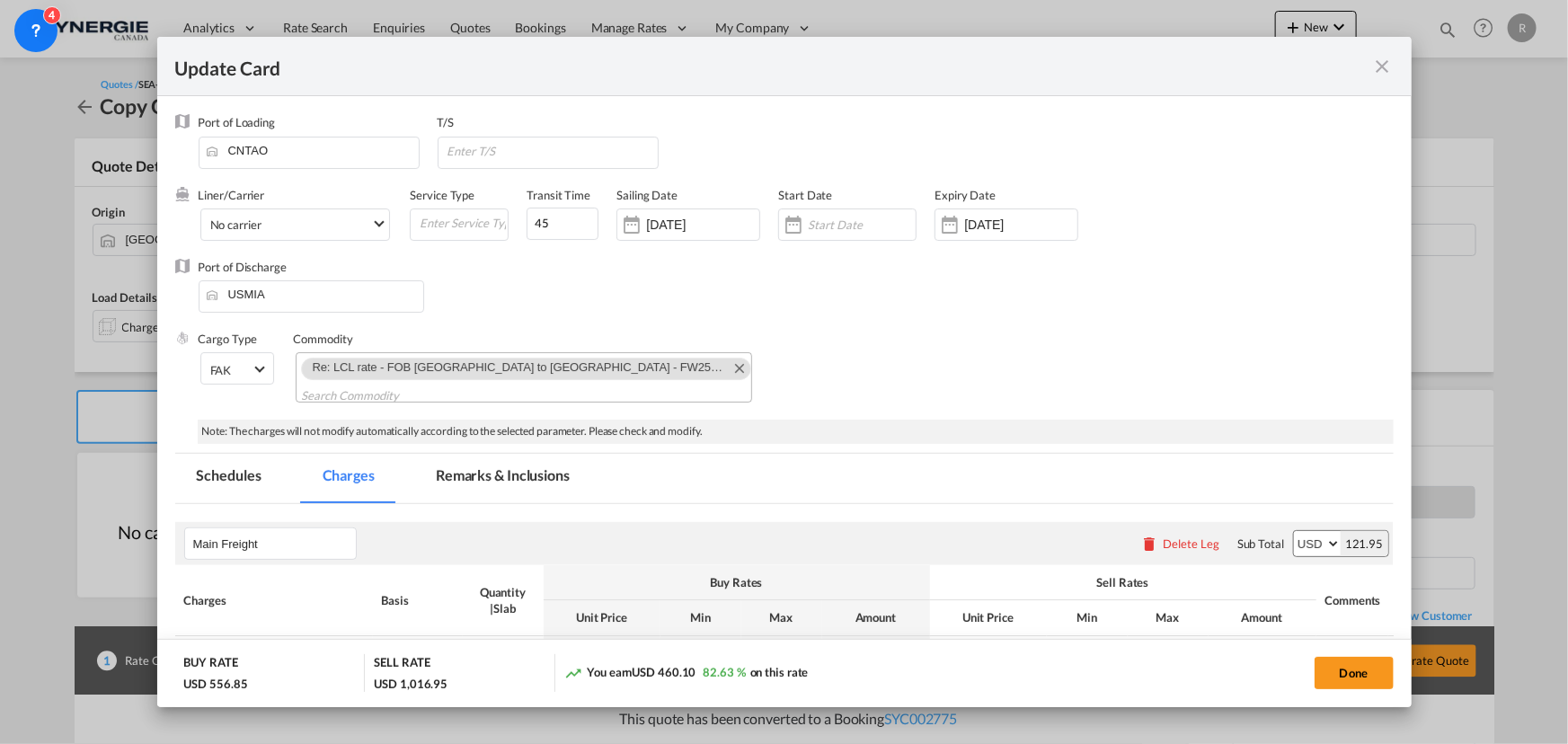
select select "per_w/m"
select select "per_shipment"
select select "flat"
select select "per_shipment"
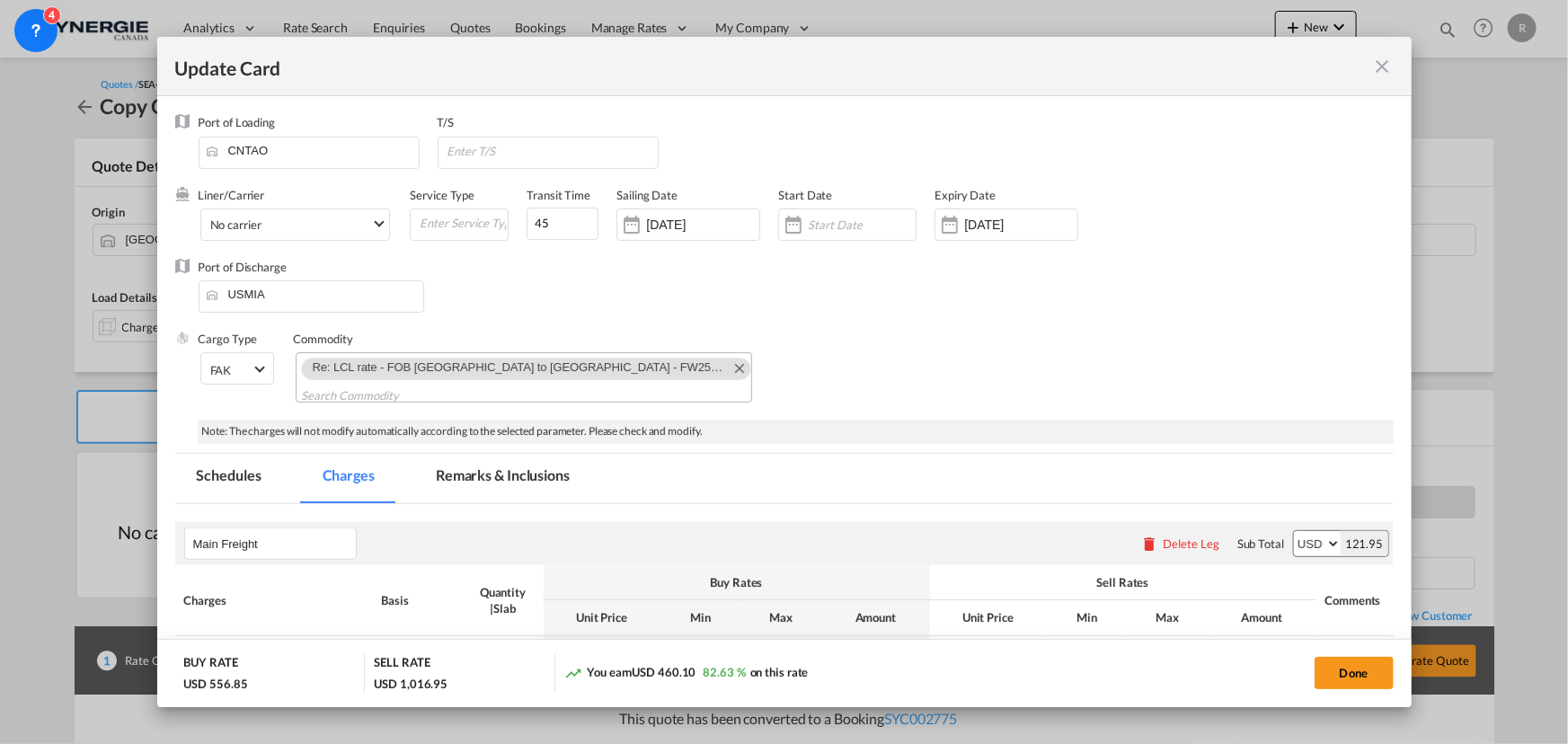
select select "per_shipment"
select select "per_bl"
select select "per_shipment"
click at [728, 369] on md-icon "Remove Re: LCL rate - FOB Qingdao to Miami - FW25US-436-MK 5330007719" at bounding box center [738, 368] width 22 height 22
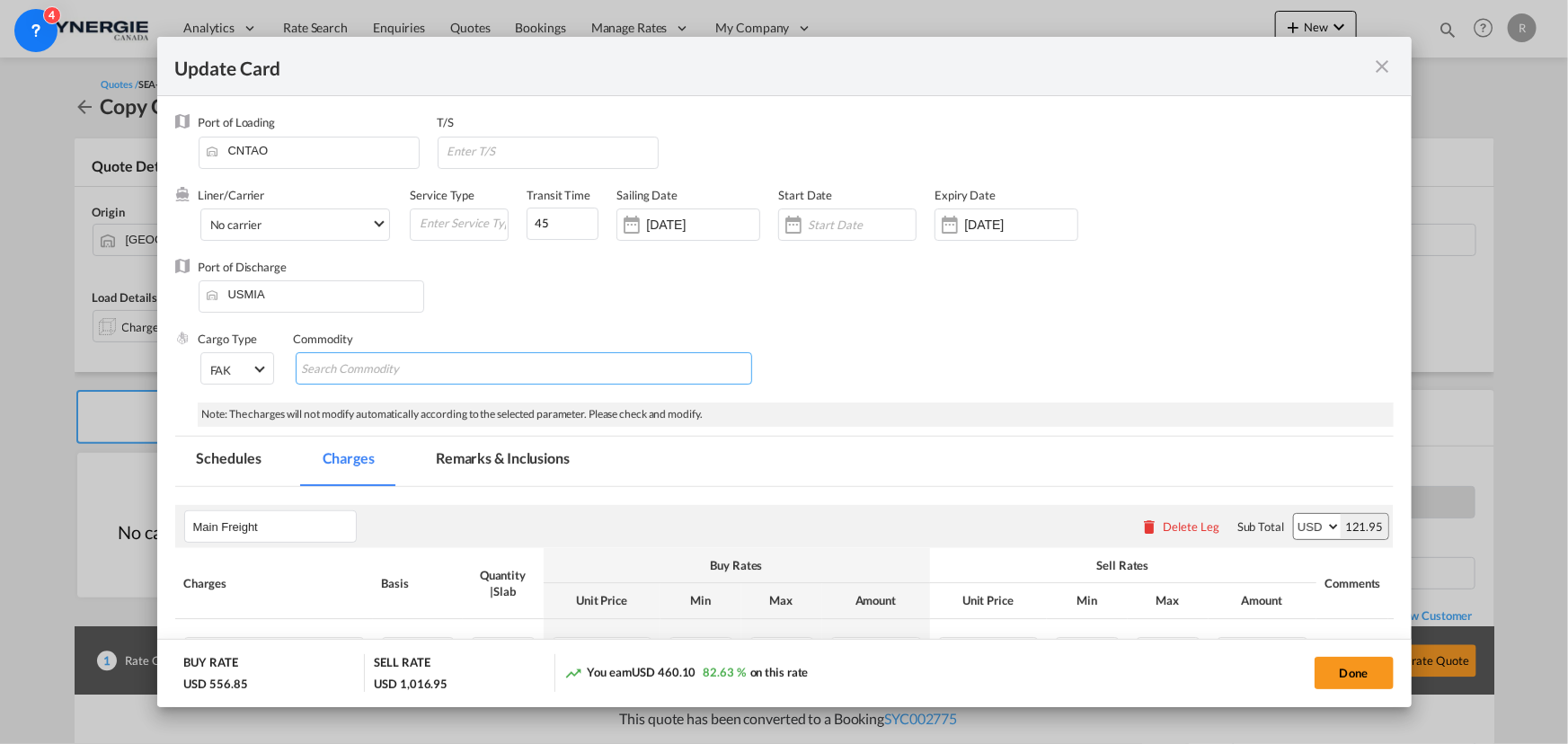
click at [646, 354] on md-chips-wrap "Chips container with autocompletion. Enter the text area, type text to search, …" at bounding box center [524, 369] width 456 height 32
paste input "FOB Qingdao to Miami - FW25US-472-MK 5330007339 5330008591"
type input "FOB Qingdao to Miami - FW25US-472-MK 5330007339 5330008591"
click at [1202, 367] on div "Cargo Type FAK FAK GCR GDSM General Cargo Hazardous Cargo Ambient Foodstuff Chi…" at bounding box center [795, 366] width 1195 height 72
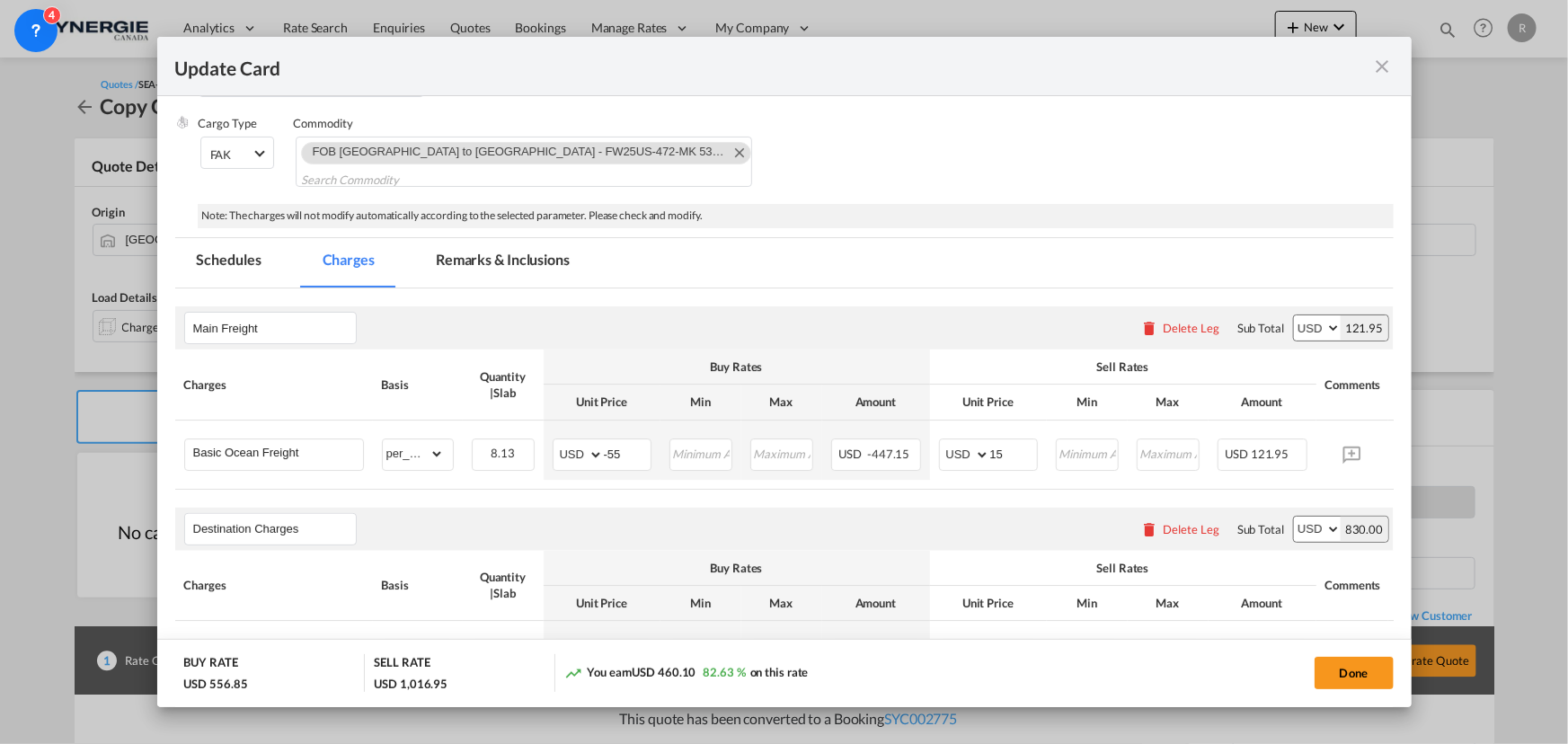
scroll to position [244, 0]
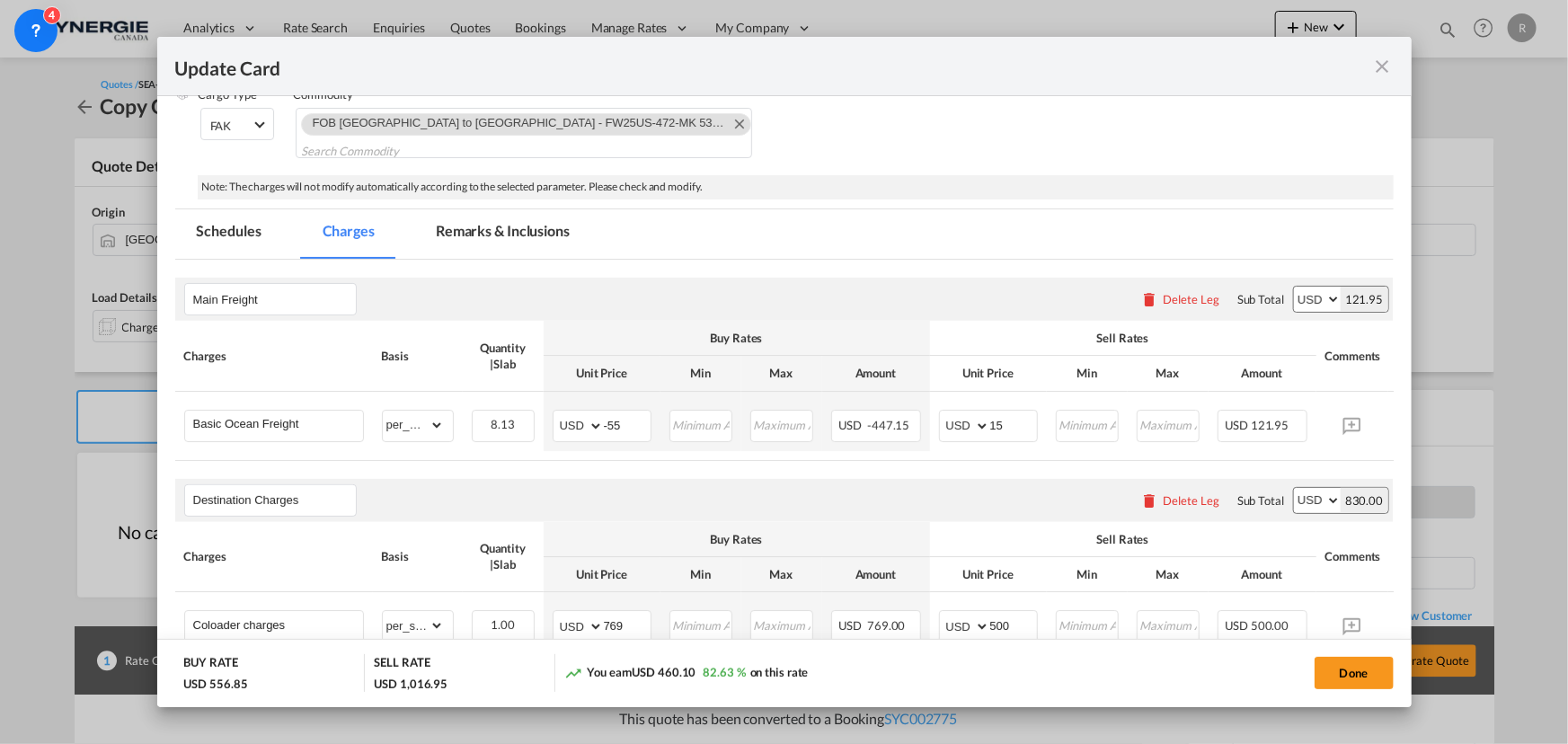
click at [525, 237] on md-tab-item "Remarks & Inclusions" at bounding box center [502, 234] width 177 height 50
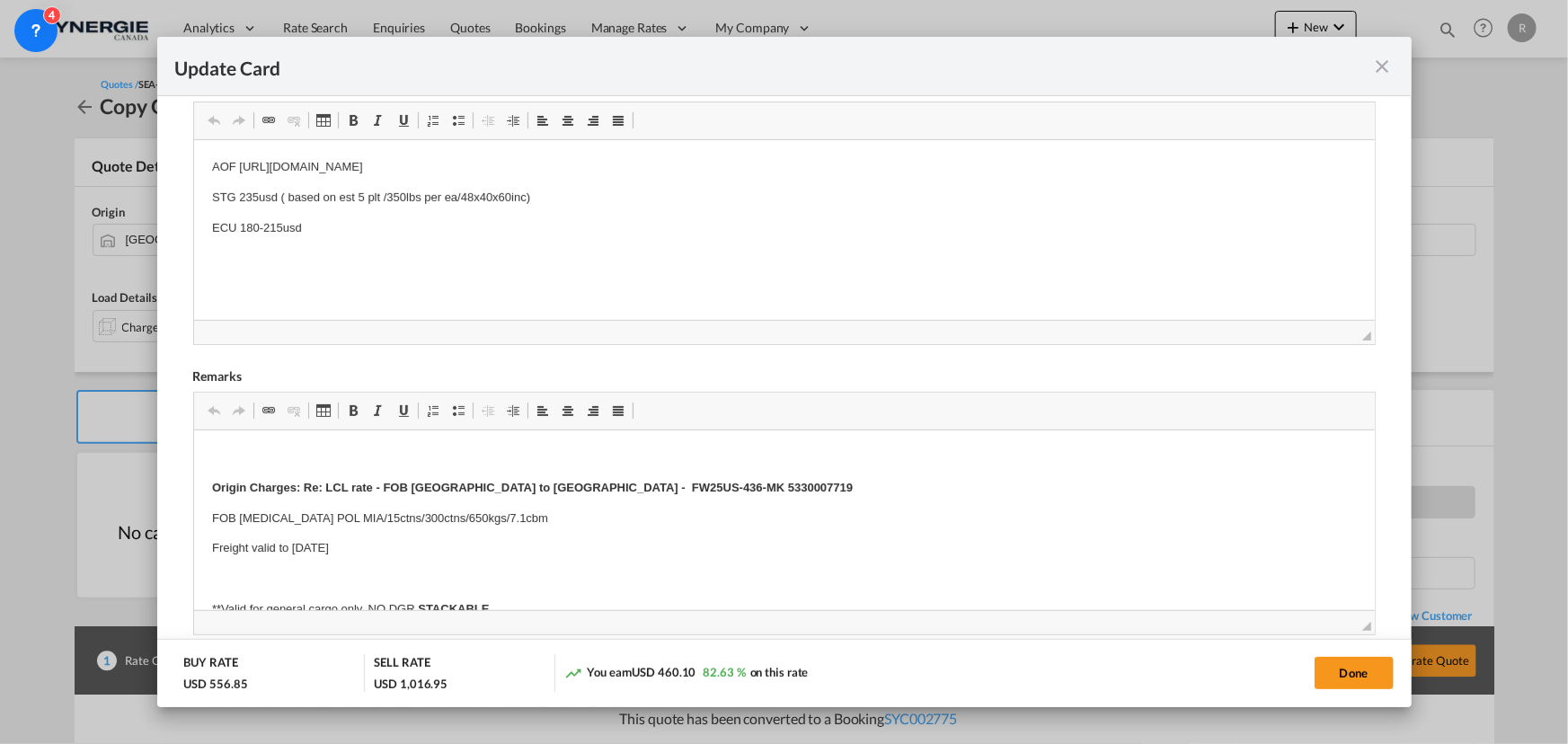
scroll to position [490, 0]
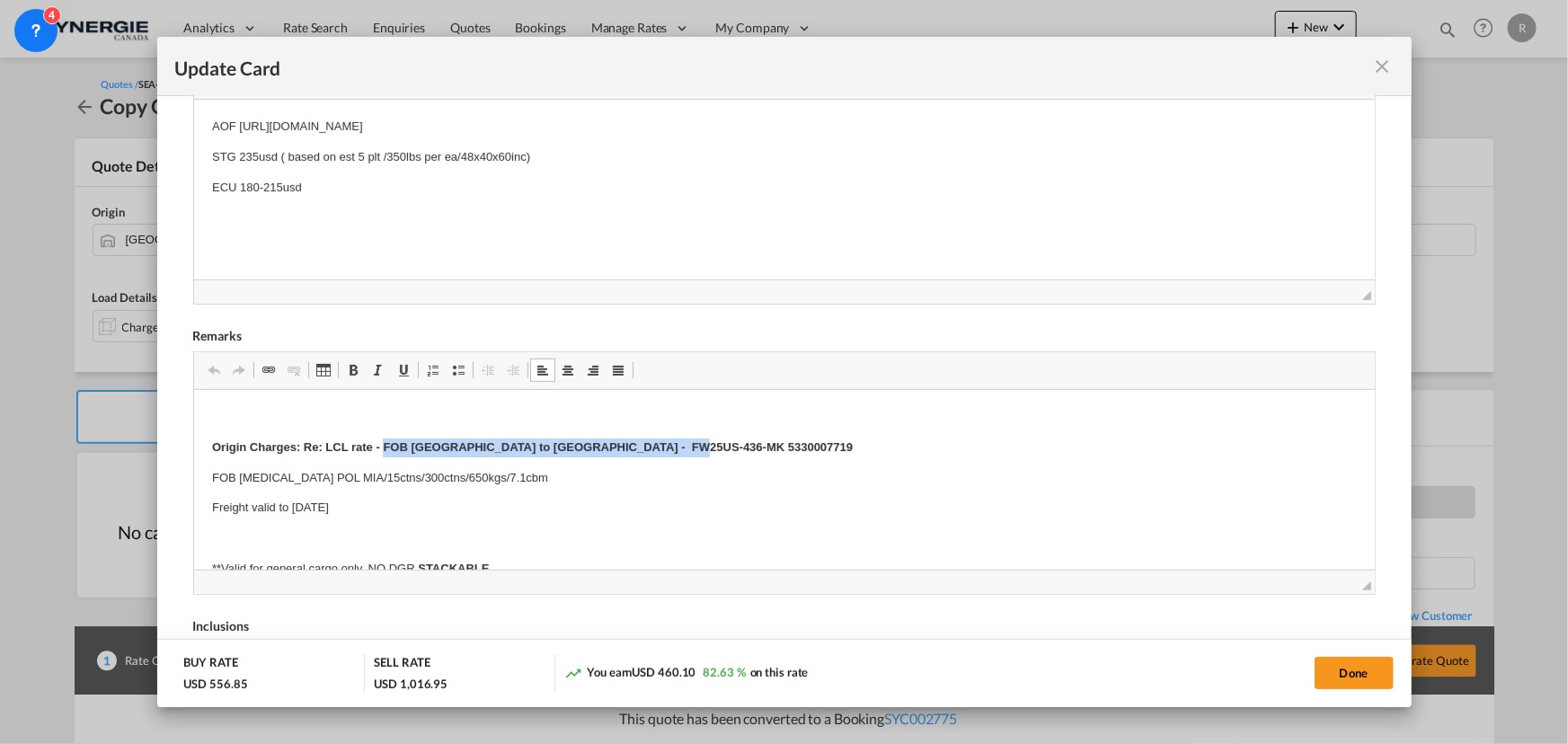
drag, startPoint x: 382, startPoint y: 444, endPoint x: 722, endPoint y: 446, distance: 340.0
click at [722, 446] on p "Origin Charges: Re: LCL rate - FOB Qingdao to Miami - FW25US-436-MK 5330007719" at bounding box center [783, 447] width 1145 height 19
click at [318, 476] on p "FOB TAO POL MIA/15ctns/300ctns/650kgs/7.1cbm" at bounding box center [783, 478] width 1145 height 19
click at [289, 505] on p "Freight valid to 14 aug" at bounding box center [783, 507] width 1145 height 19
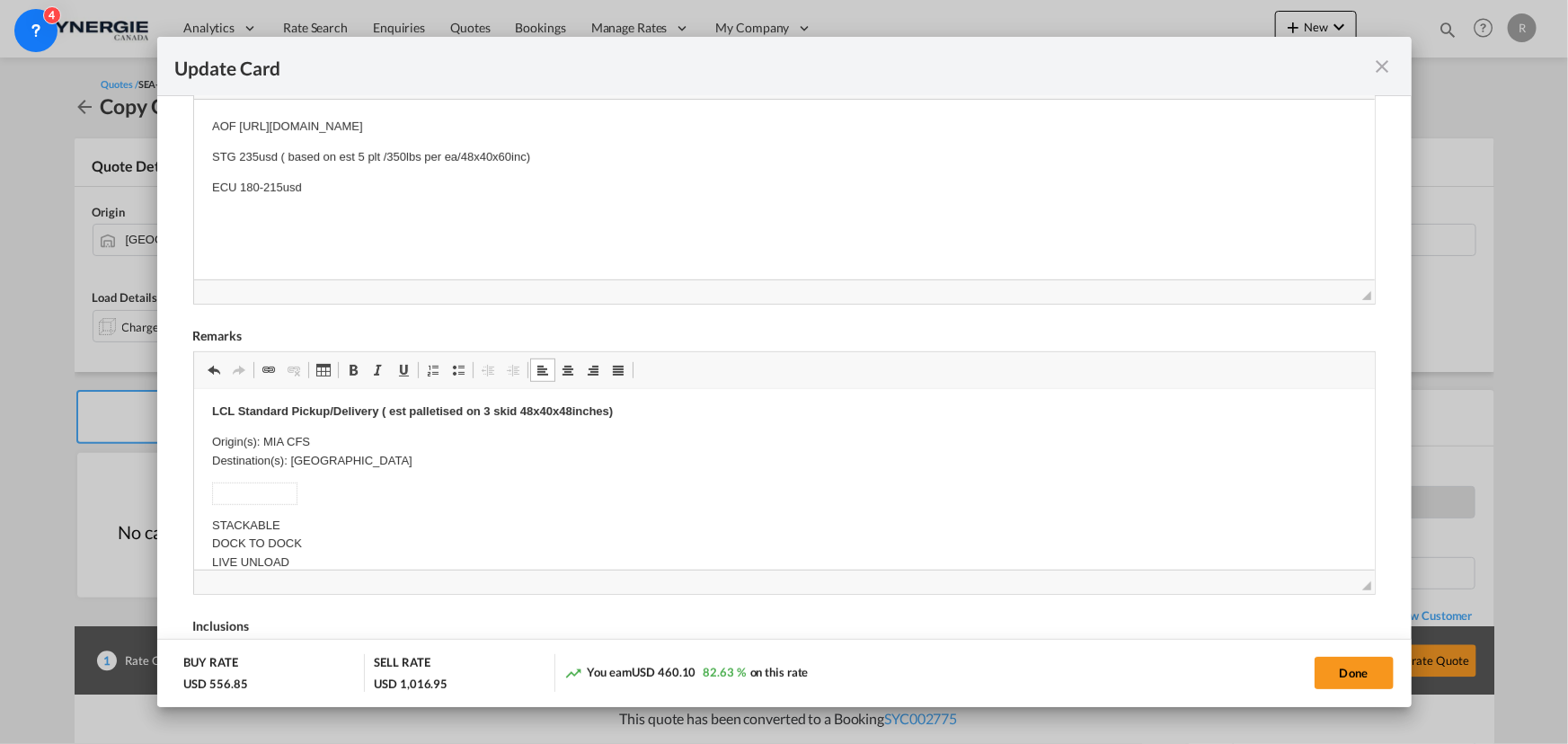
scroll to position [408, 0]
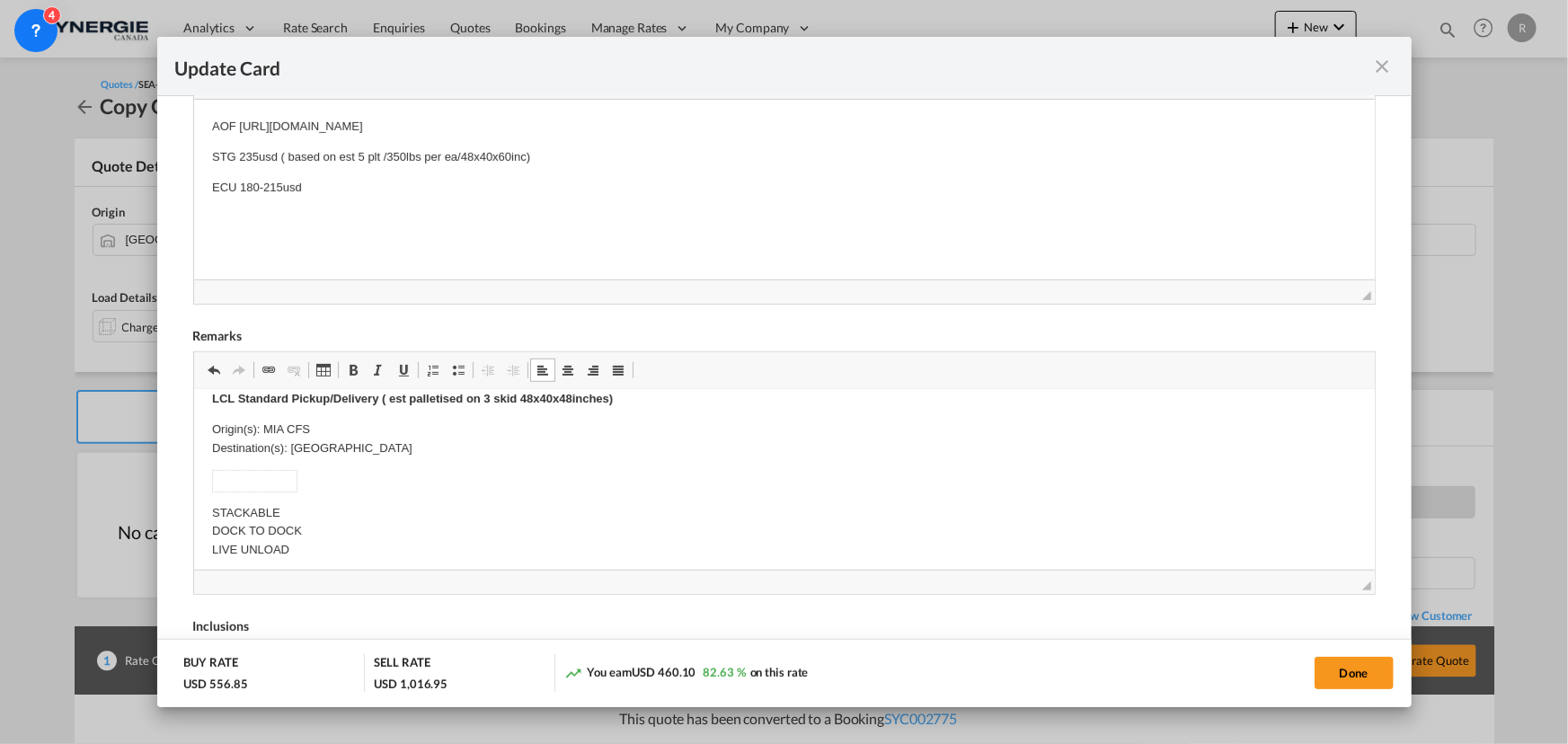
click at [488, 400] on strong "LCL Standard Pickup/Delivery ( est palletised on 3 skid 48x40x48inches)" at bounding box center [412, 397] width 401 height 13
click at [569, 399] on strong "LCL Standard Pickup/Delivery ( est palletised on 5 skid 48x40x48inches)" at bounding box center [412, 397] width 401 height 13
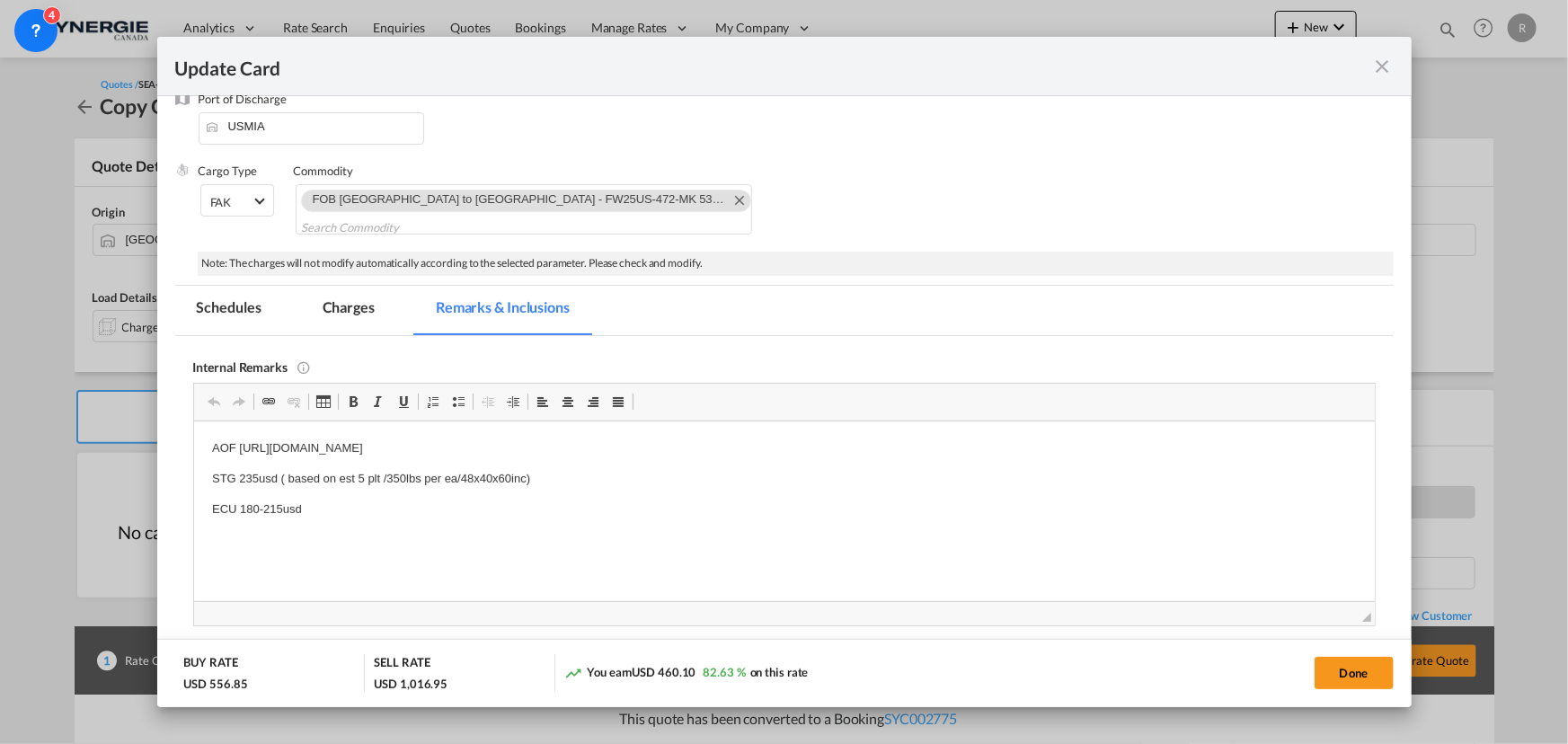
scroll to position [162, 0]
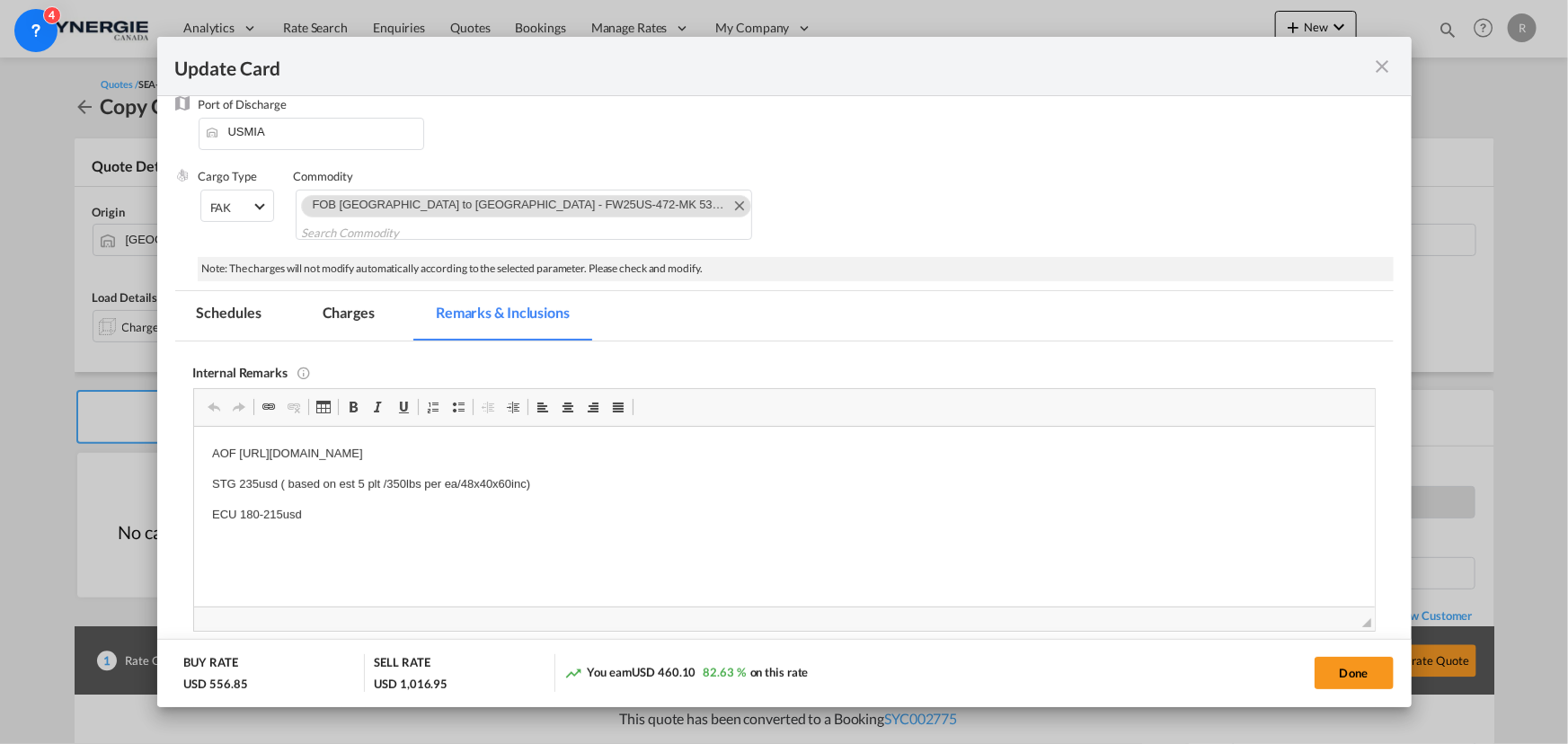
click at [354, 314] on md-tab-item "Charges" at bounding box center [349, 316] width 95 height 50
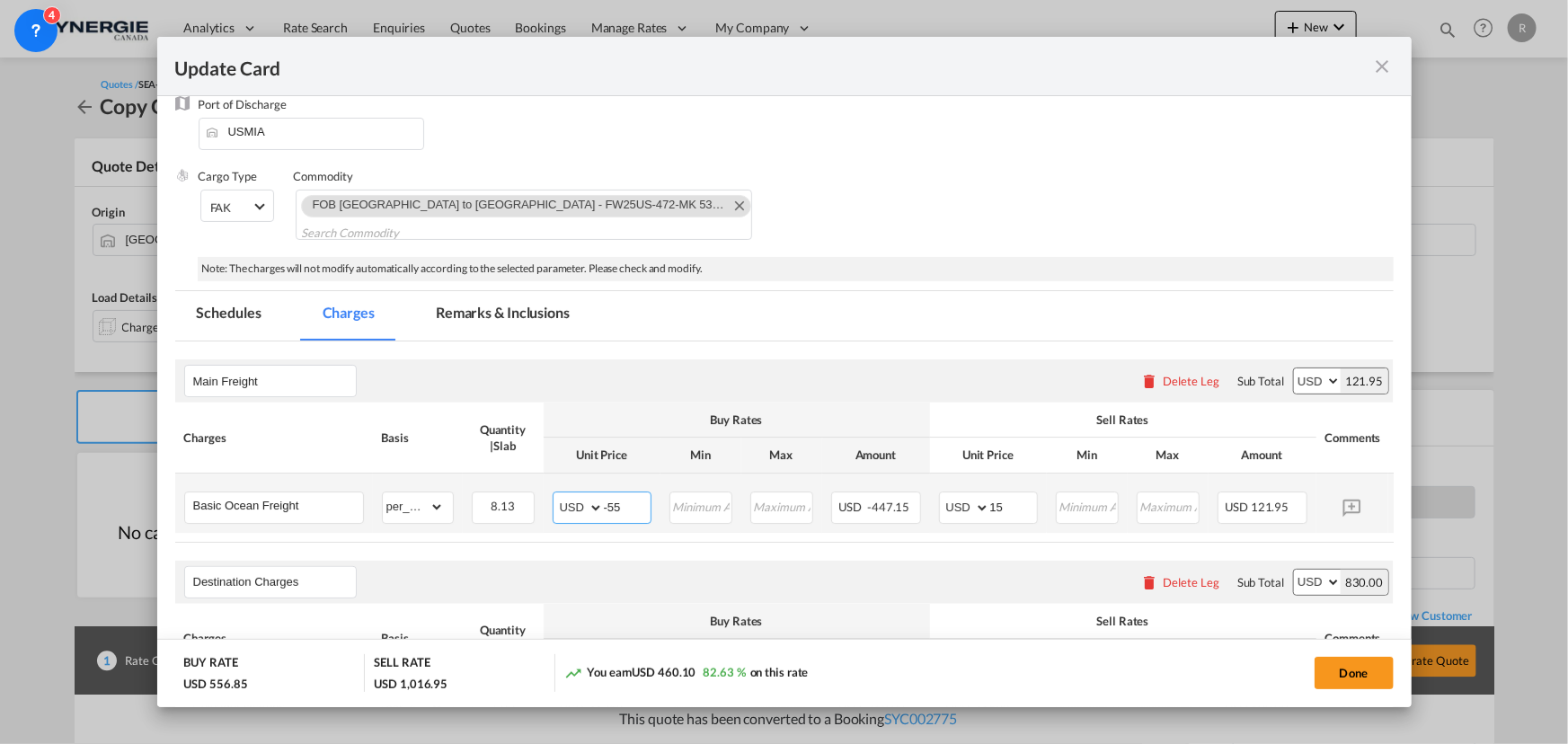
drag, startPoint x: 630, startPoint y: 503, endPoint x: 556, endPoint y: 485, distance: 76.2
click at [556, 485] on td "AED AFN ALL AMD ANG AOA ARS AUD AWG AZN BAM BBD BDT BGN BHD BIF BMD BND BOB BRL…" at bounding box center [602, 503] width 117 height 59
click at [818, 437] on th "Buy Rates" at bounding box center [736, 420] width 387 height 35
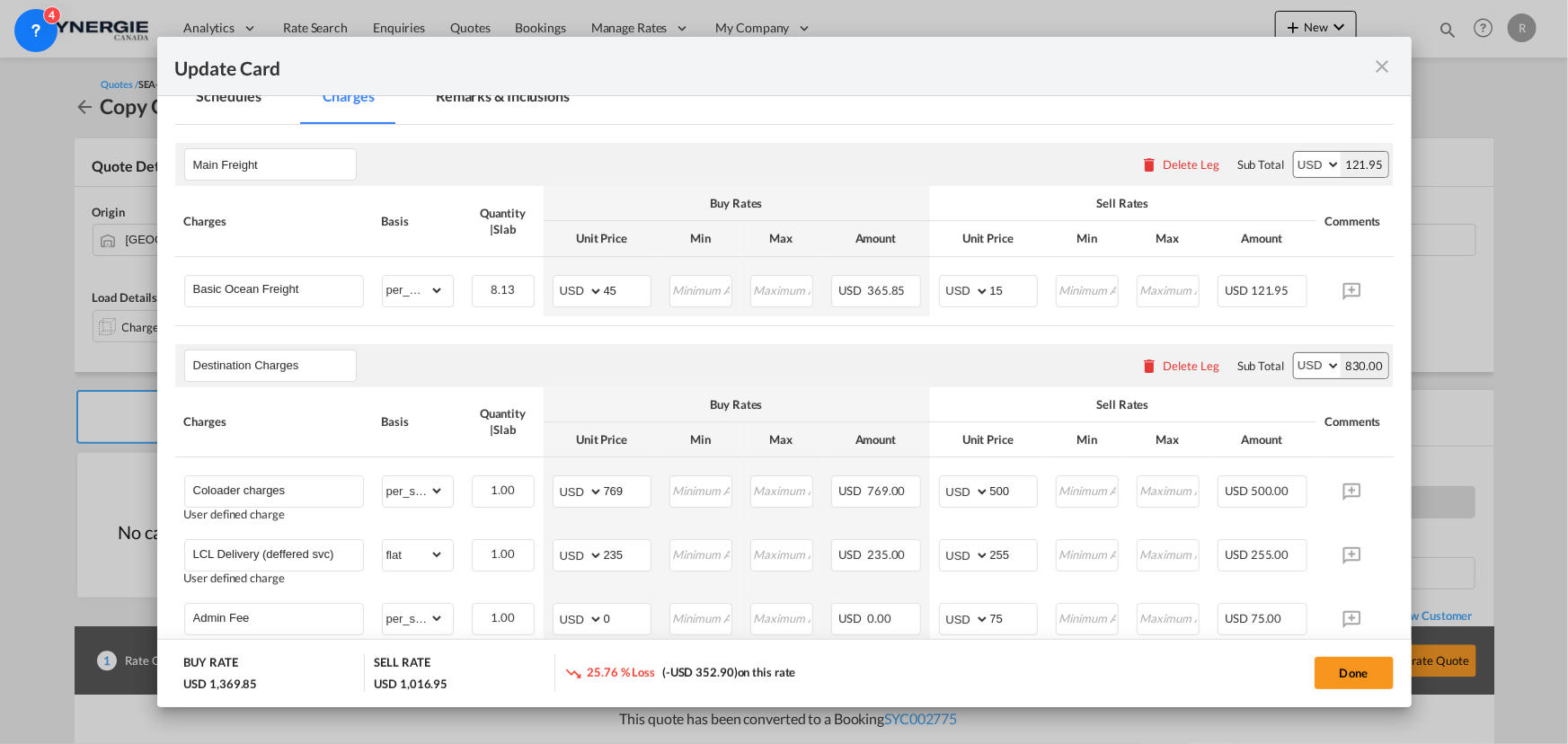
scroll to position [408, 0]
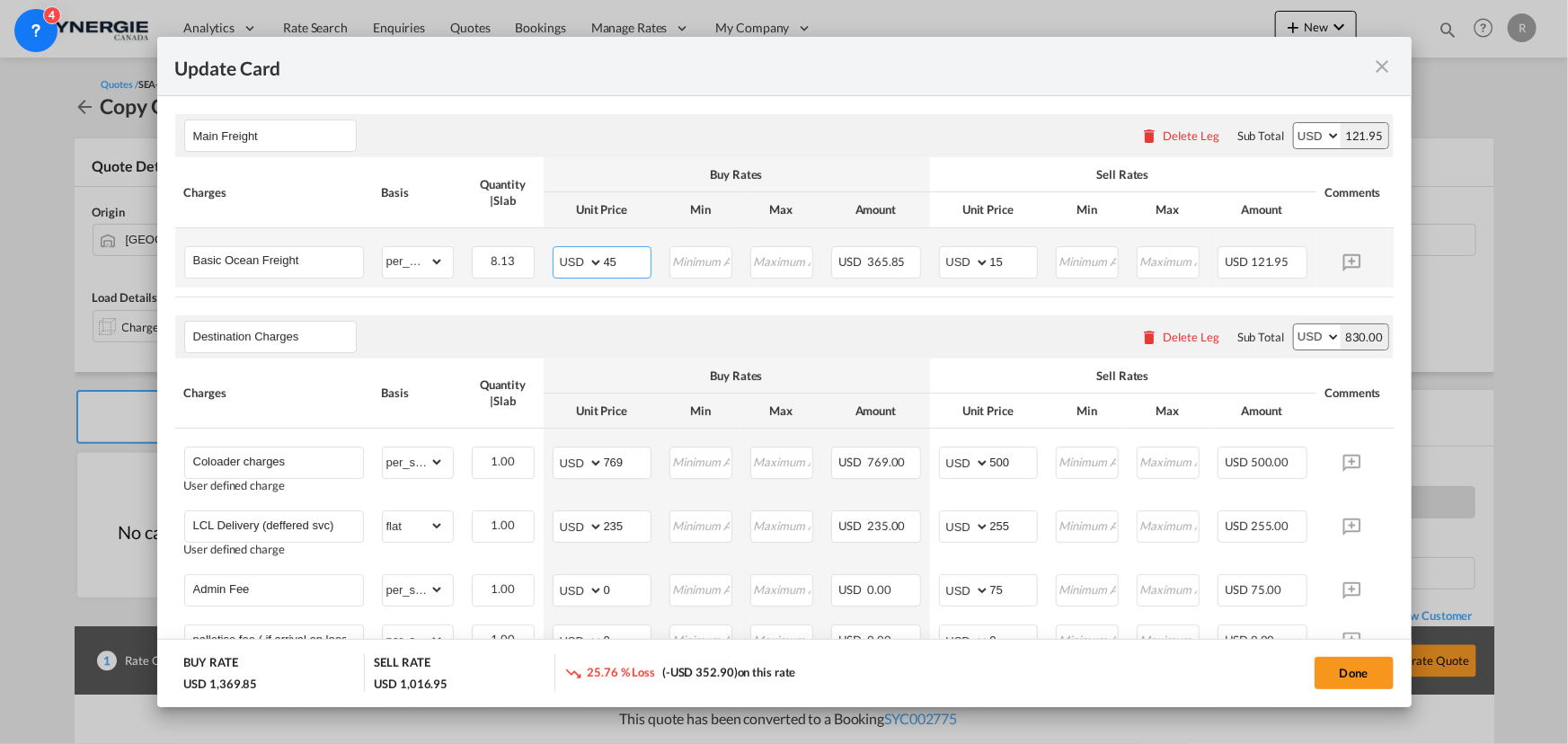
click at [608, 258] on input "45" at bounding box center [626, 261] width 47 height 27
click at [599, 261] on select "AED AFN ALL AMD ANG AOA ARS AUD AWG AZN BAM BBD BDT BGN BHD BIF BMD BND BOB BRL…" at bounding box center [579, 263] width 47 height 25
click at [604, 260] on input "45" at bounding box center [626, 261] width 47 height 27
type input "-45"
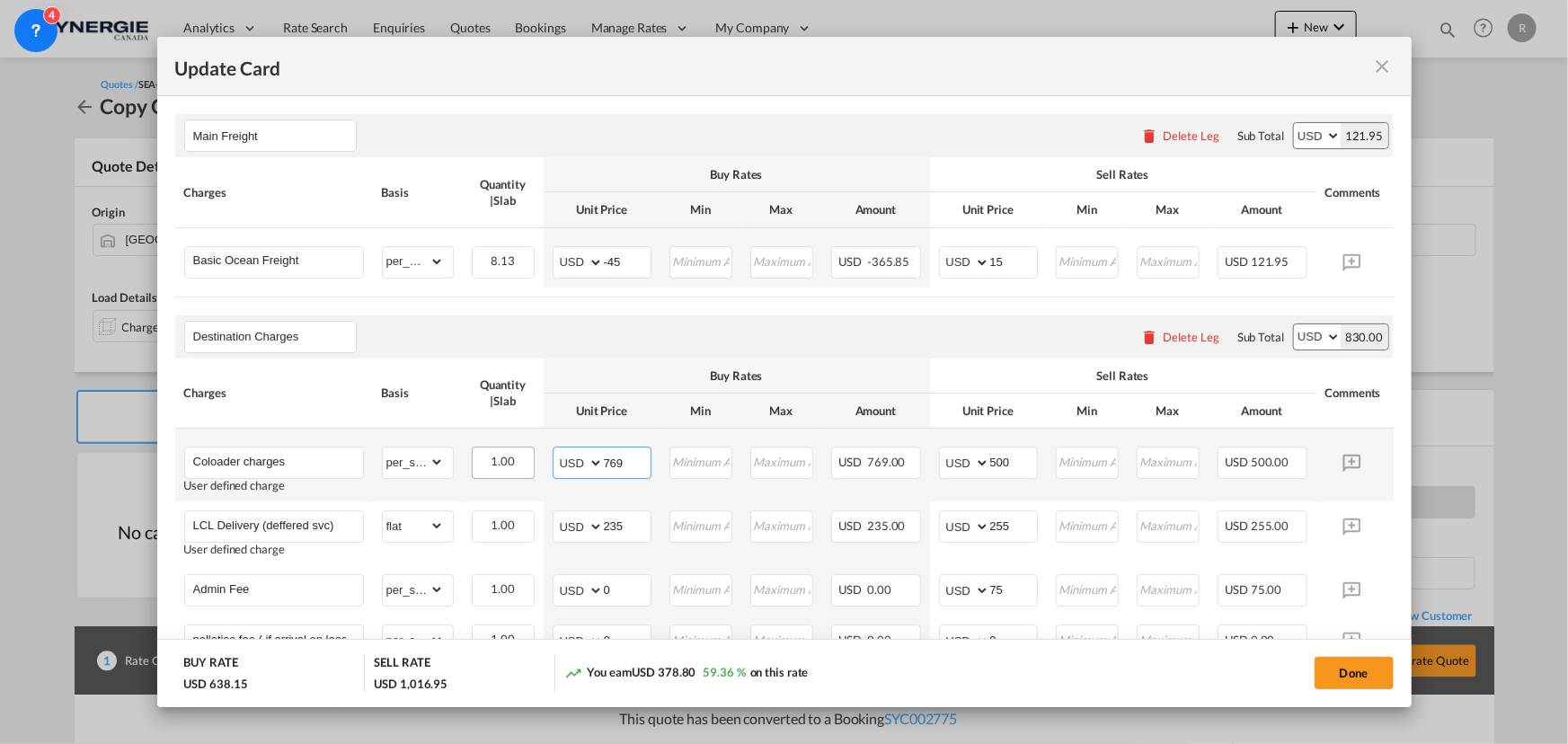
drag, startPoint x: 570, startPoint y: 458, endPoint x: 529, endPoint y: 455, distance: 41.1
click at [529, 455] on tr "Coloader charges User defined charge Please Enter Already Exists gross_weight v…" at bounding box center [811, 465] width 1273 height 73
type input "849"
drag, startPoint x: 632, startPoint y: 533, endPoint x: 502, endPoint y: 508, distance: 132.4
click at [502, 508] on tr "LCL Delivery (deffered svc) User defined charge Please Enter Already Exists gro…" at bounding box center [811, 533] width 1273 height 64
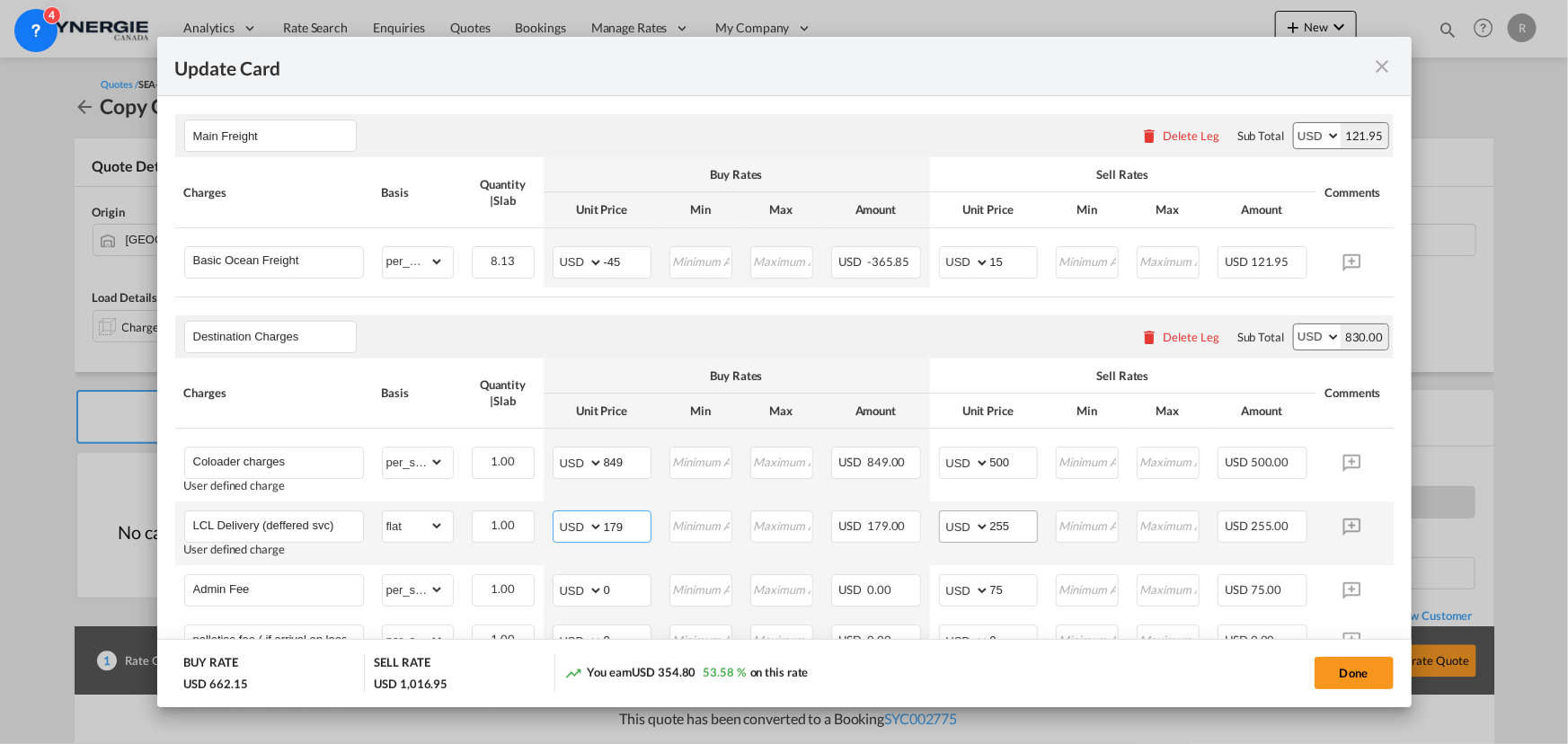
type input "179"
click at [1021, 533] on input "255" at bounding box center [1013, 524] width 47 height 27
type input "285"
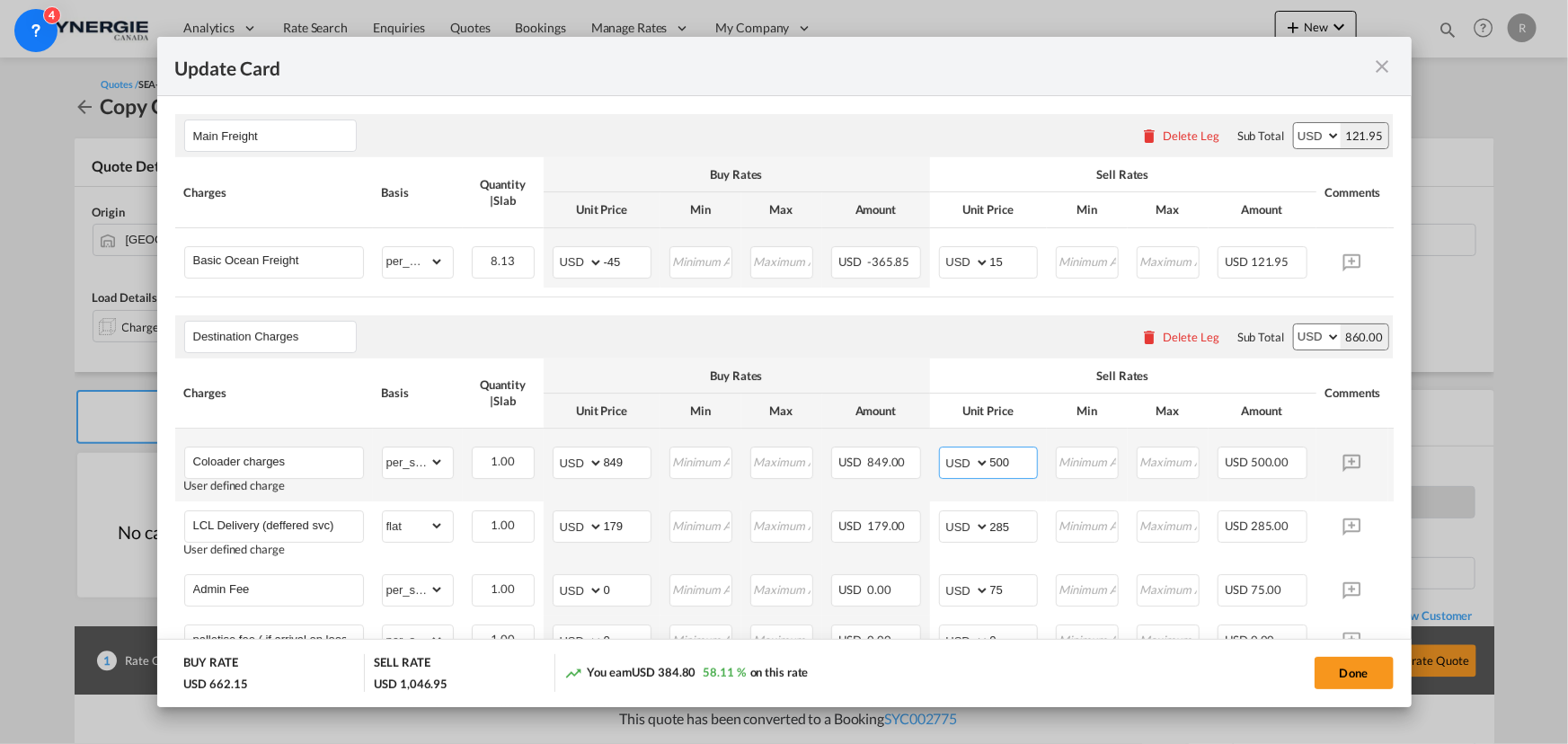
click at [996, 465] on input "500" at bounding box center [1013, 461] width 47 height 27
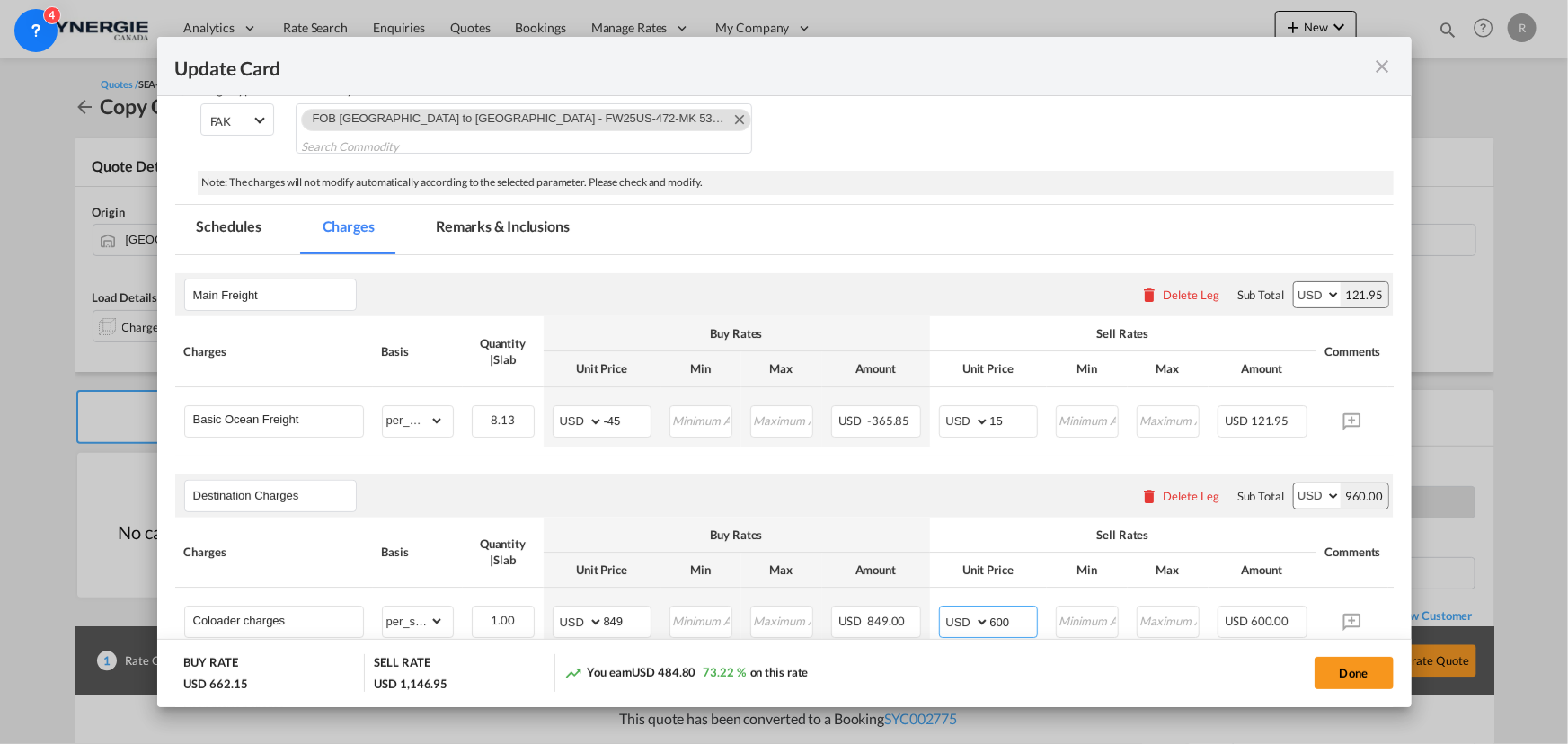
scroll to position [162, 0]
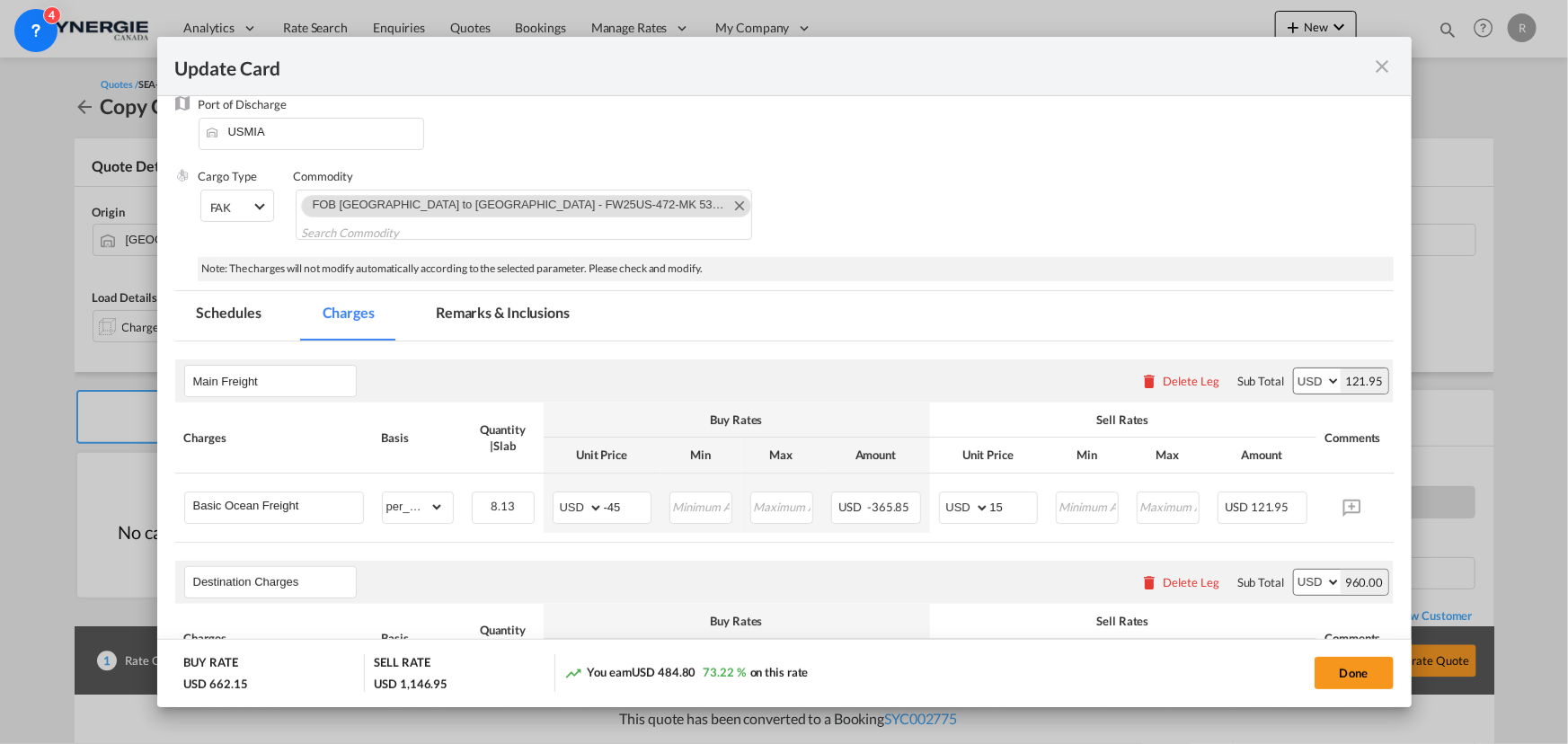
type input "600"
click at [489, 314] on md-tab-item "Remarks & Inclusions" at bounding box center [502, 316] width 177 height 50
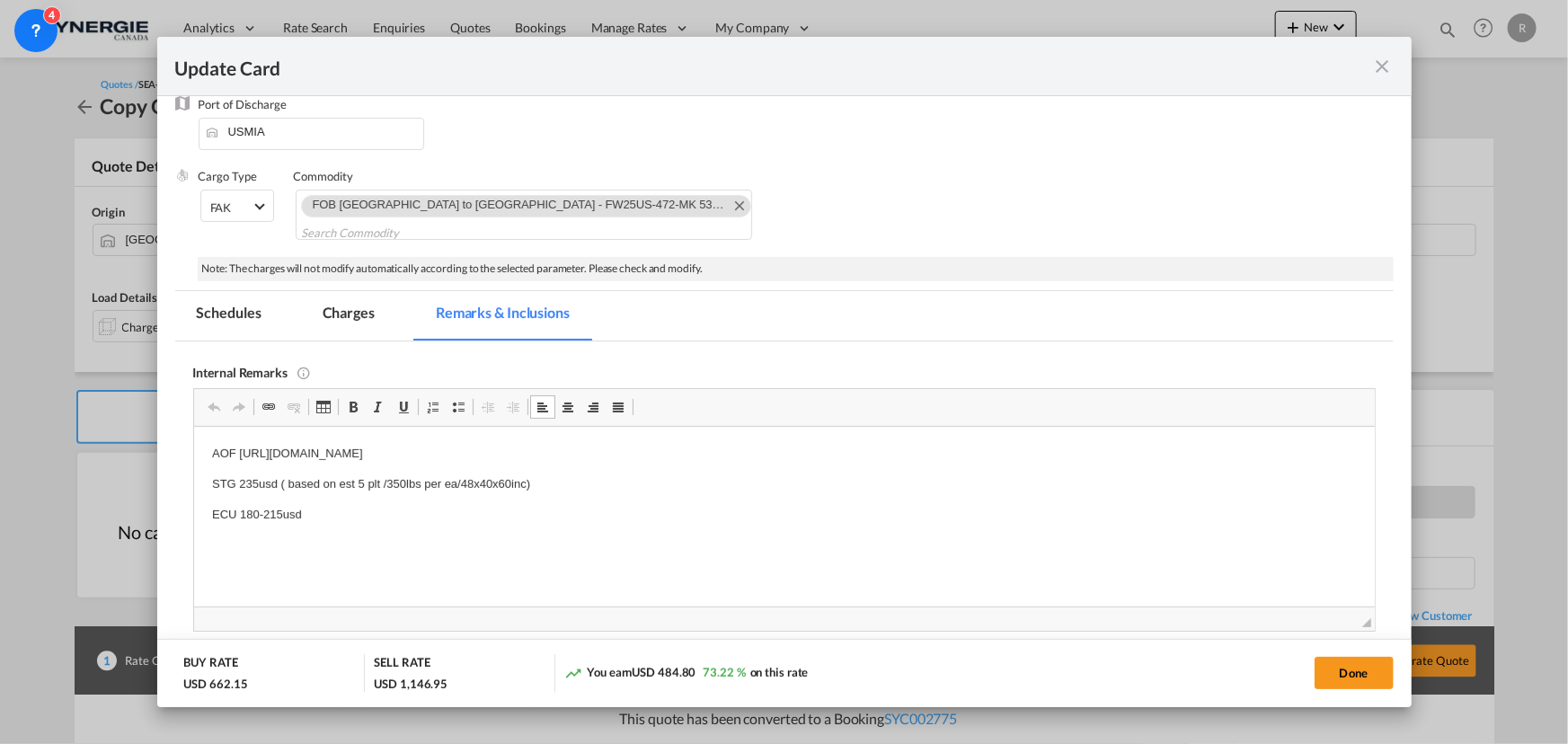
drag, startPoint x: 239, startPoint y: 453, endPoint x: 780, endPoint y: 450, distance: 541.0
click at [780, 450] on p "AOF https://app.frontapp.com/open/msg_1gxlvsb3?key=EVVKOIRXWX-e0KT-XN2P3_FLwPwJ…" at bounding box center [783, 454] width 1145 height 19
click at [249, 480] on p "STG 235usd ( based on est 5 plt /350lbs per ea/48x40x60inc)" at bounding box center [783, 484] width 1145 height 19
click at [384, 483] on p "STG 255usd ( based on est 5 plt /350lbs per ea/48x40x60inc)" at bounding box center [783, 484] width 1145 height 19
click at [389, 480] on p "STG 255usd ( based on est 5 plt /350lbs per ea/48x40x60inc)" at bounding box center [783, 484] width 1145 height 19
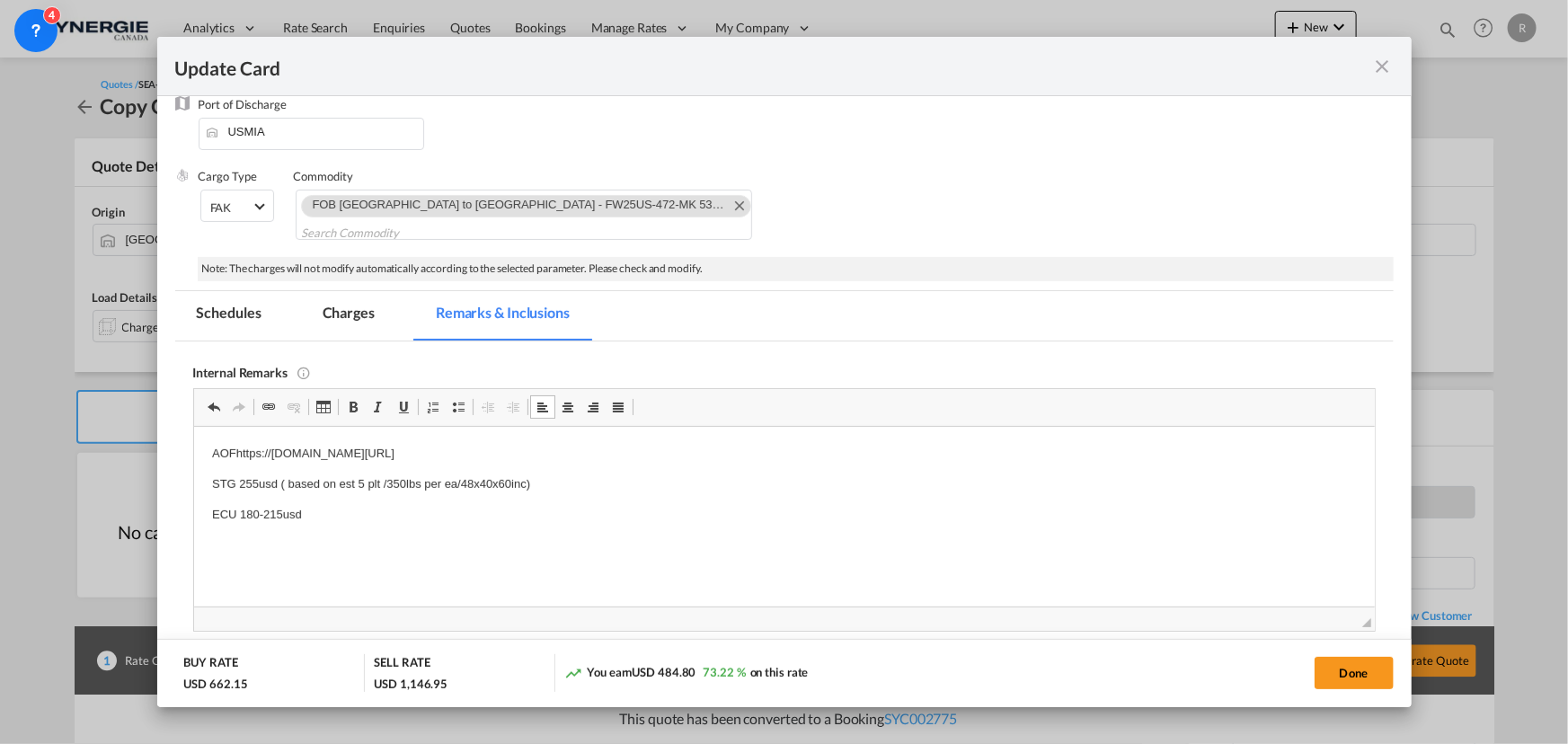
click at [387, 480] on p "STG 255usd ( based on est 5 plt /350lbs per ea/48x40x60inc)" at bounding box center [783, 484] width 1145 height 19
click at [504, 485] on p "STG 255usd ( based on est 5 plt /419lbs per ea/48x40x60inc)" at bounding box center [783, 484] width 1145 height 19
click at [249, 508] on p "ECU 180-215usd" at bounding box center [783, 515] width 1145 height 19
click at [281, 507] on p "ECU 178-215usd" at bounding box center [783, 515] width 1145 height 19
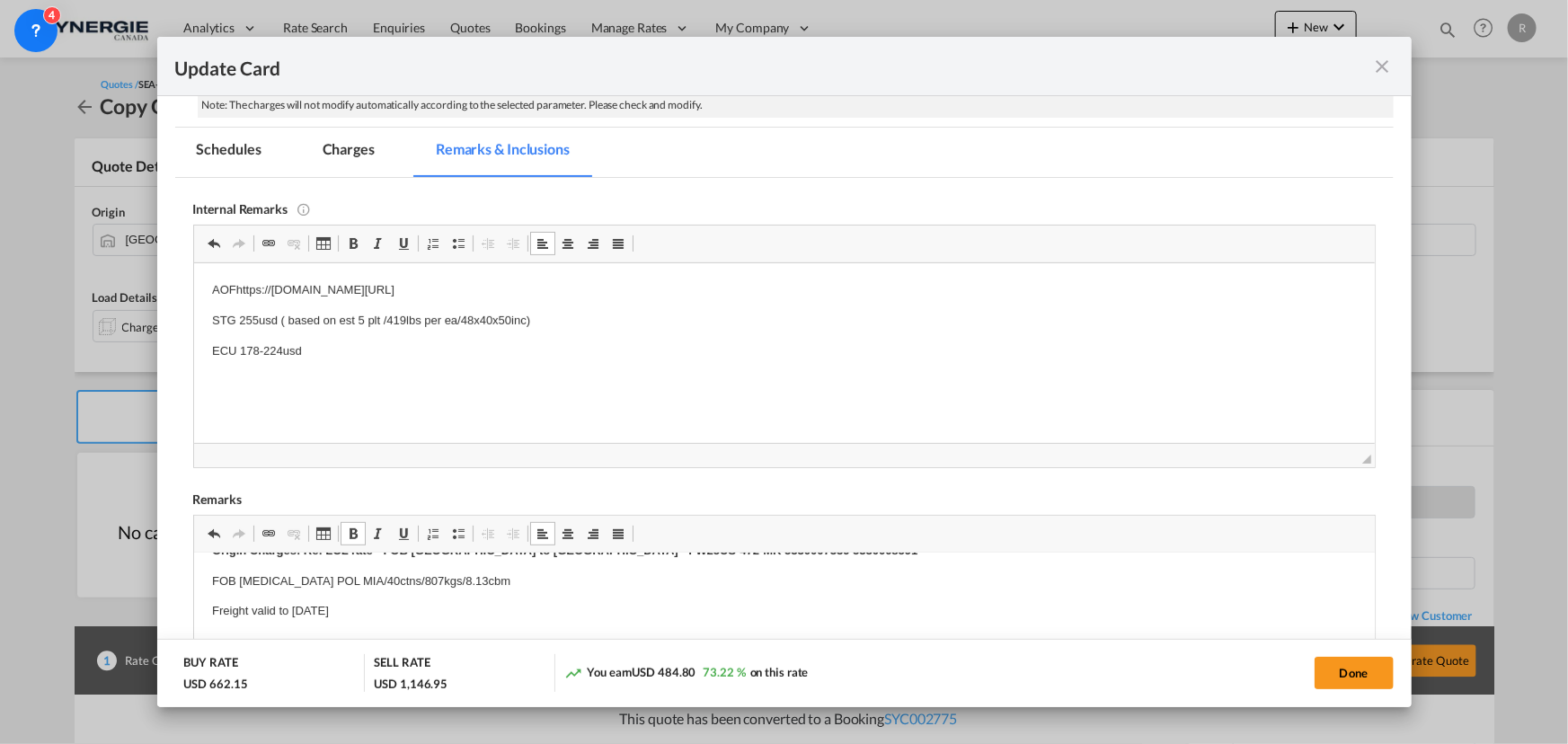
scroll to position [81, 0]
click at [503, 316] on p "STG 255usd ( based on est 5 plt /419lbs per ea/48x40x50inc)" at bounding box center [783, 321] width 1145 height 19
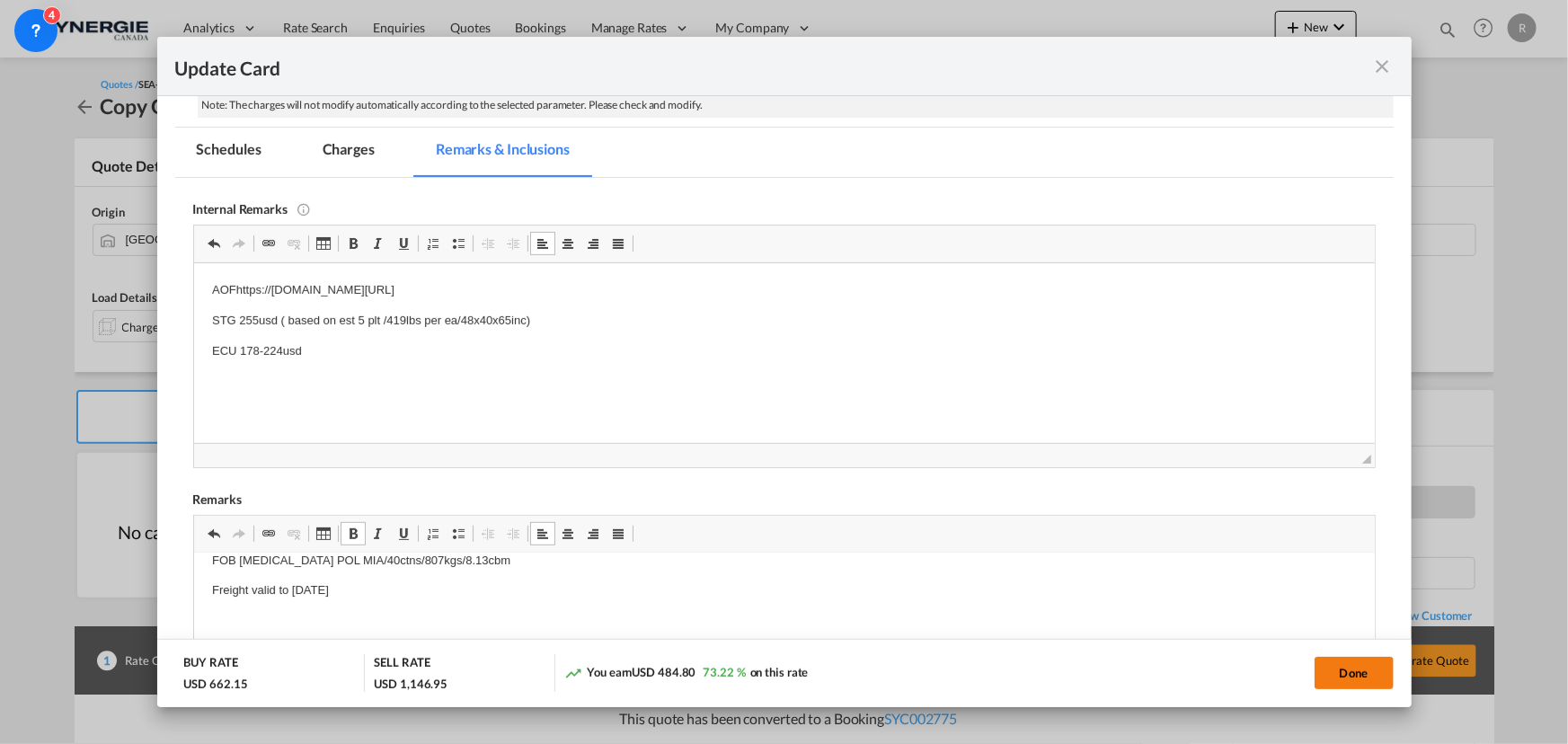
click at [1339, 681] on button "Done" at bounding box center [1354, 673] width 79 height 32
type input "02 Jun 2025"
type input "05 Sep 2025"
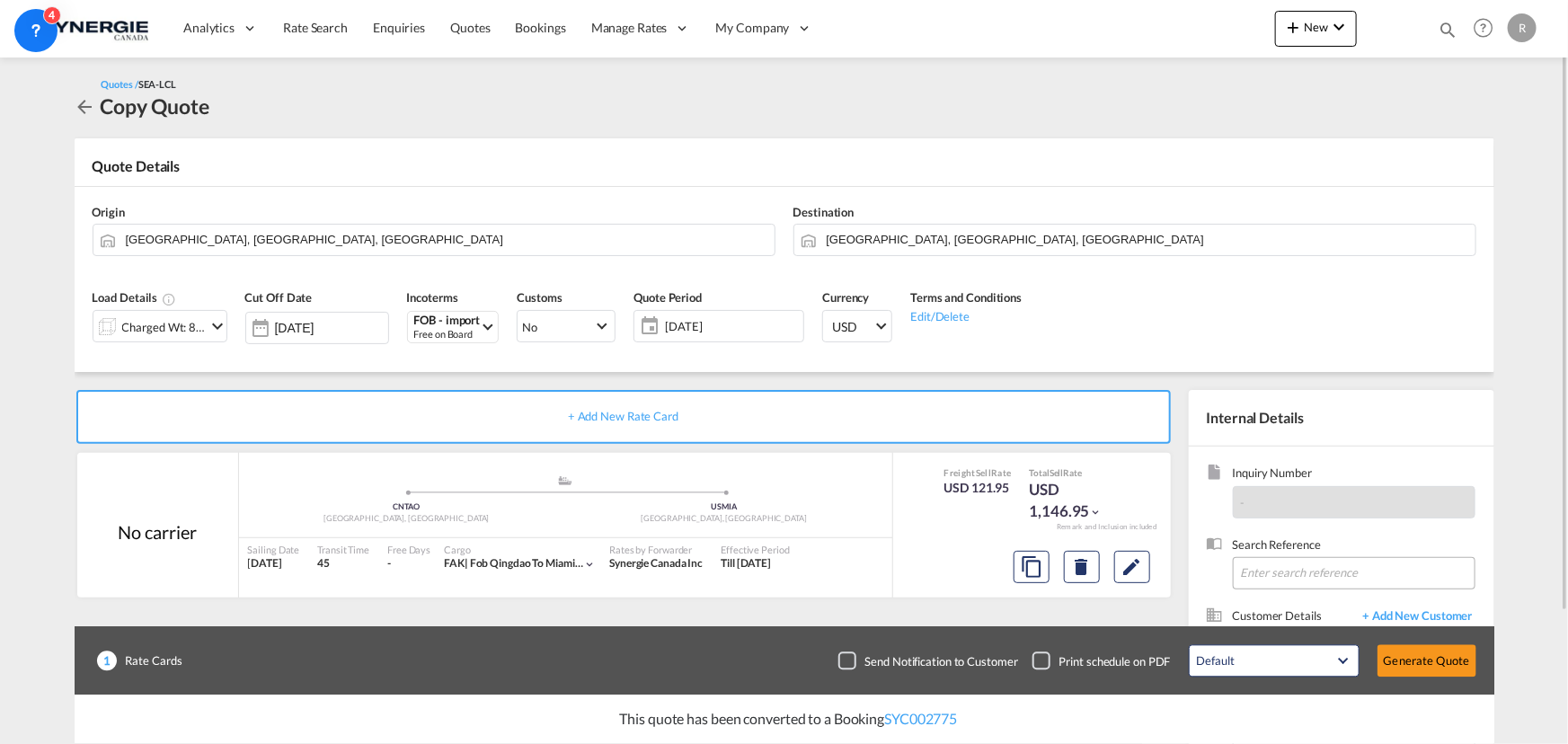
scroll to position [160, 0]
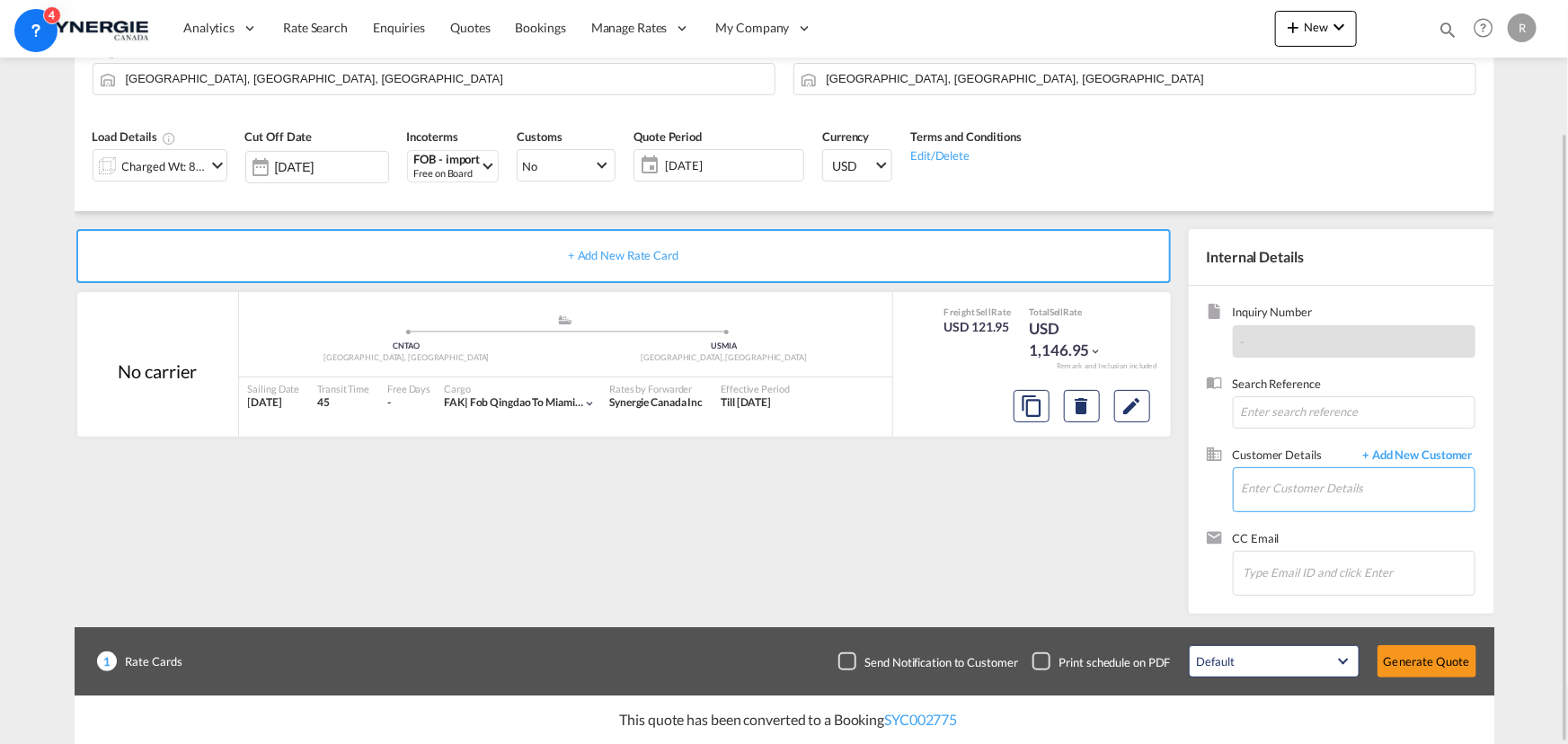
click at [1277, 492] on input "Enter Customer Details" at bounding box center [1358, 488] width 233 height 40
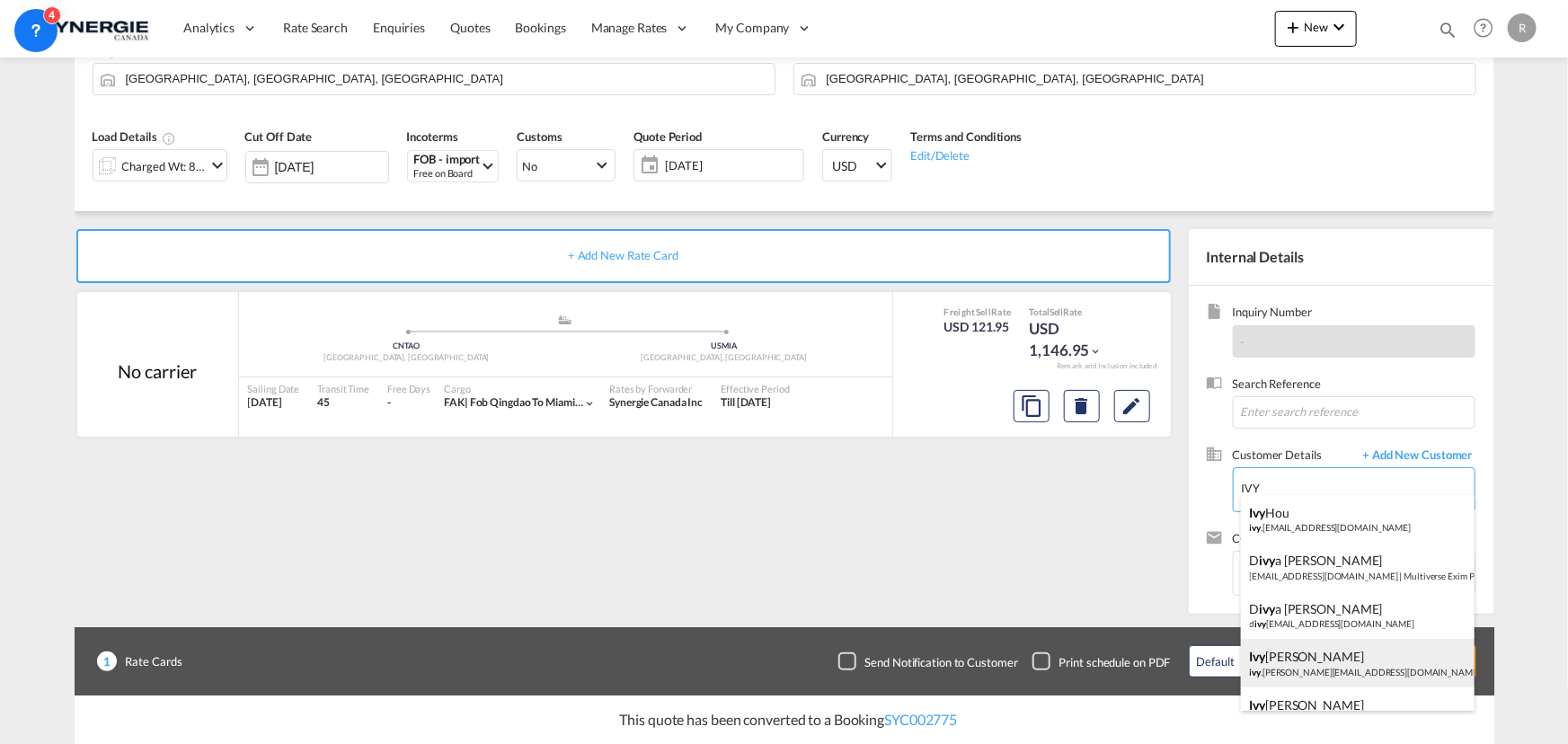
click at [1304, 666] on div "Ivy Jiang ivy .jiang@appgroup.ca | APP GROUP" at bounding box center [1357, 663] width 234 height 49
type input "APP GROUP, Ivy Jiang, ivy.jiang@appgroup.ca"
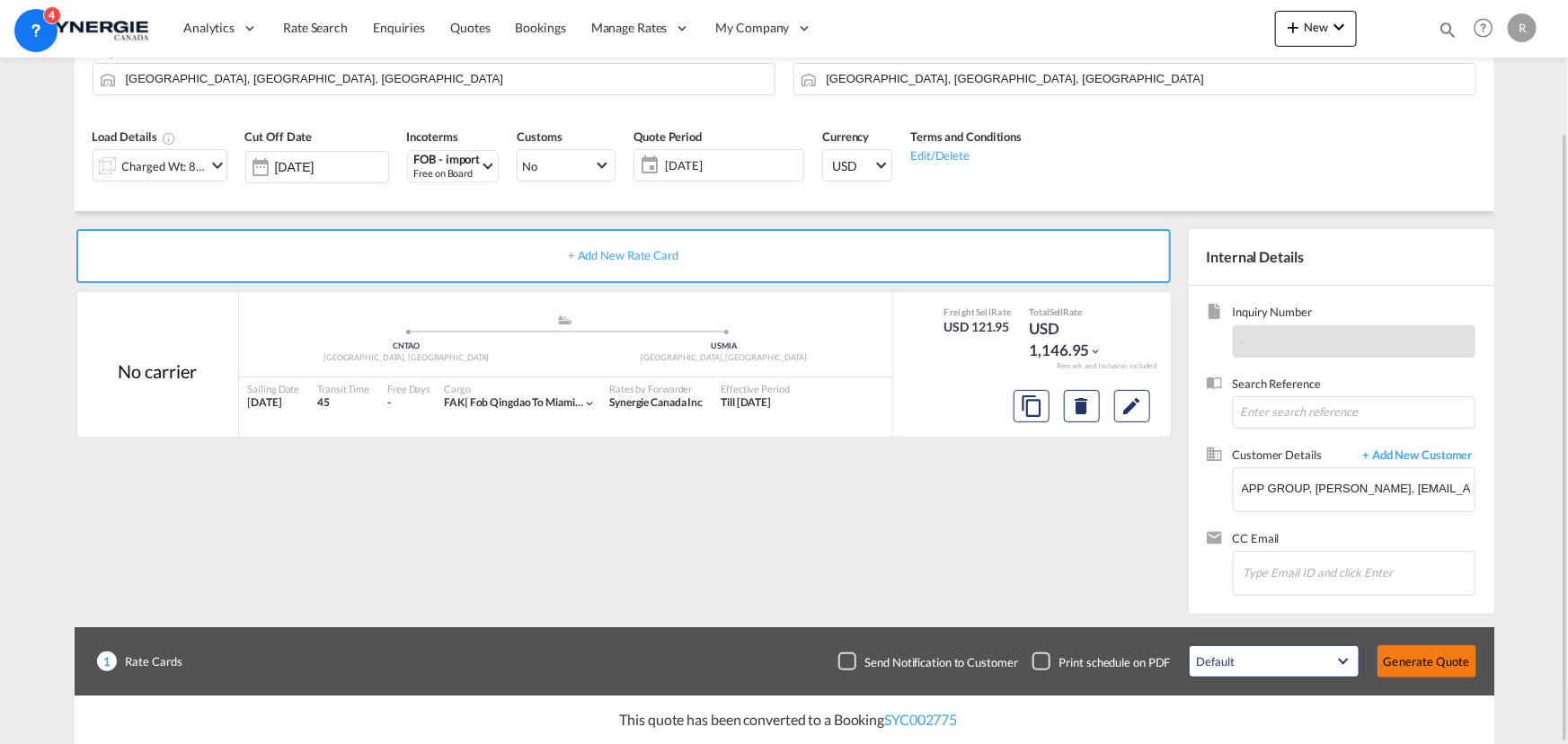
click at [1438, 659] on button "Generate Quote" at bounding box center [1427, 662] width 99 height 32
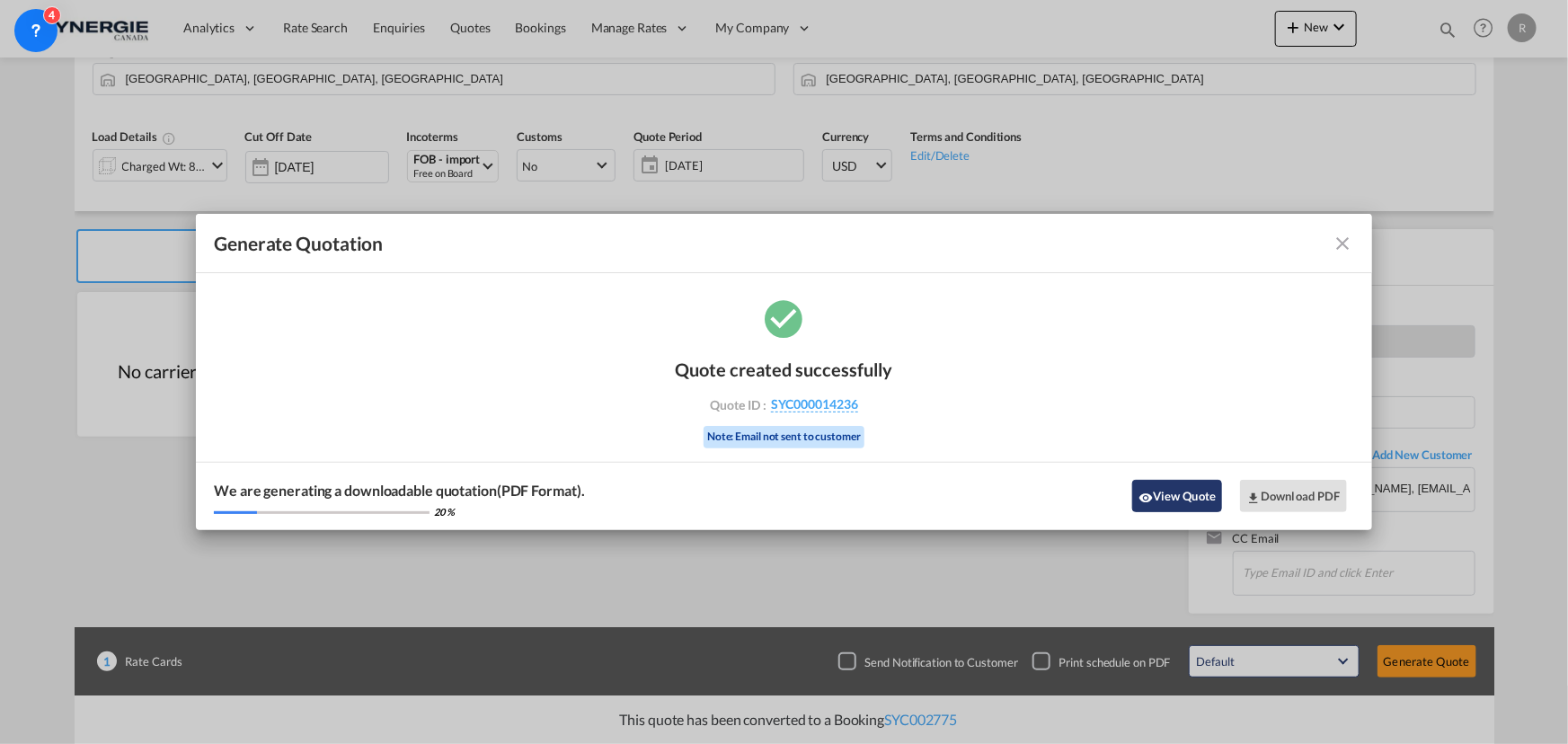
click at [1179, 503] on button "View Quote" at bounding box center [1177, 496] width 90 height 32
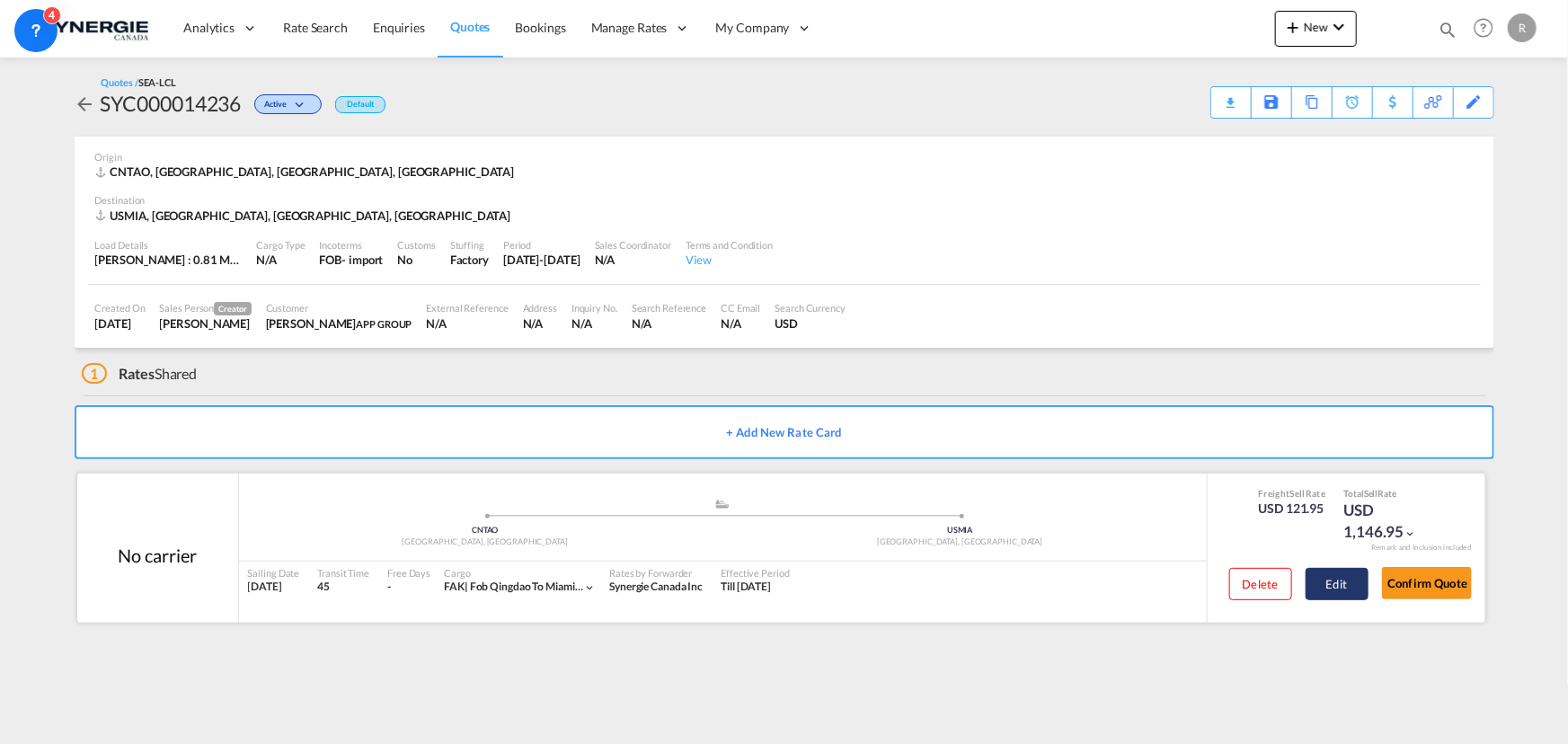
click at [1324, 589] on button "Edit" at bounding box center [1337, 585] width 63 height 32
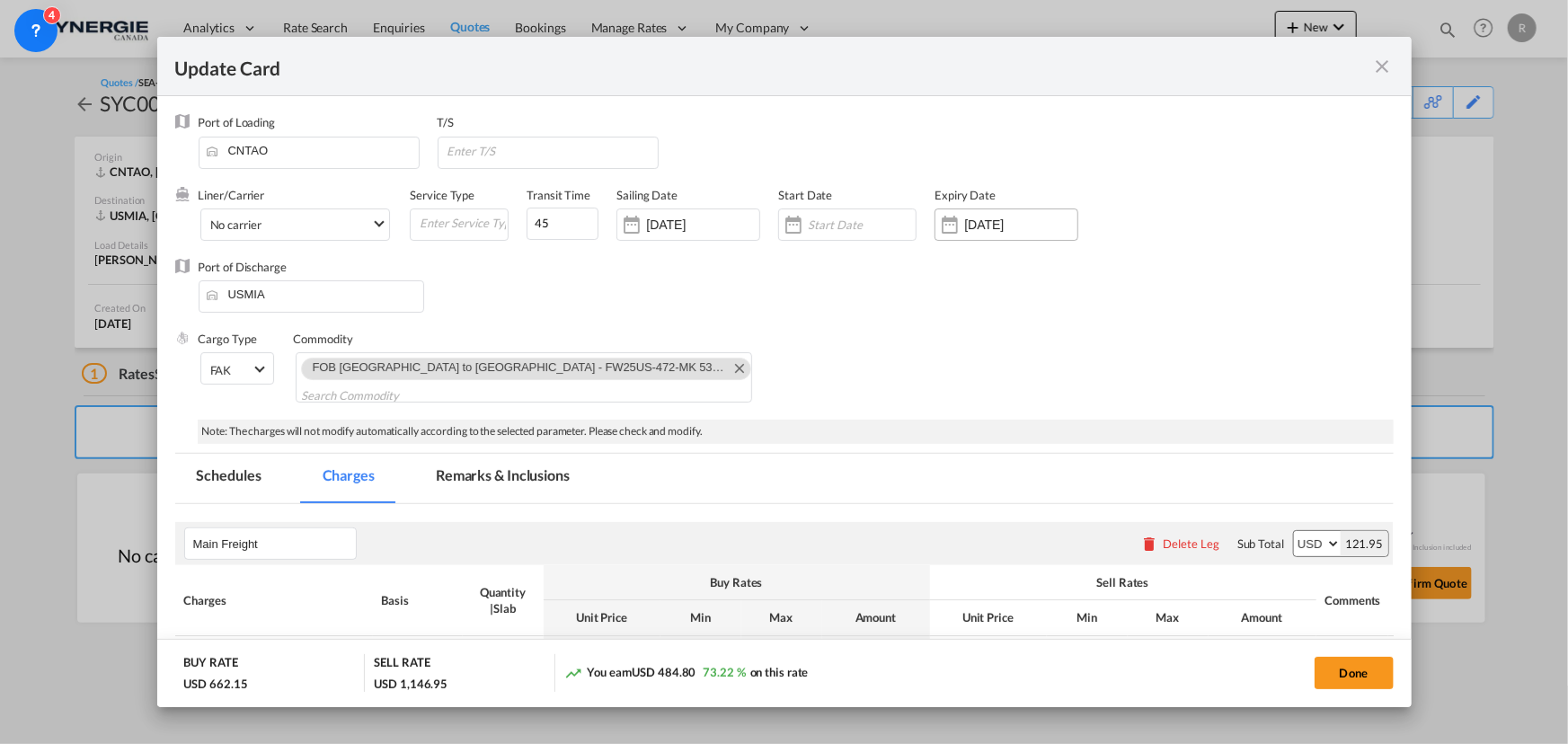
click at [955, 223] on div "Update Card Port ..." at bounding box center [950, 224] width 29 height 36
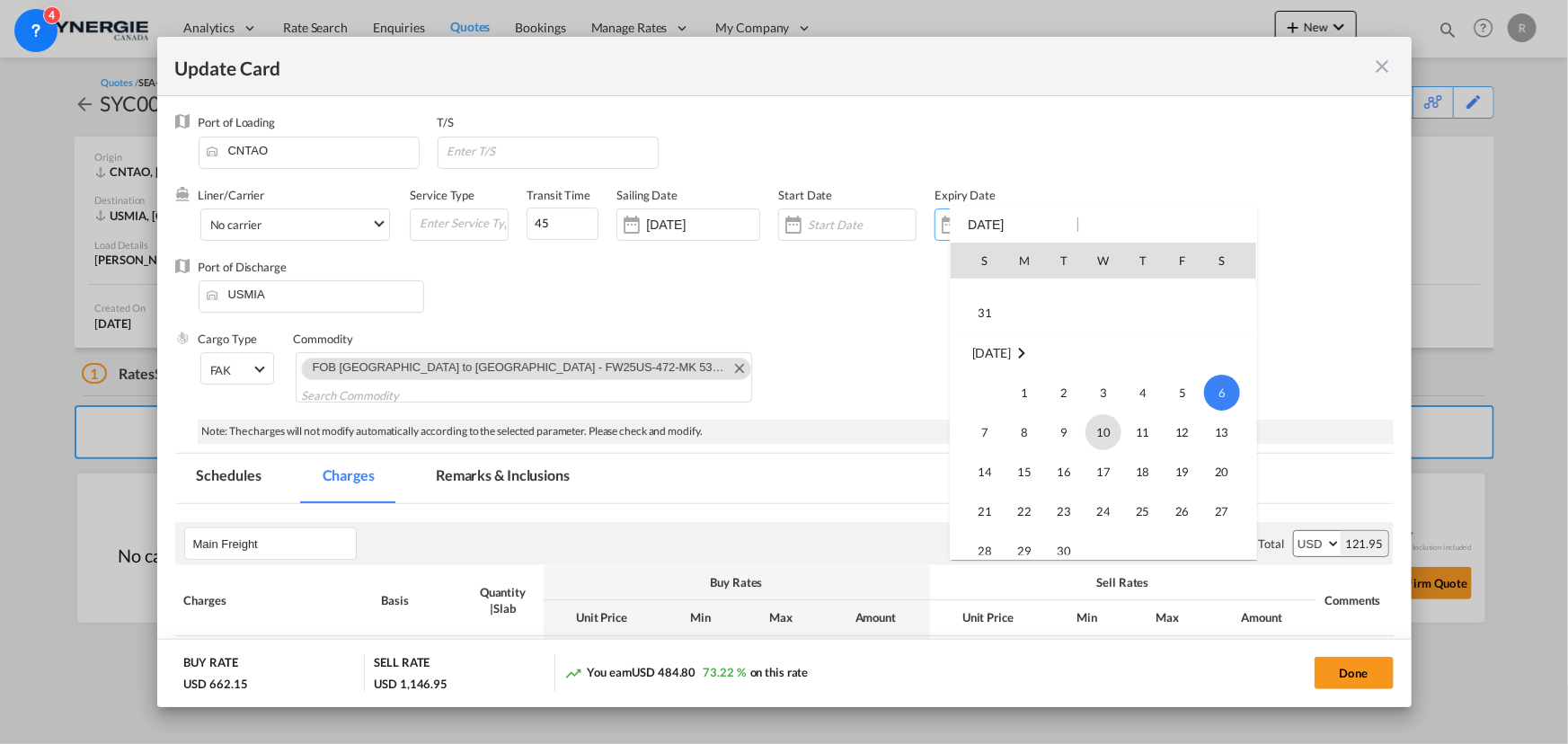
scroll to position [416206, 0]
click at [980, 336] on span "31" at bounding box center [985, 341] width 36 height 36
type input "[DATE]"
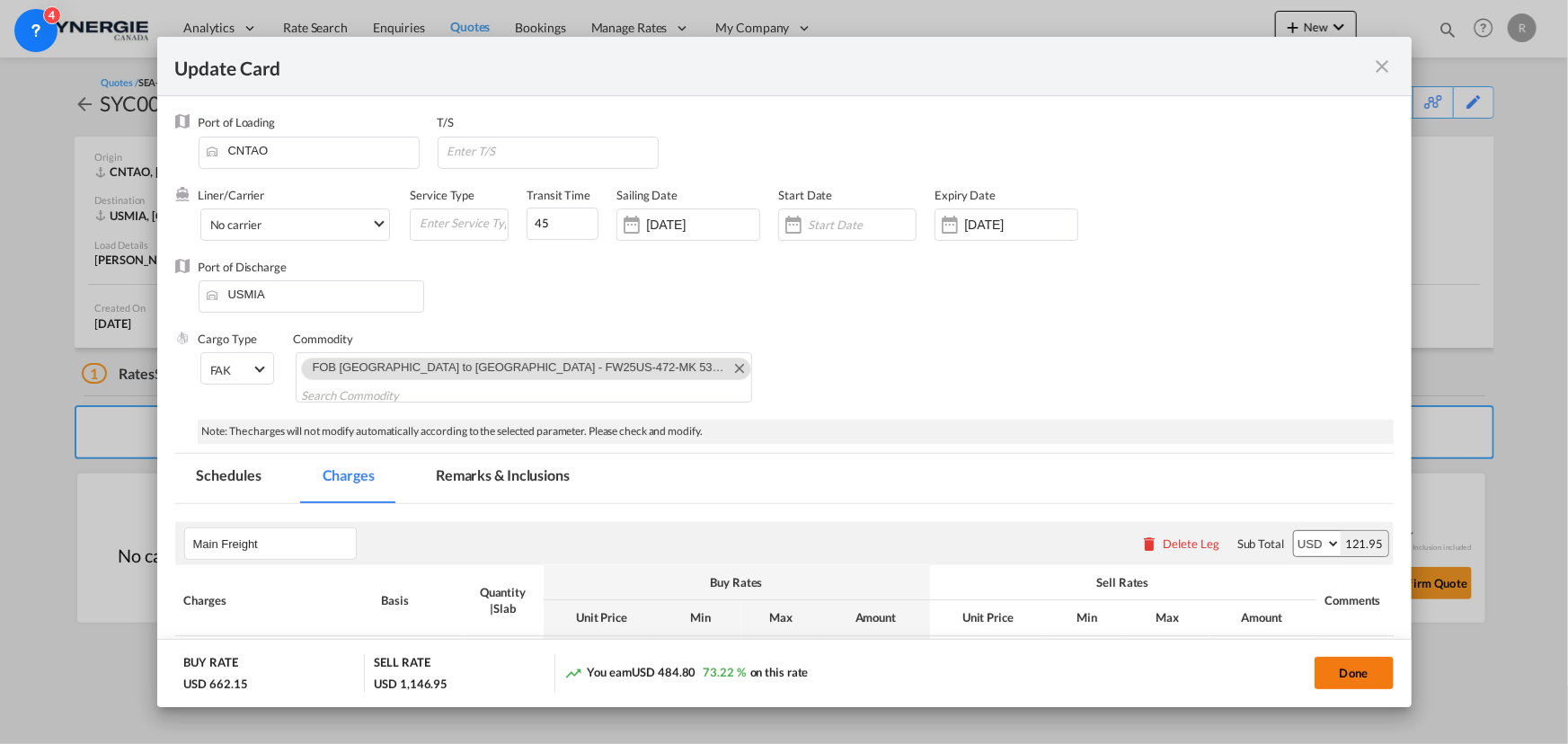
click at [1345, 680] on button "Done" at bounding box center [1354, 673] width 79 height 32
type input "02 Jun 2025"
type input "[DATE]"
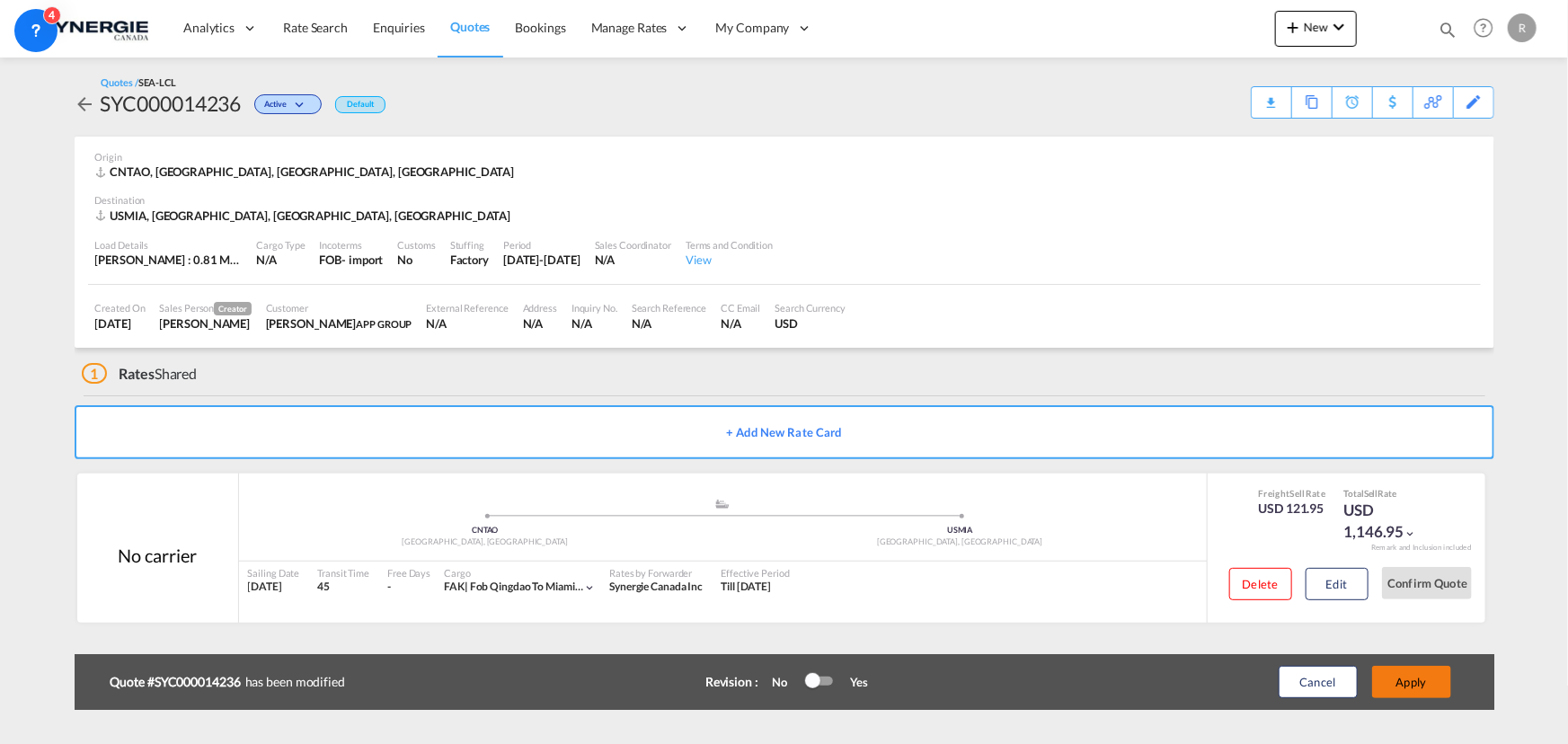
click at [1420, 691] on button "Apply" at bounding box center [1411, 682] width 79 height 32
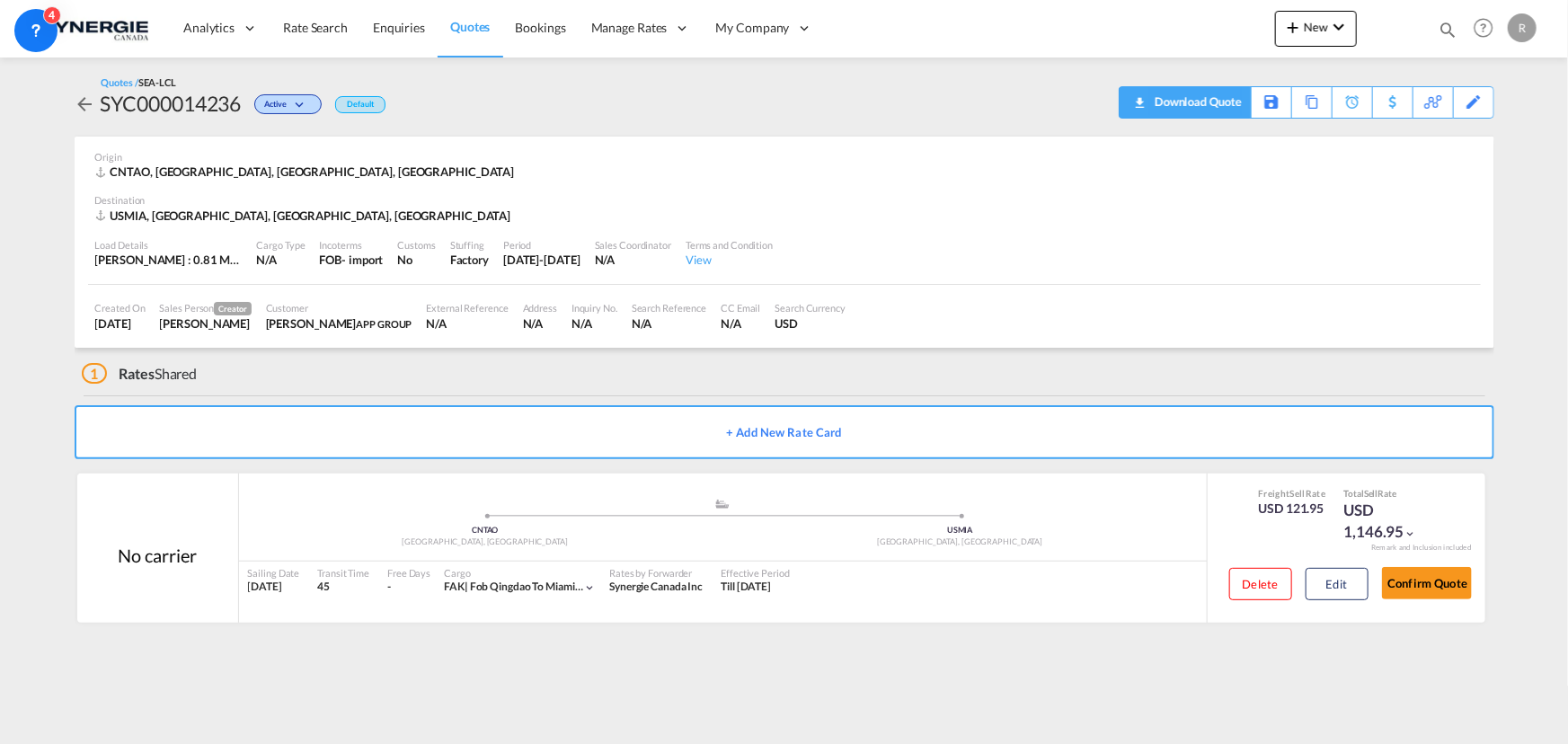
click at [1213, 110] on div "Download Quote" at bounding box center [1196, 101] width 92 height 29
